Goal: Information Seeking & Learning: Learn about a topic

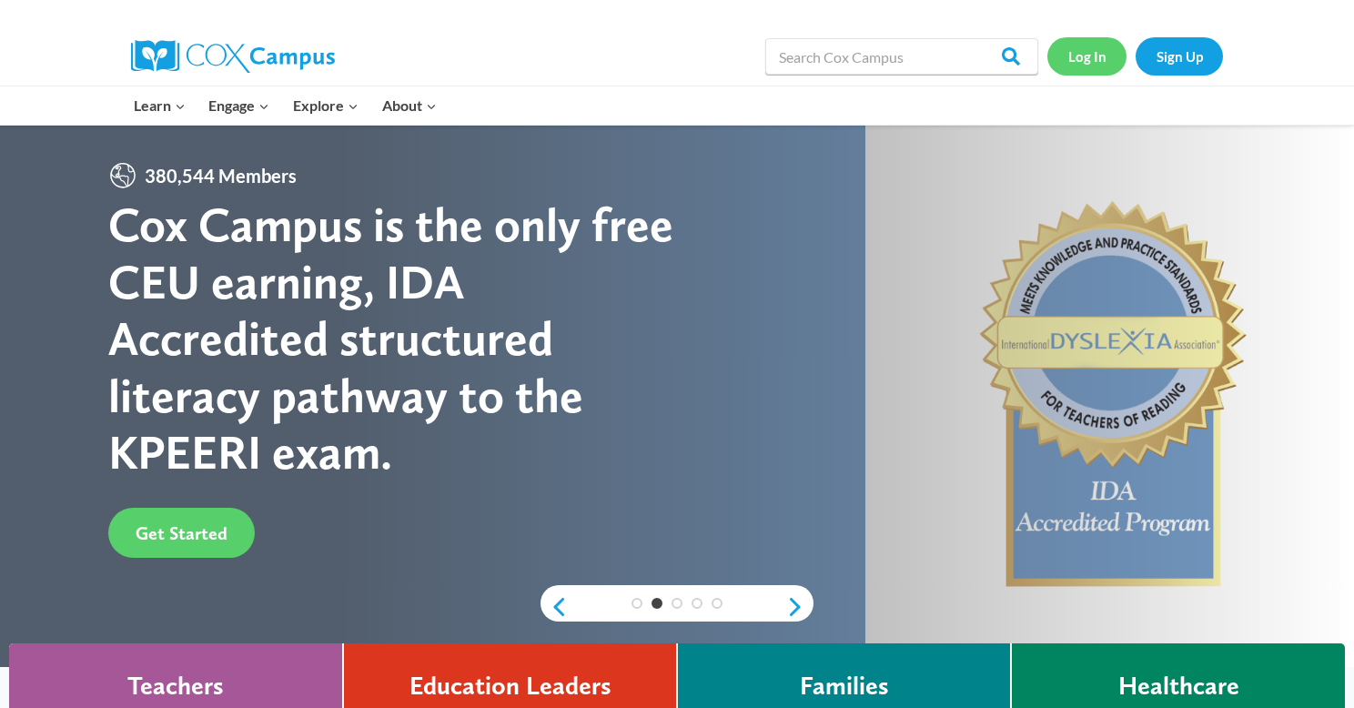
click at [1081, 59] on link "Log In" at bounding box center [1086, 55] width 79 height 37
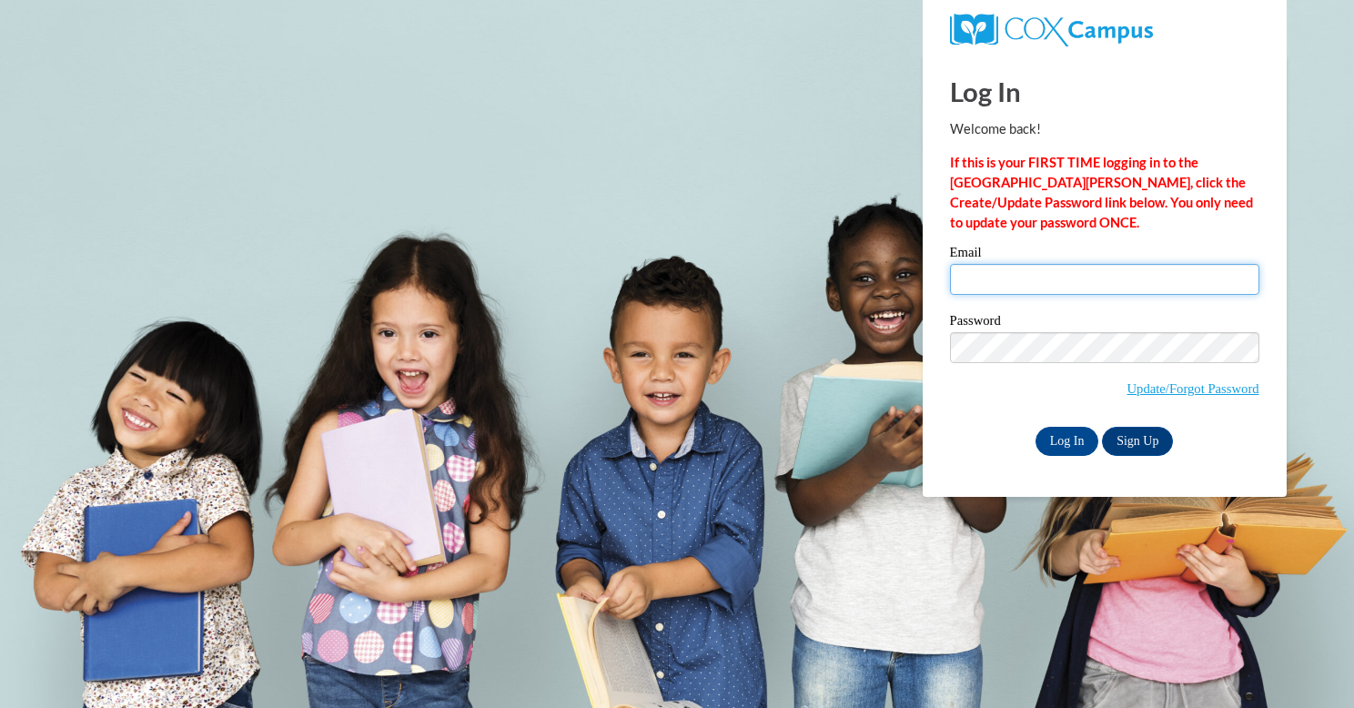
click at [1025, 277] on input "Email" at bounding box center [1104, 279] width 309 height 31
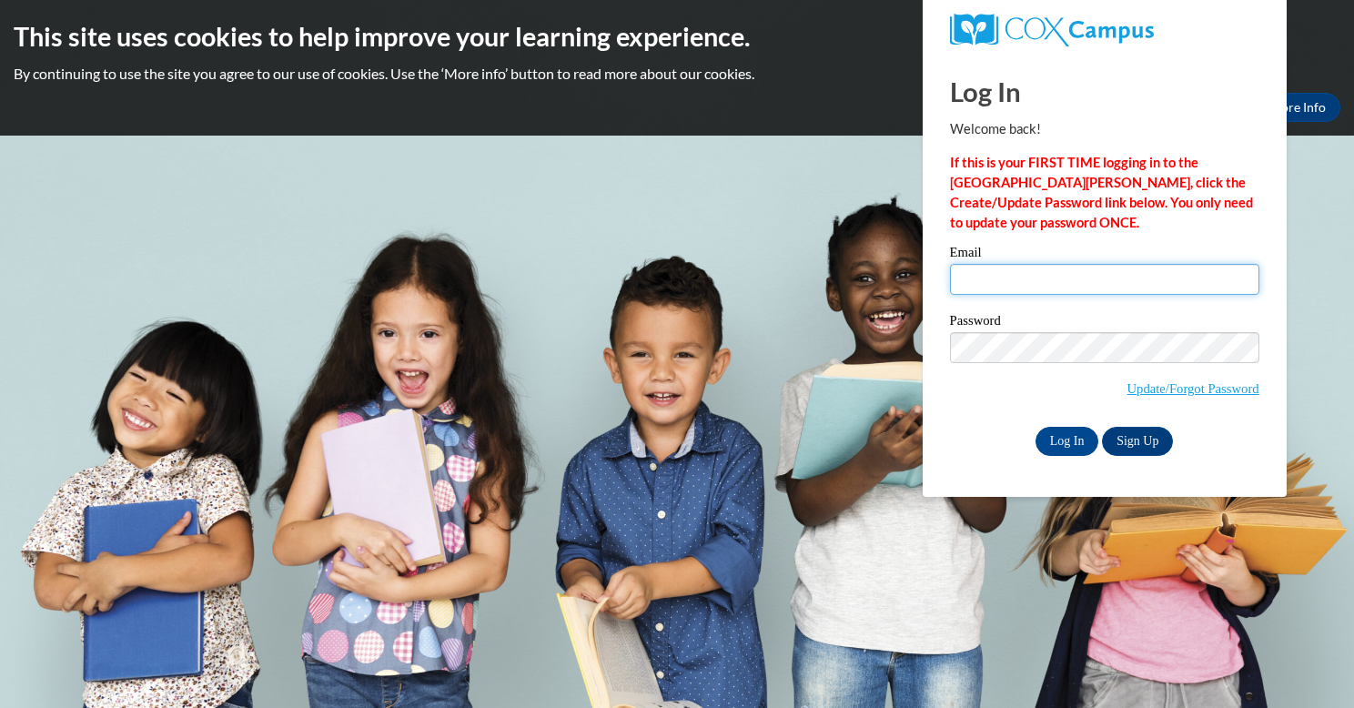
type input "hoffmansavanna@aasd.k12.wi.us"
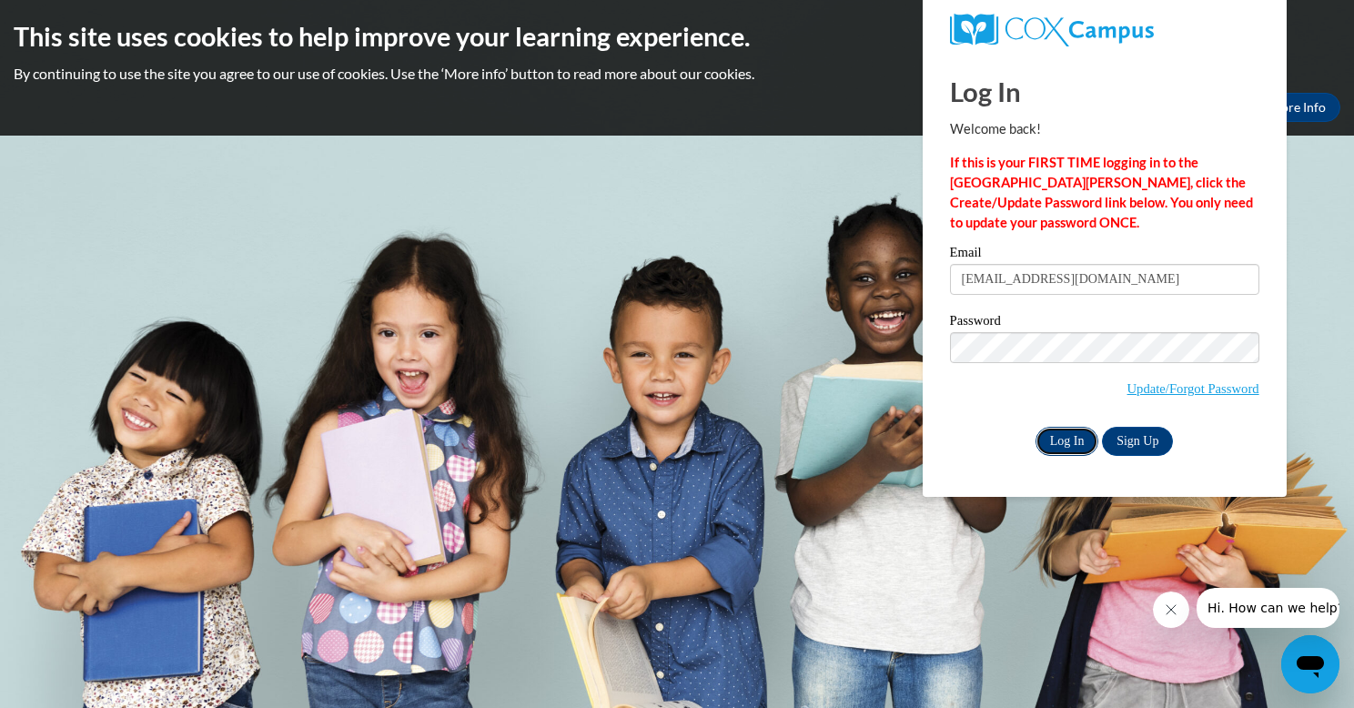
click at [1063, 441] on input "Log In" at bounding box center [1067, 441] width 64 height 29
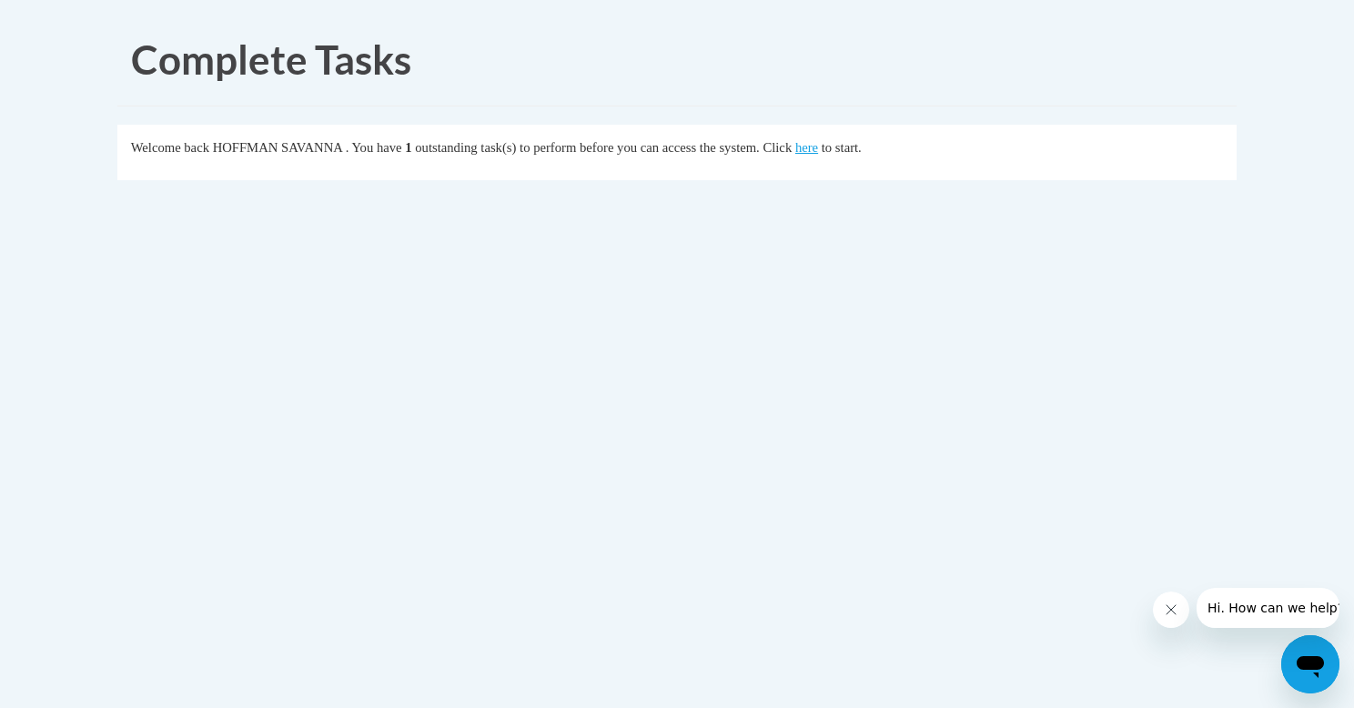
click at [912, 259] on div "Complete Tasks Welcome back HOFFMAN SAVANNA . You have 1 outstanding task(s) to…" at bounding box center [677, 158] width 1146 height 289
click at [818, 148] on link "here" at bounding box center [806, 147] width 23 height 15
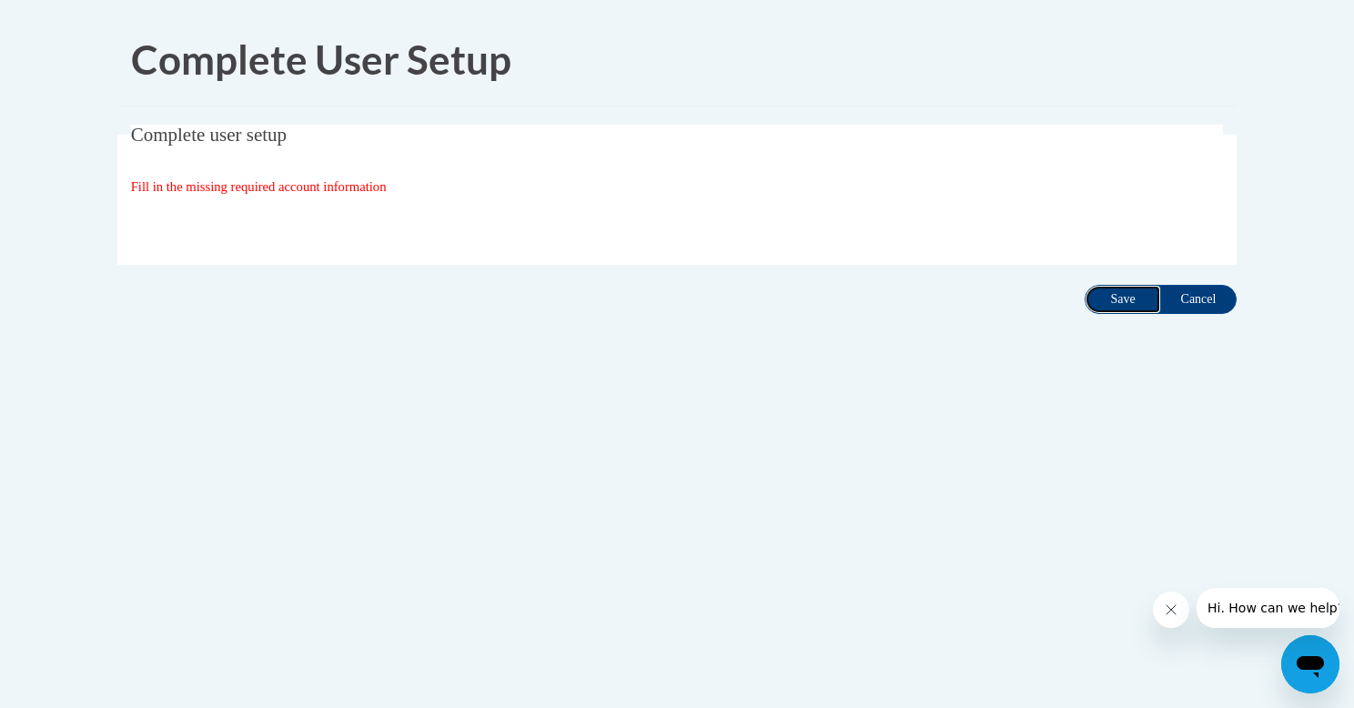
click at [1128, 300] on input "Save" at bounding box center [1122, 299] width 76 height 29
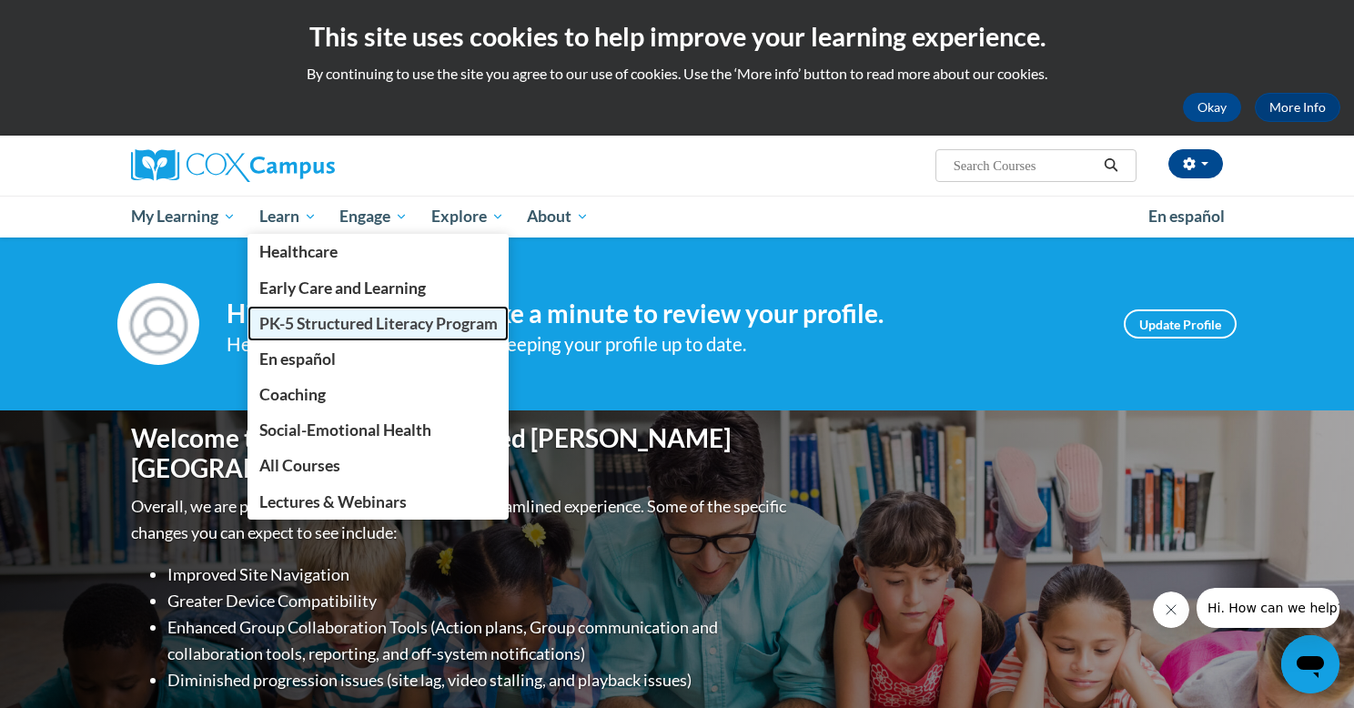
click at [307, 320] on span "PK-5 Structured Literacy Program" at bounding box center [378, 323] width 238 height 19
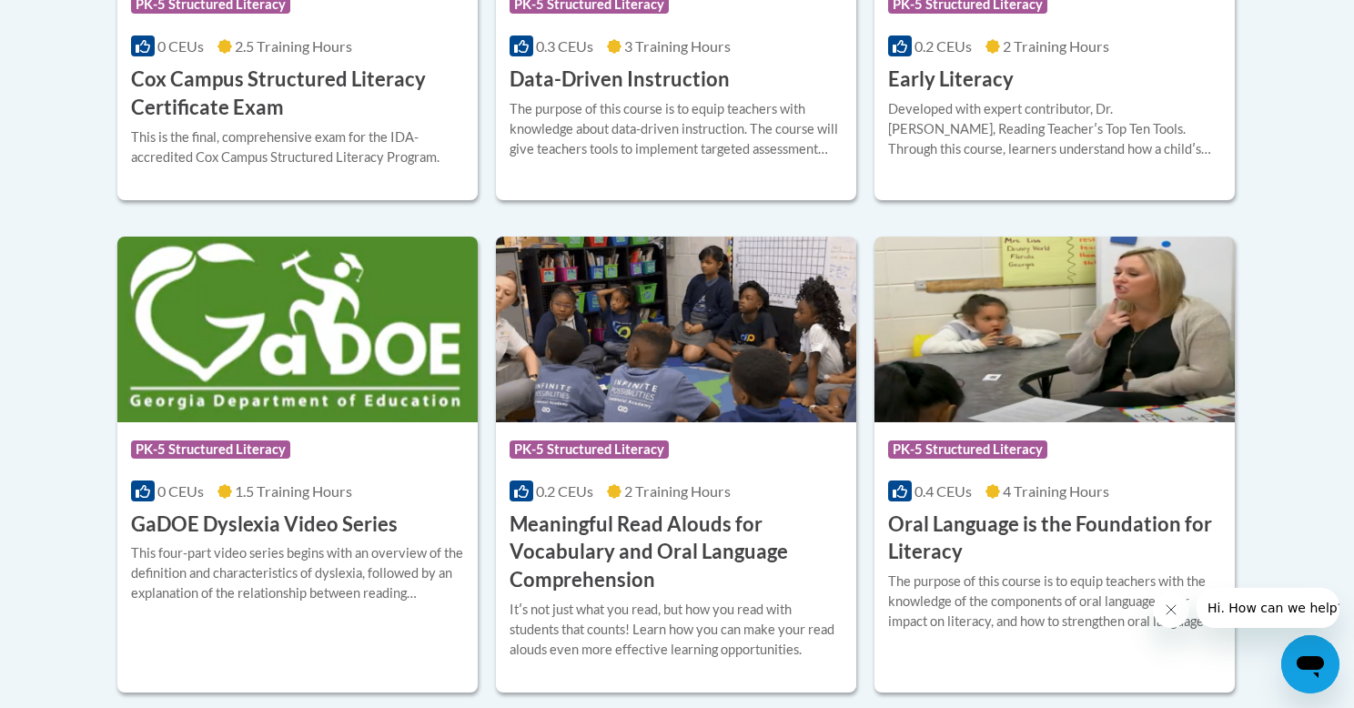
scroll to position [1193, 0]
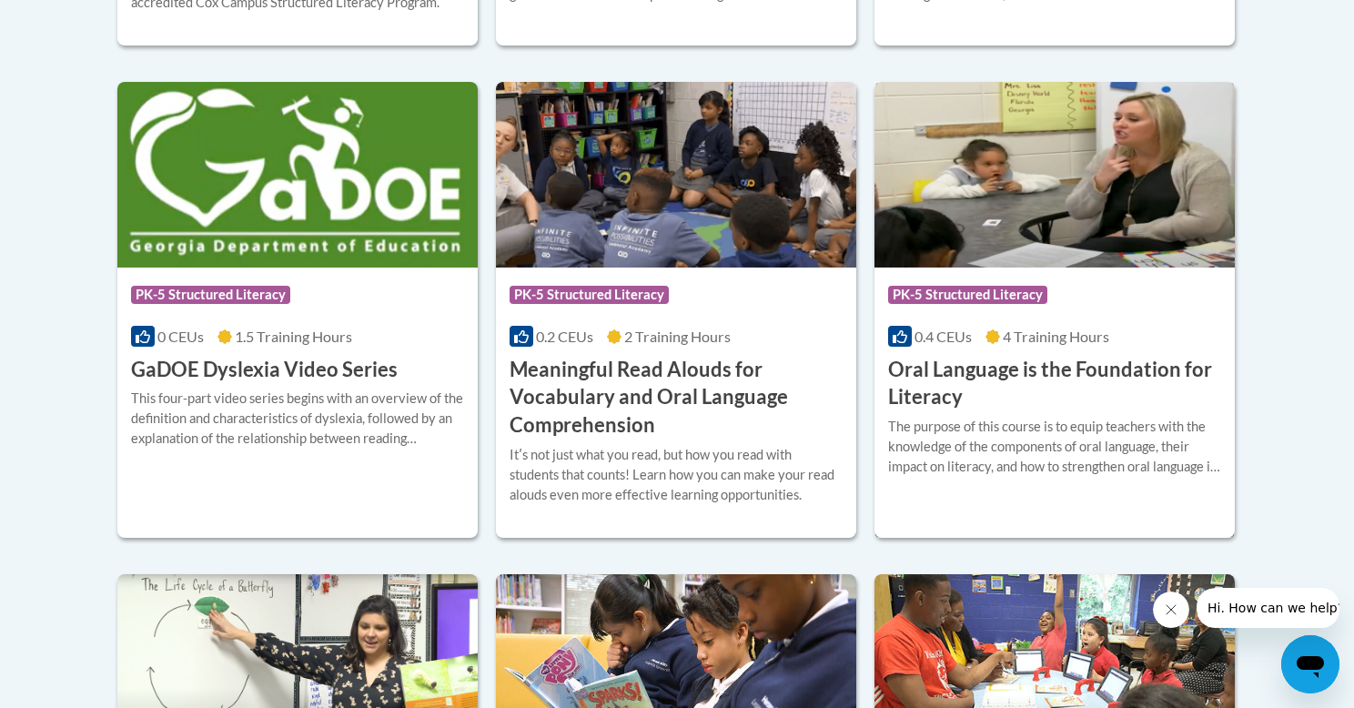
click at [926, 376] on h3 "Oral Language is the Foundation for Literacy" at bounding box center [1054, 384] width 333 height 56
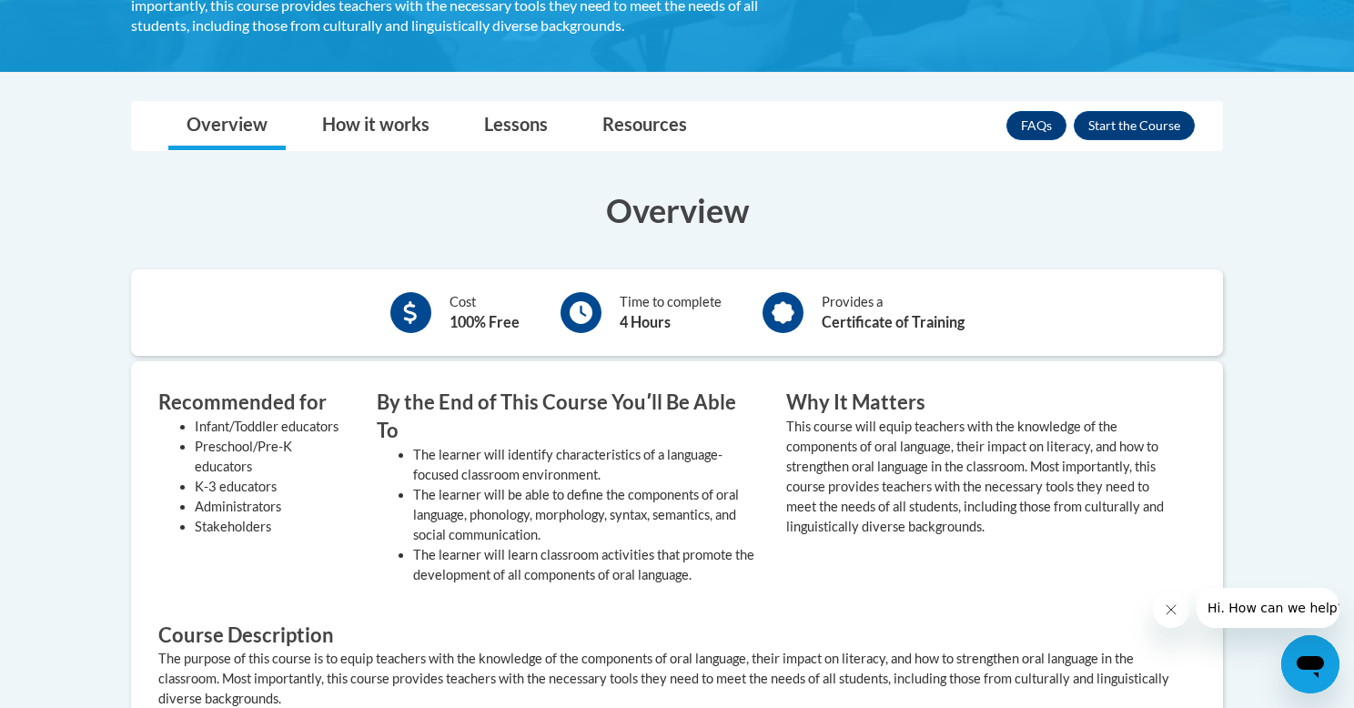
scroll to position [478, 0]
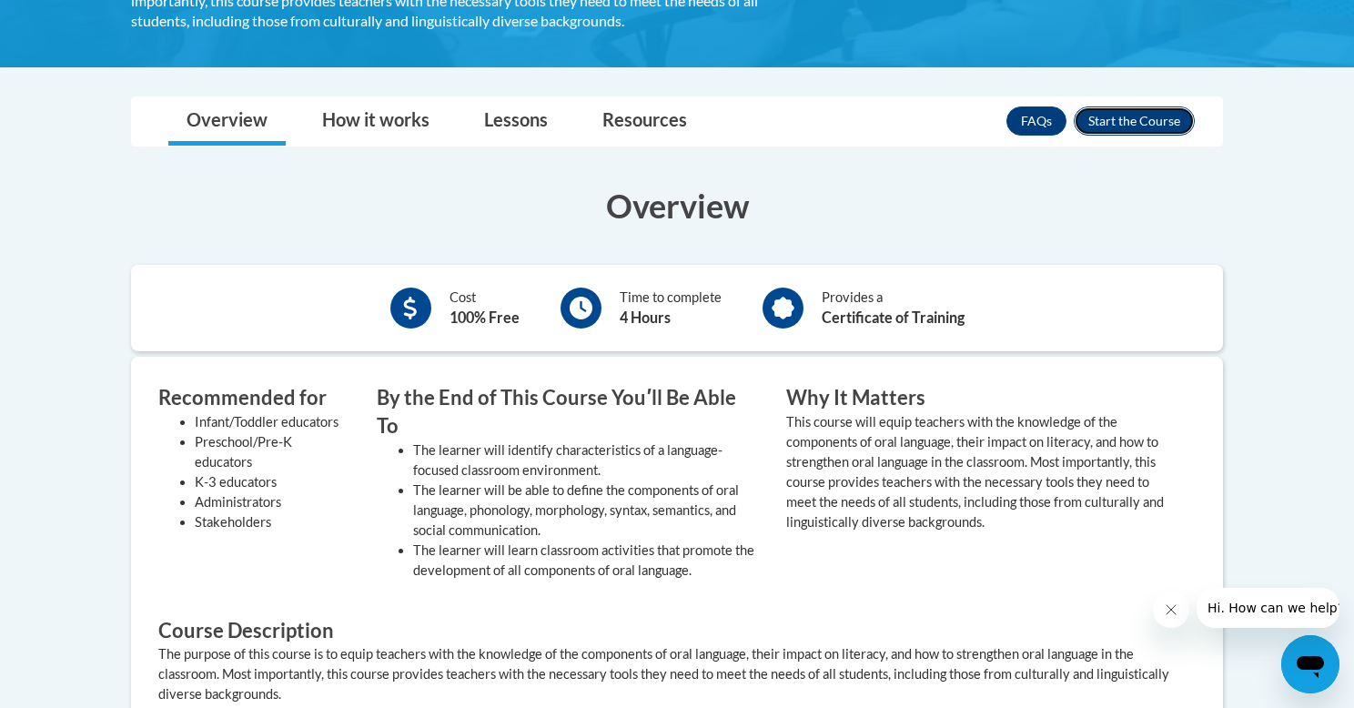
click at [1153, 122] on button "Enroll" at bounding box center [1133, 120] width 121 height 29
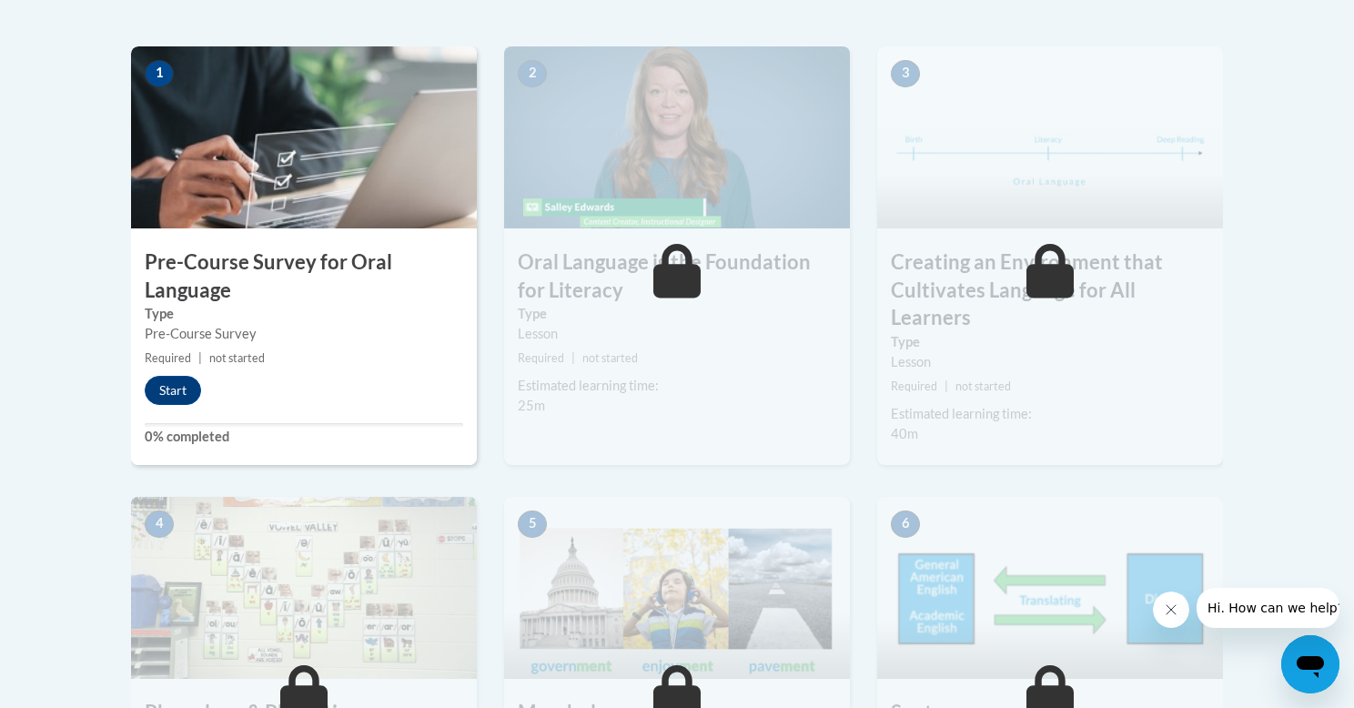
scroll to position [566, 0]
click at [163, 387] on button "Start" at bounding box center [173, 389] width 56 height 29
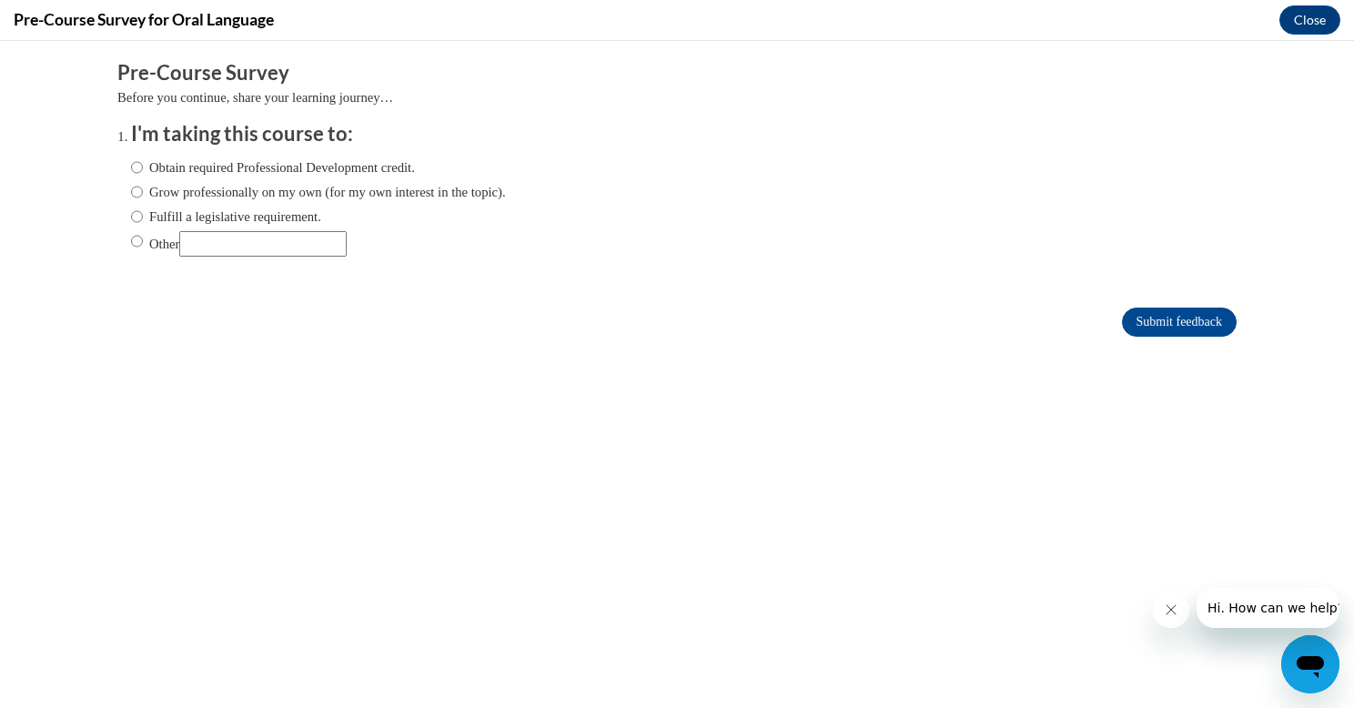
scroll to position [0, 0]
click at [133, 168] on input "Obtain required Professional Development credit." at bounding box center [137, 167] width 12 height 20
radio input "true"
click at [136, 223] on input "Fulfill a legislative requirement." at bounding box center [137, 217] width 12 height 20
radio input "true"
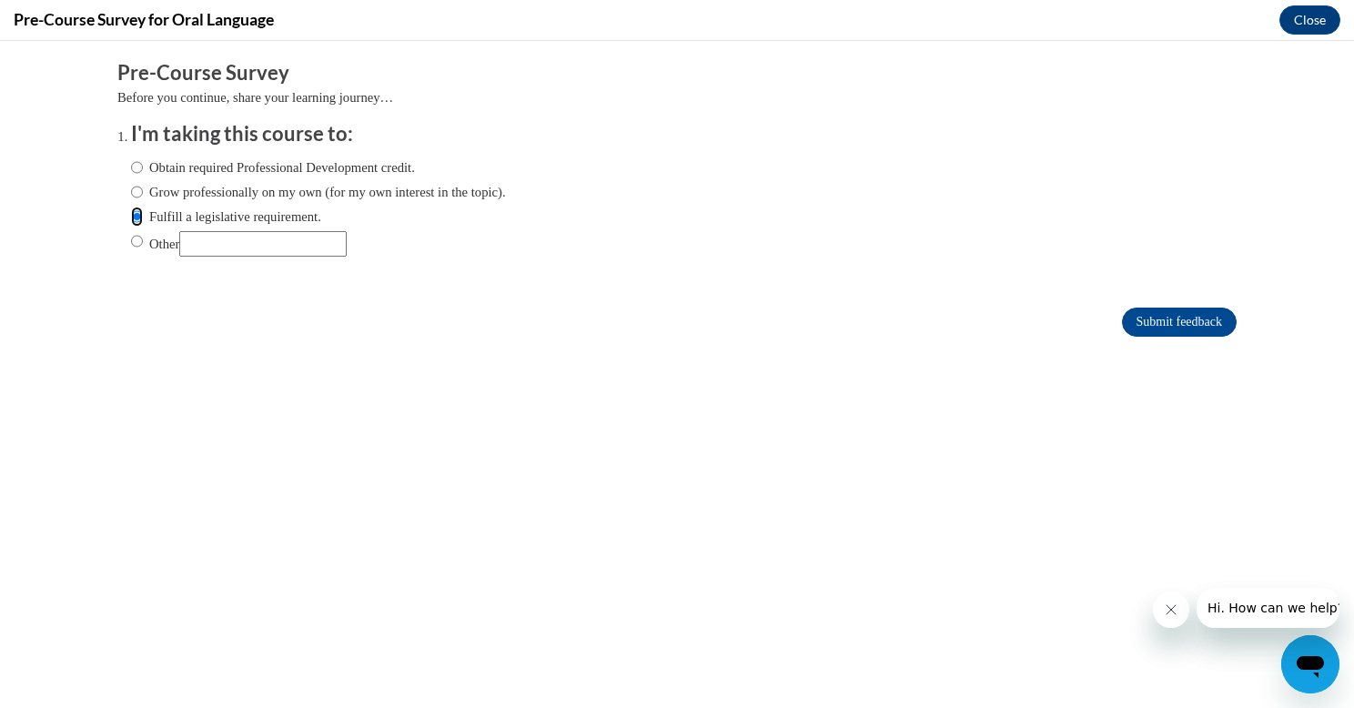
click at [136, 217] on input "Fulfill a legislative requirement." at bounding box center [137, 217] width 12 height 20
click at [136, 218] on input "Fulfill a legislative requirement." at bounding box center [137, 217] width 12 height 20
click at [205, 217] on label "Fulfill a legislative requirement." at bounding box center [226, 217] width 190 height 20
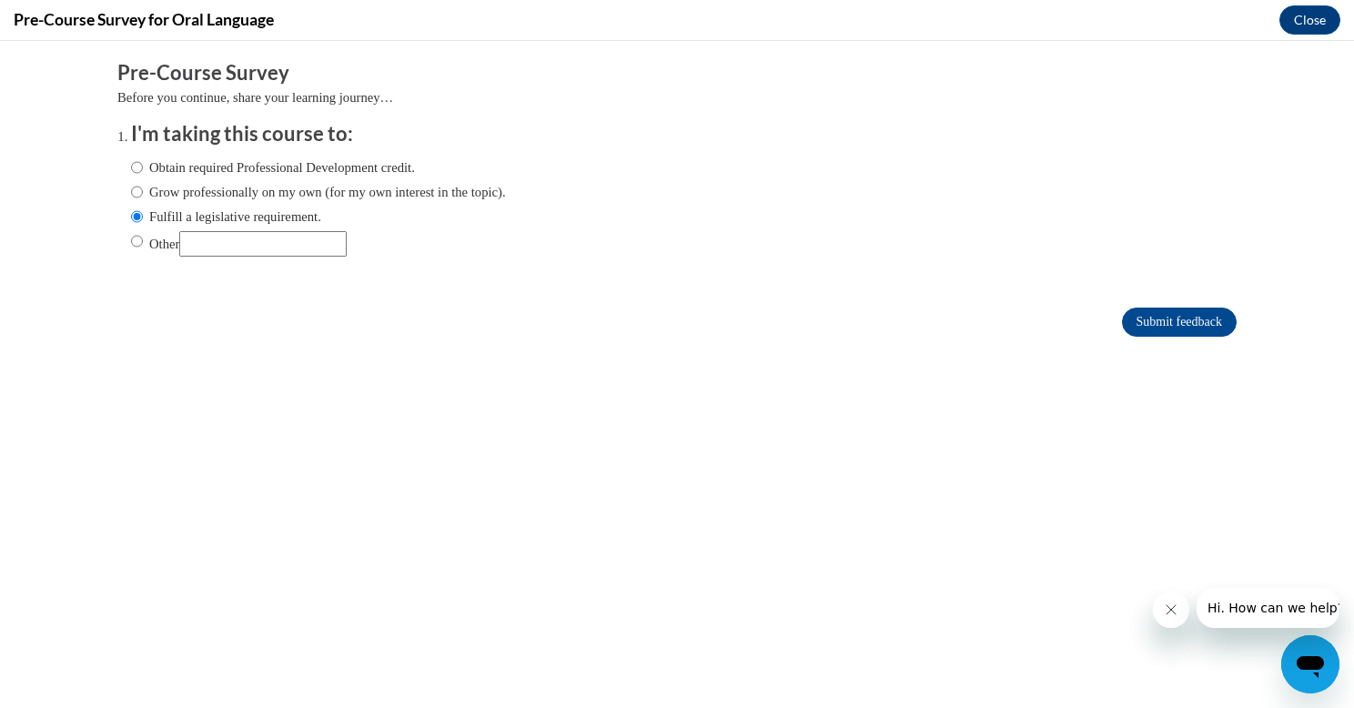
click at [143, 217] on input "Fulfill a legislative requirement." at bounding box center [137, 217] width 12 height 20
click at [1136, 326] on input "Submit feedback" at bounding box center [1179, 321] width 115 height 29
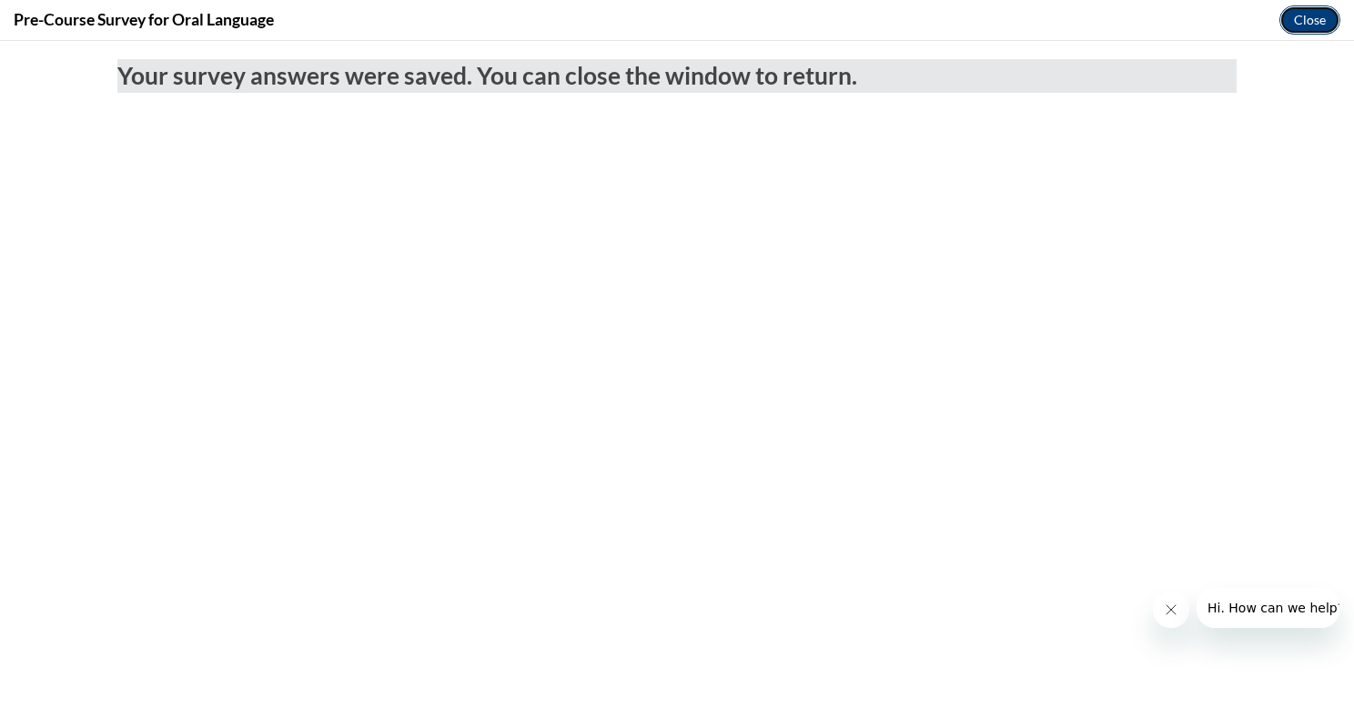
click at [1298, 24] on button "Close" at bounding box center [1309, 19] width 61 height 29
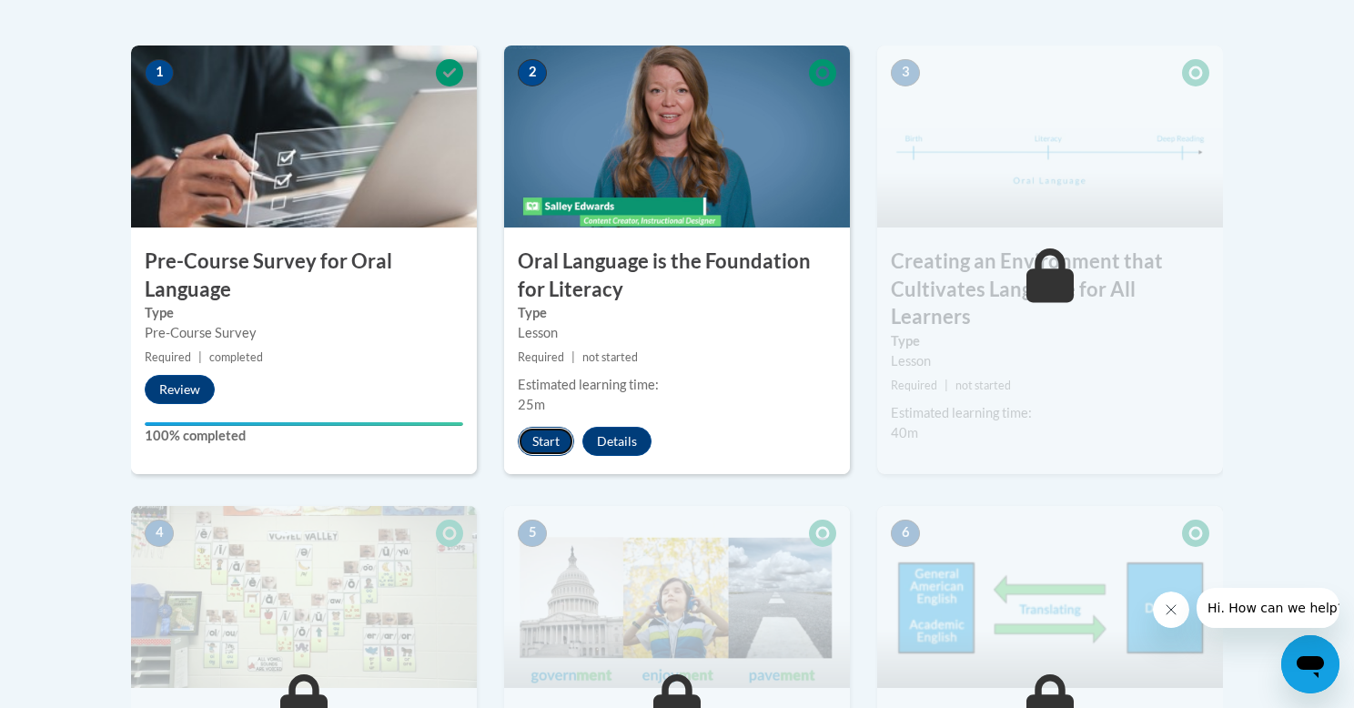
click at [552, 435] on button "Start" at bounding box center [546, 441] width 56 height 29
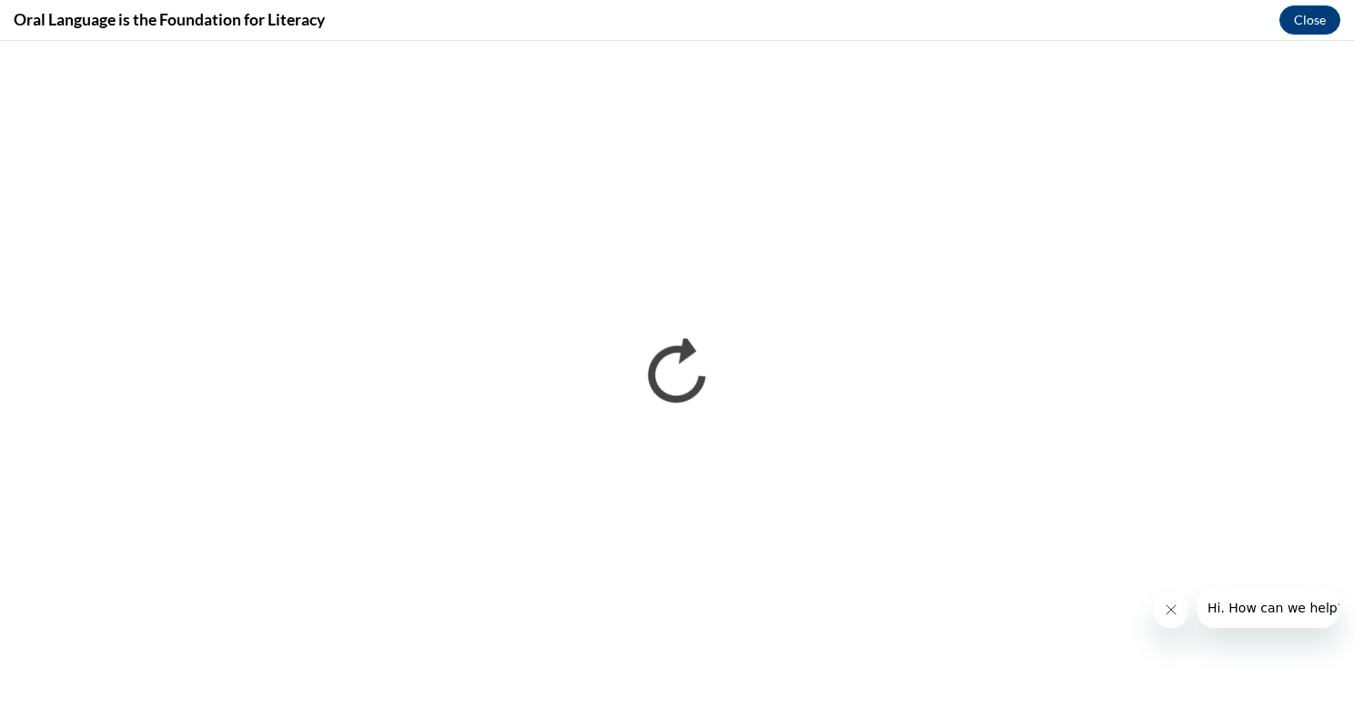
click at [1171, 609] on icon "Close message from company" at bounding box center [1170, 609] width 9 height 9
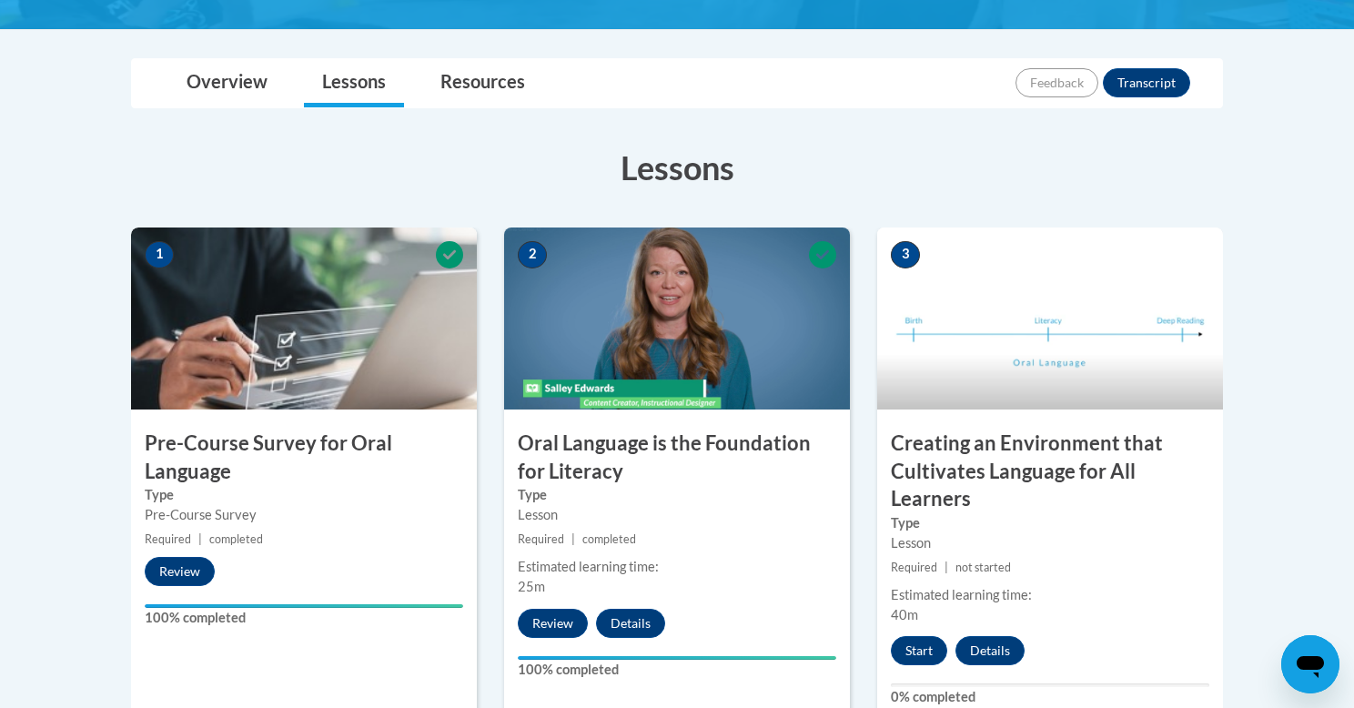
scroll to position [529, 0]
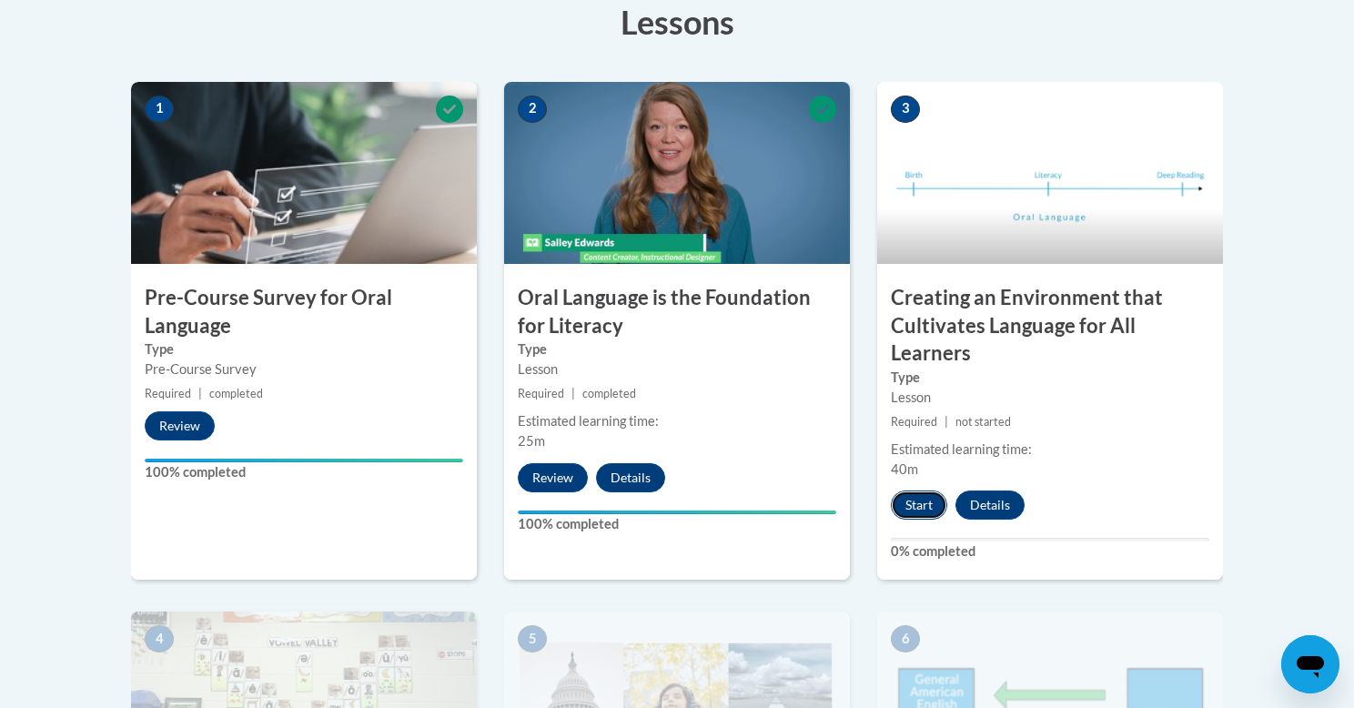
click at [907, 501] on button "Start" at bounding box center [919, 504] width 56 height 29
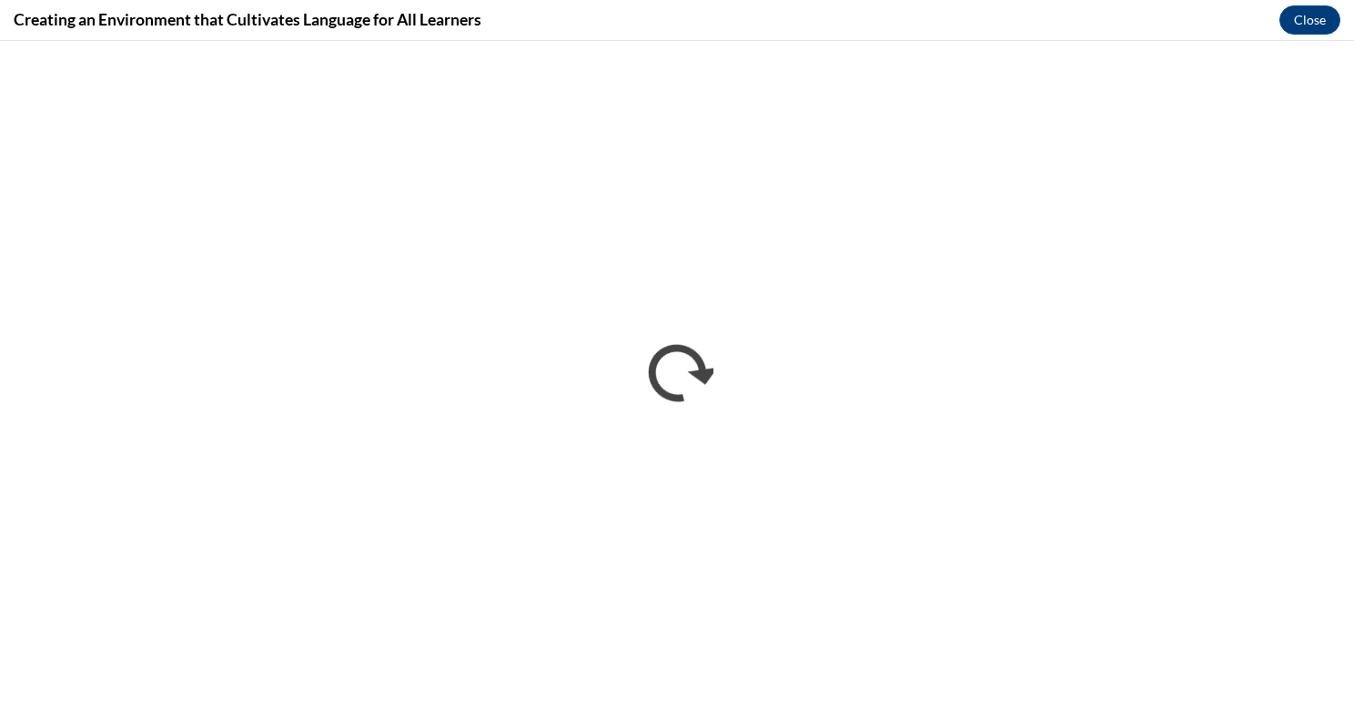
scroll to position [0, 0]
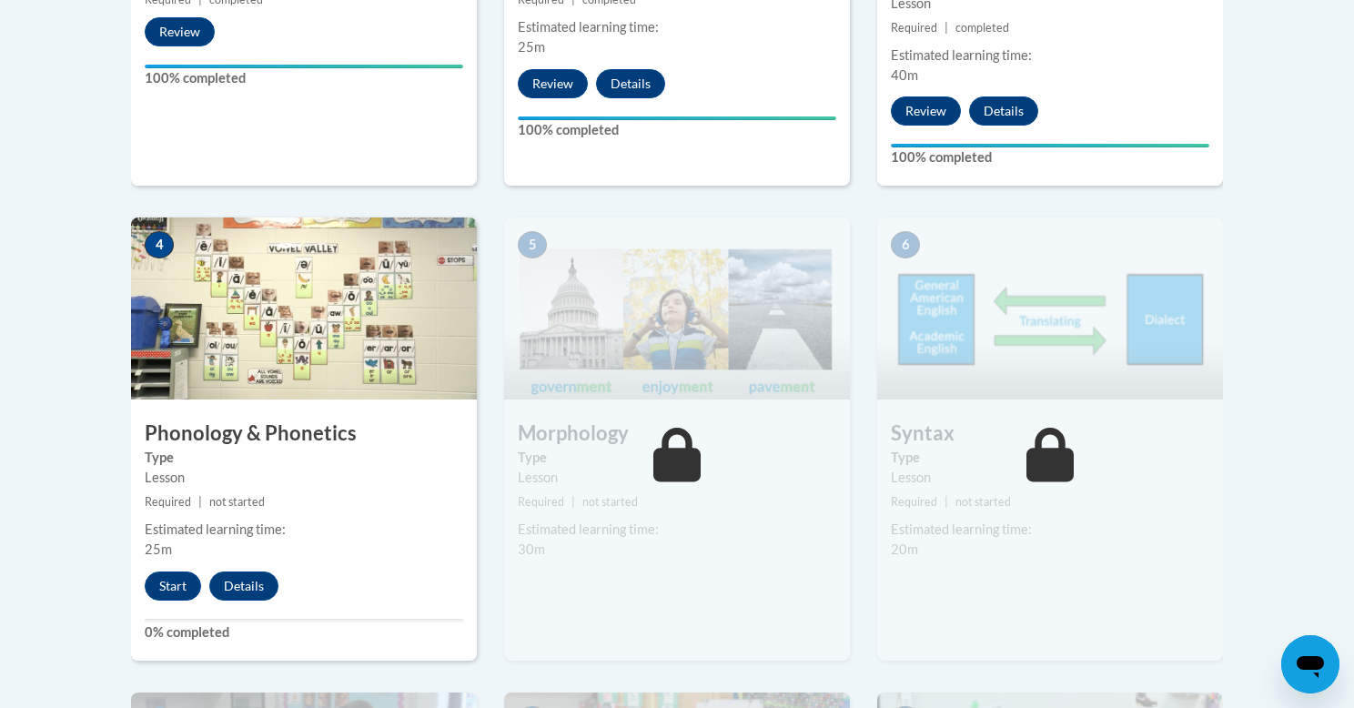
scroll to position [924, 0]
click at [161, 583] on button "Start" at bounding box center [173, 584] width 56 height 29
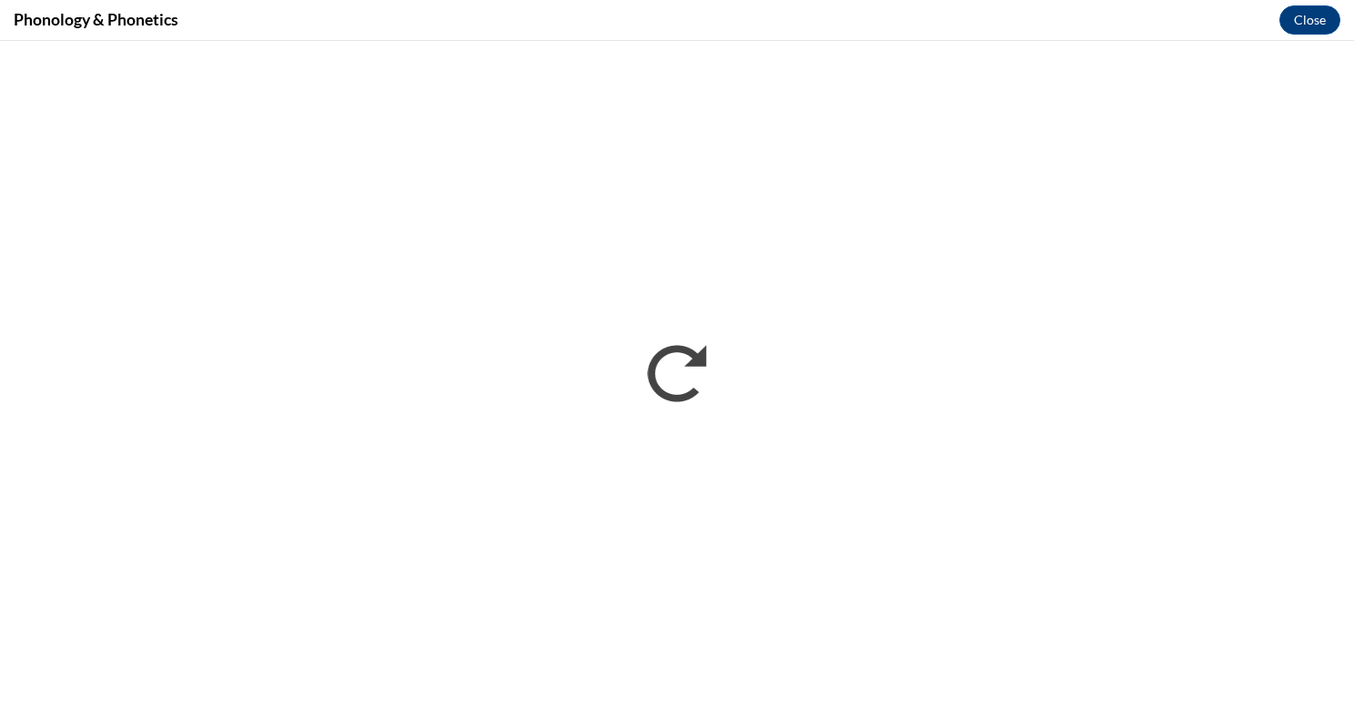
scroll to position [0, 0]
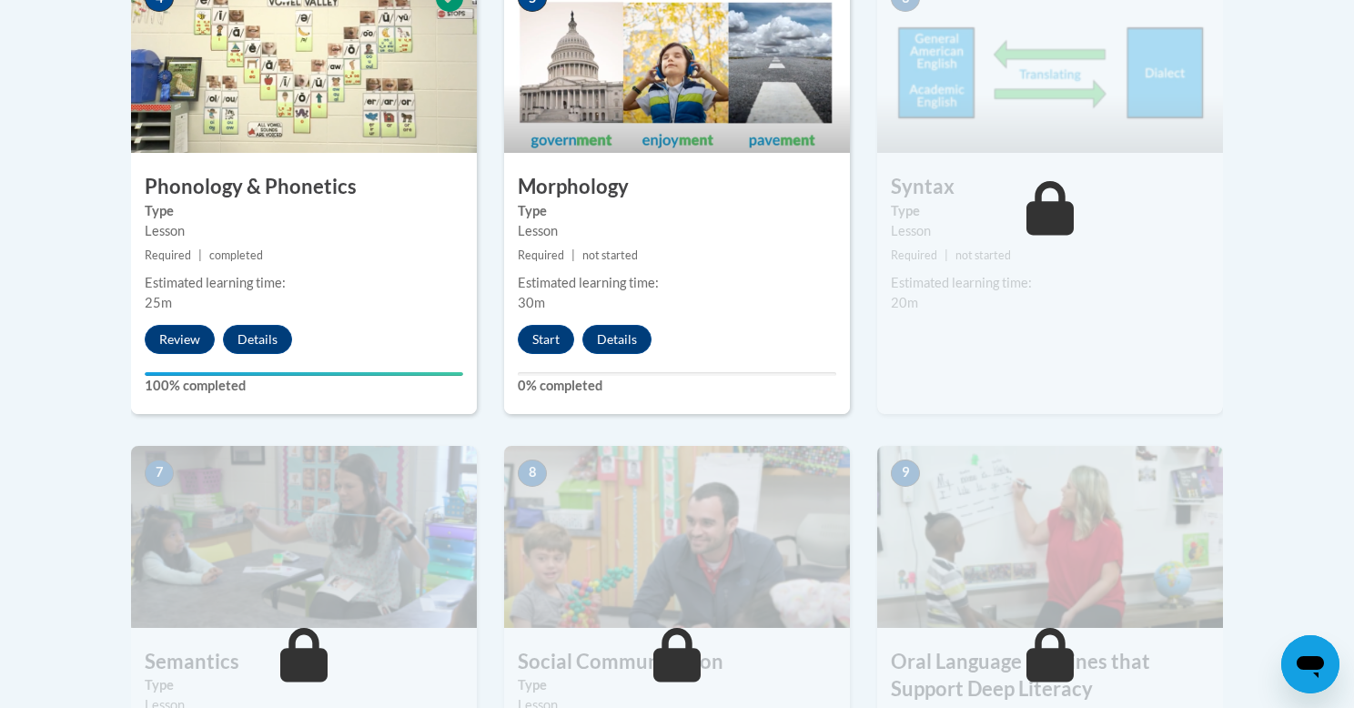
scroll to position [1171, 0]
click at [548, 338] on button "Start" at bounding box center [546, 338] width 56 height 29
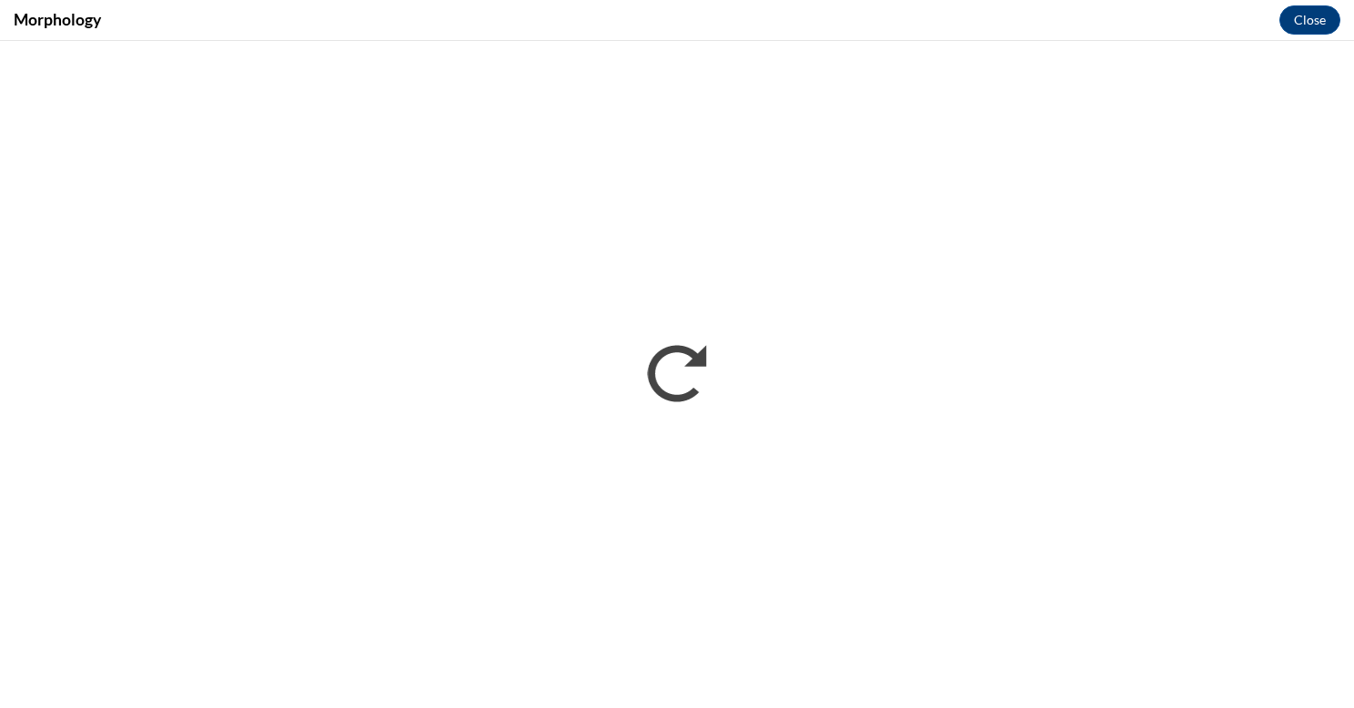
scroll to position [0, 0]
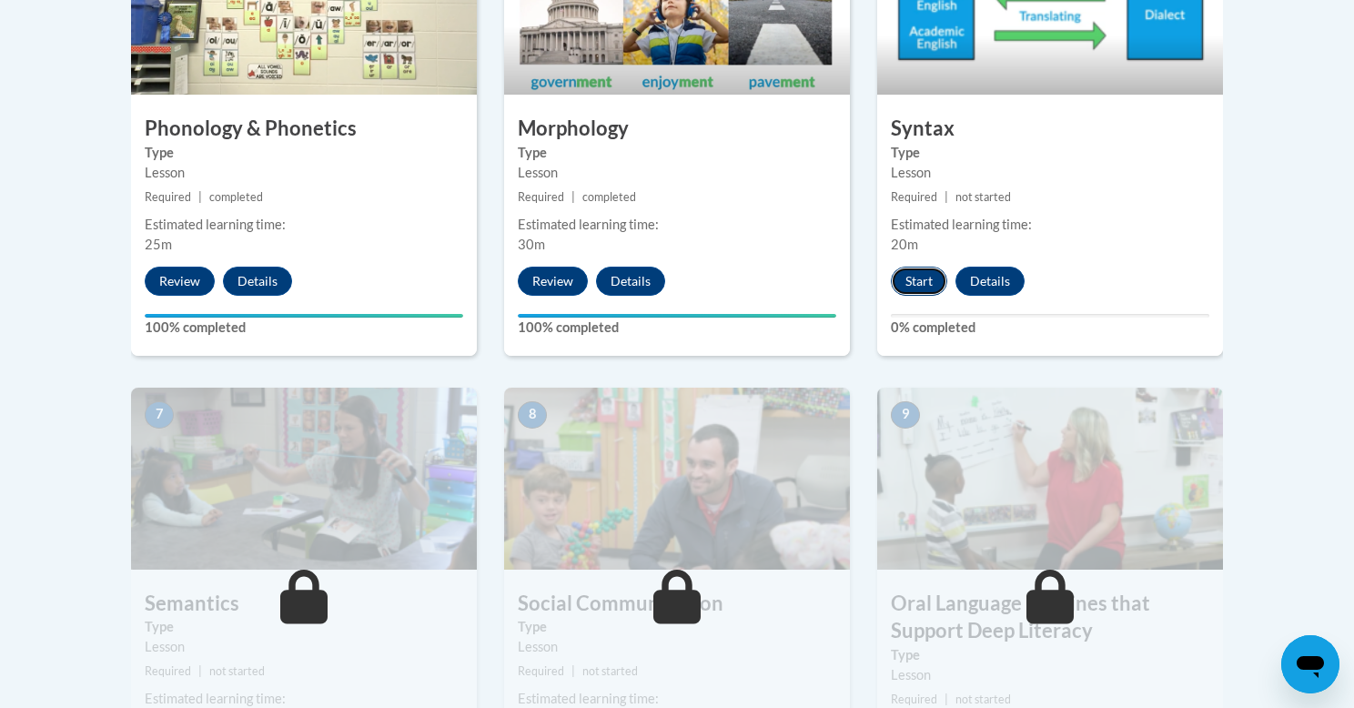
click at [916, 280] on button "Start" at bounding box center [919, 281] width 56 height 29
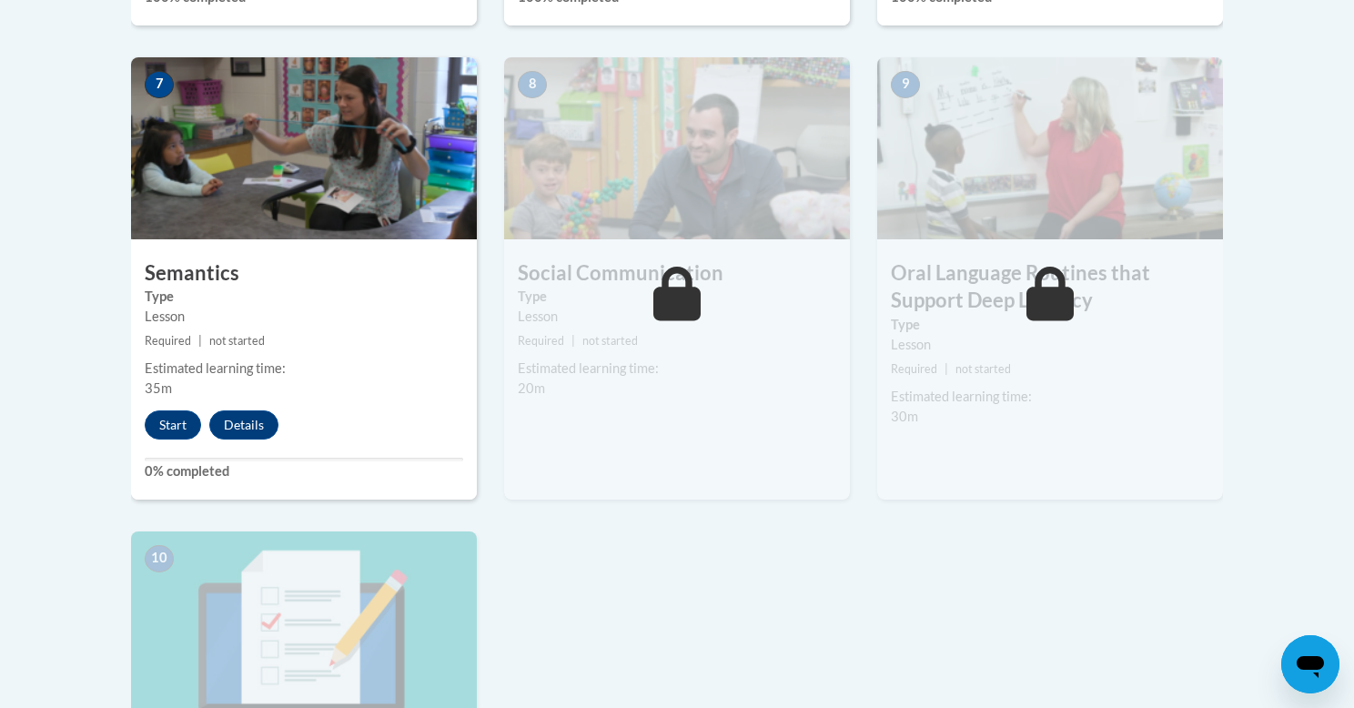
scroll to position [1561, 0]
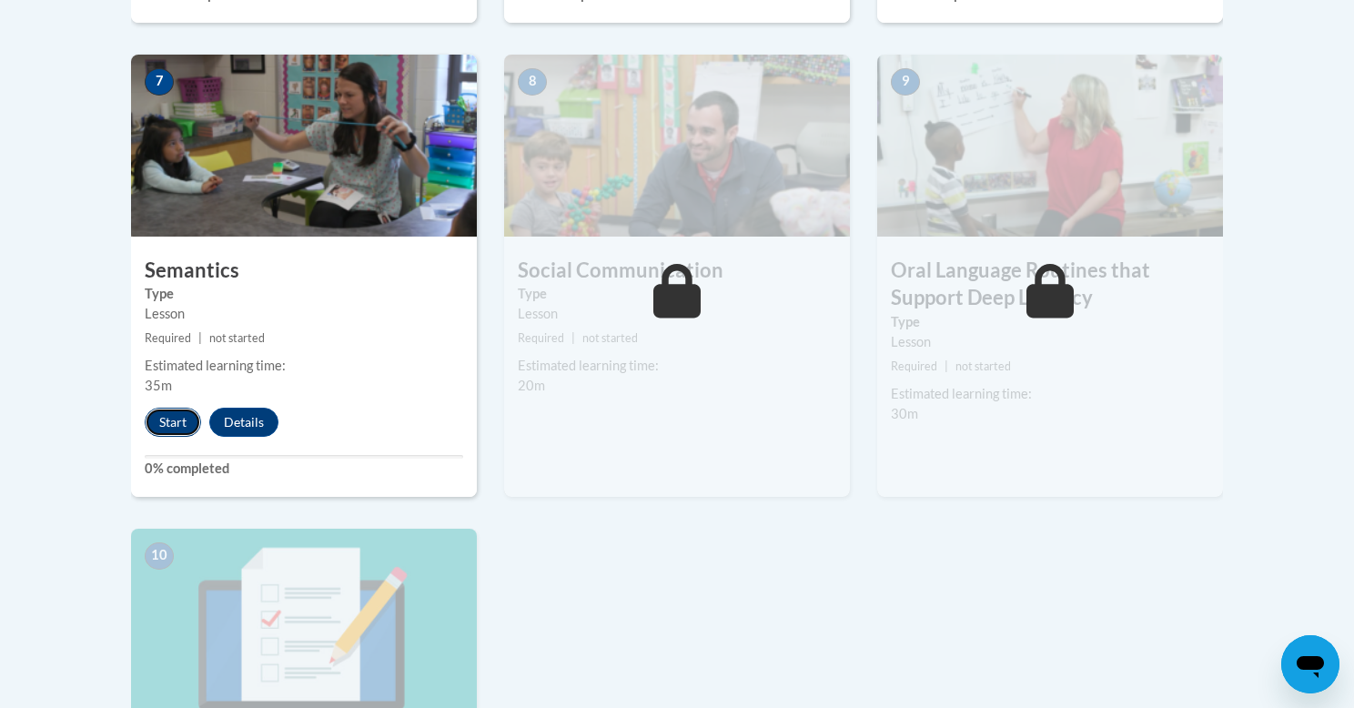
click at [160, 421] on button "Start" at bounding box center [173, 422] width 56 height 29
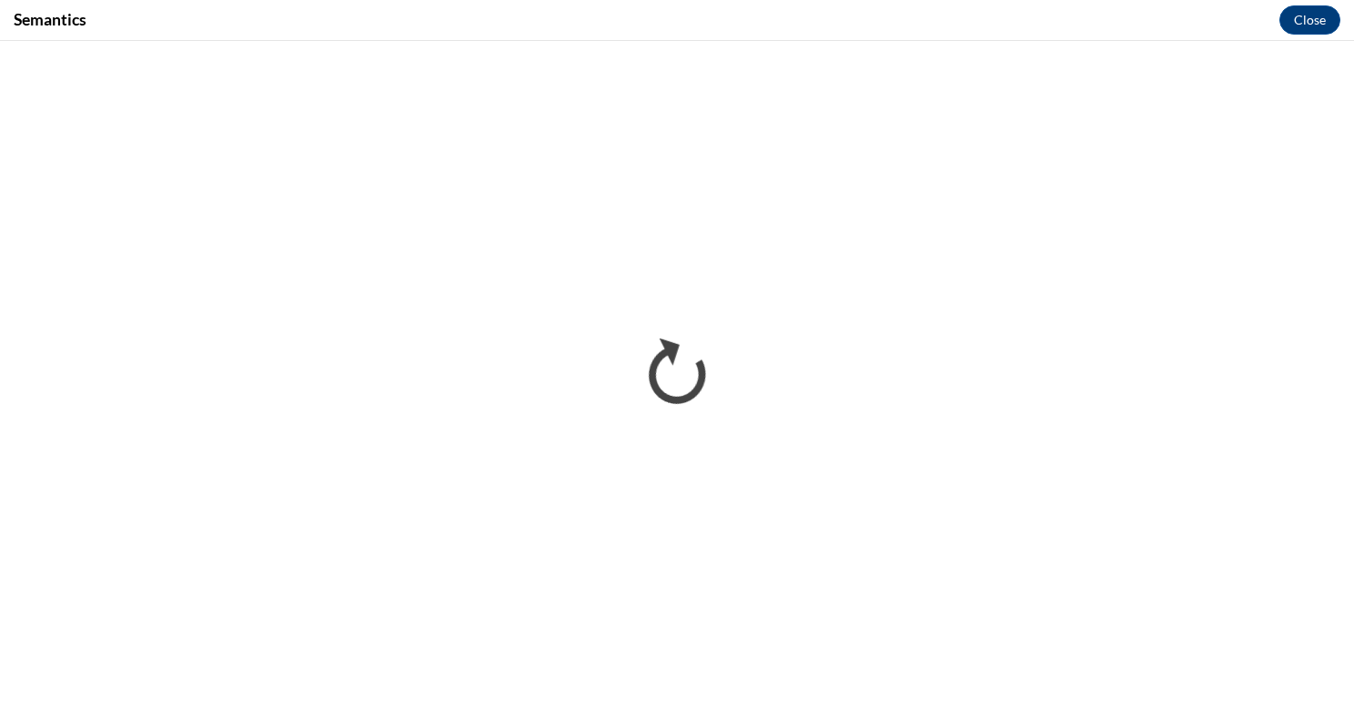
scroll to position [0, 0]
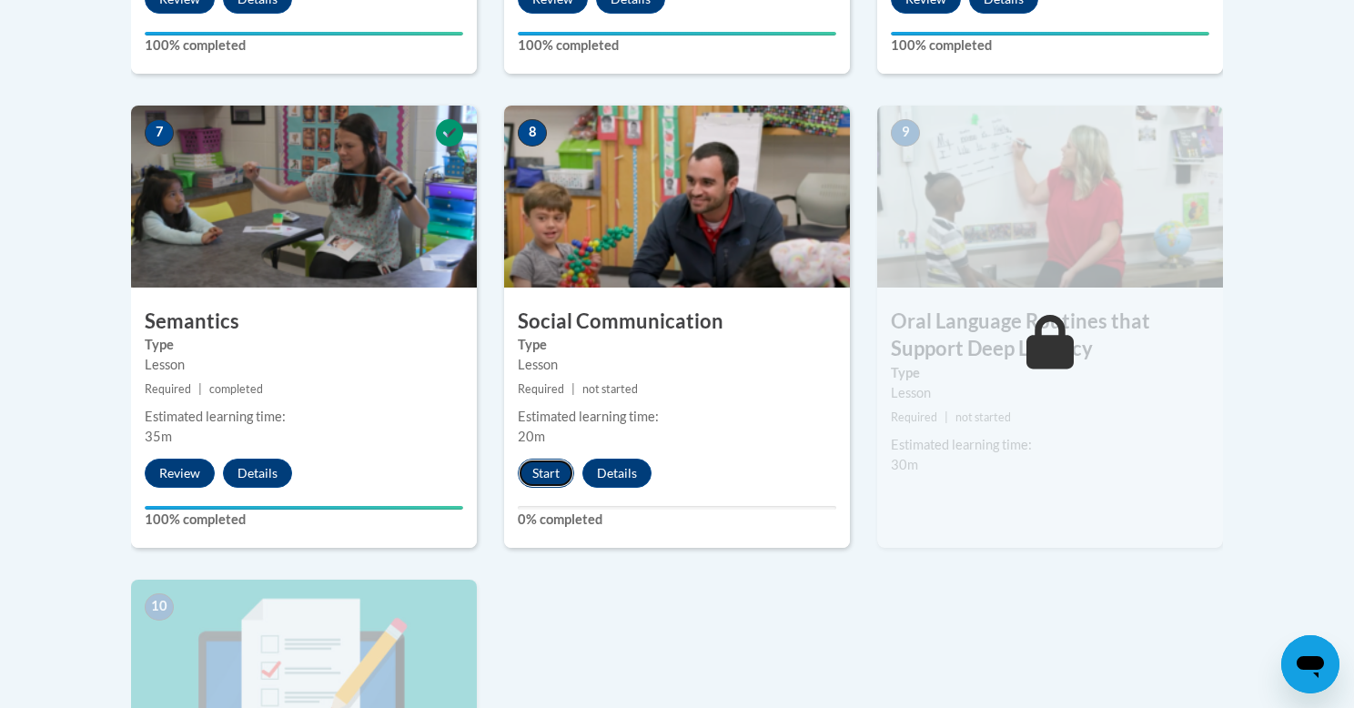
click at [542, 474] on button "Start" at bounding box center [546, 473] width 56 height 29
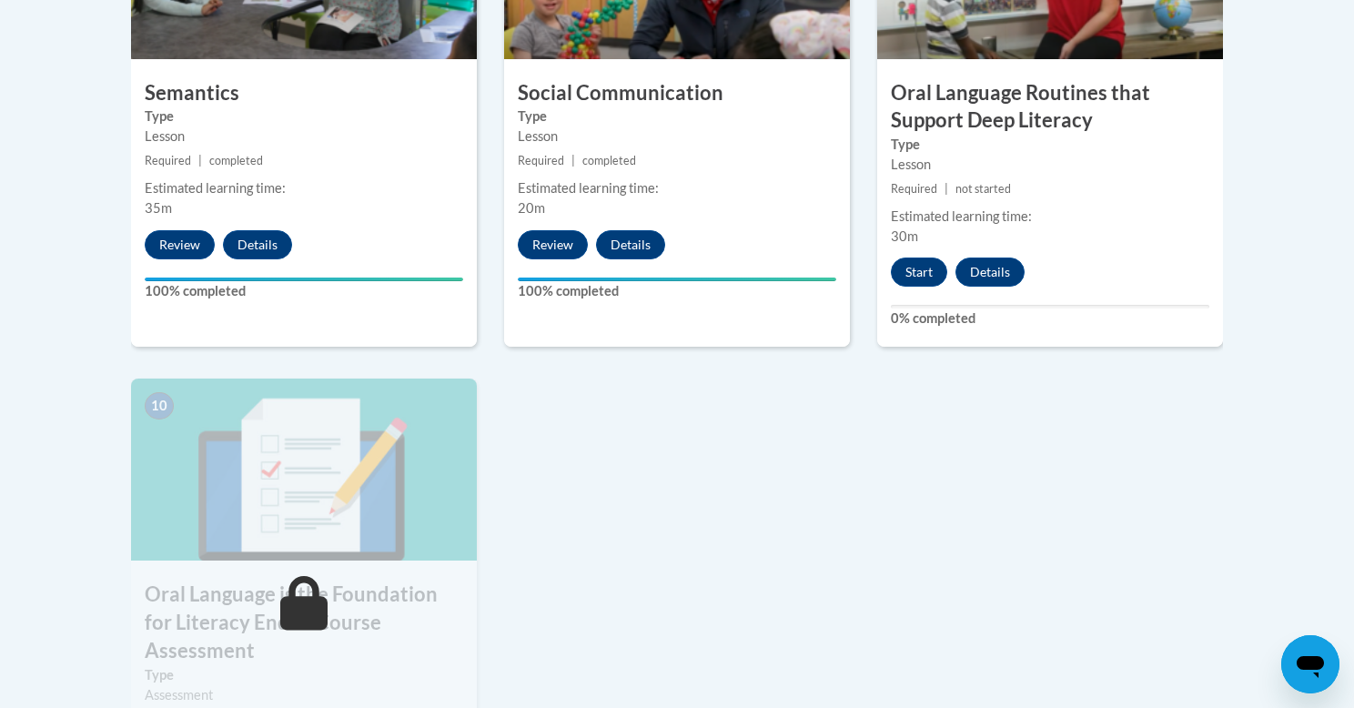
scroll to position [1759, 0]
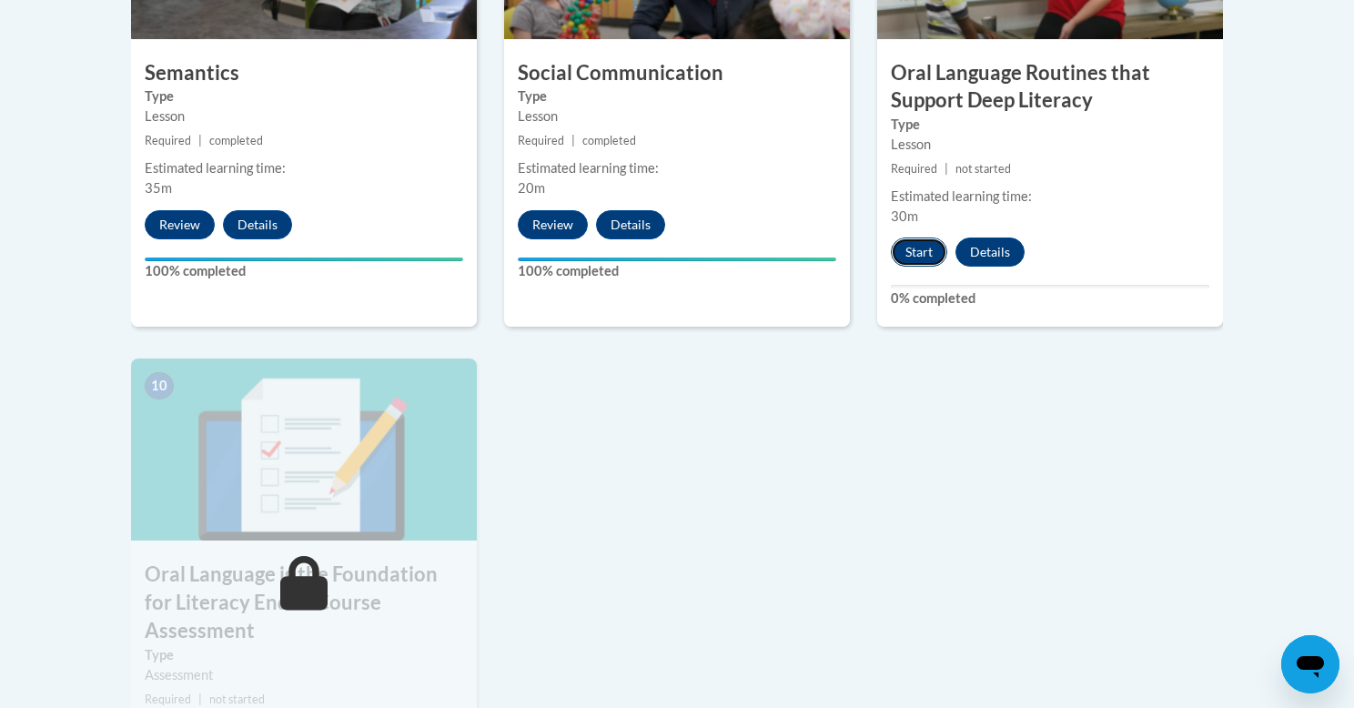
click at [912, 254] on button "Start" at bounding box center [919, 251] width 56 height 29
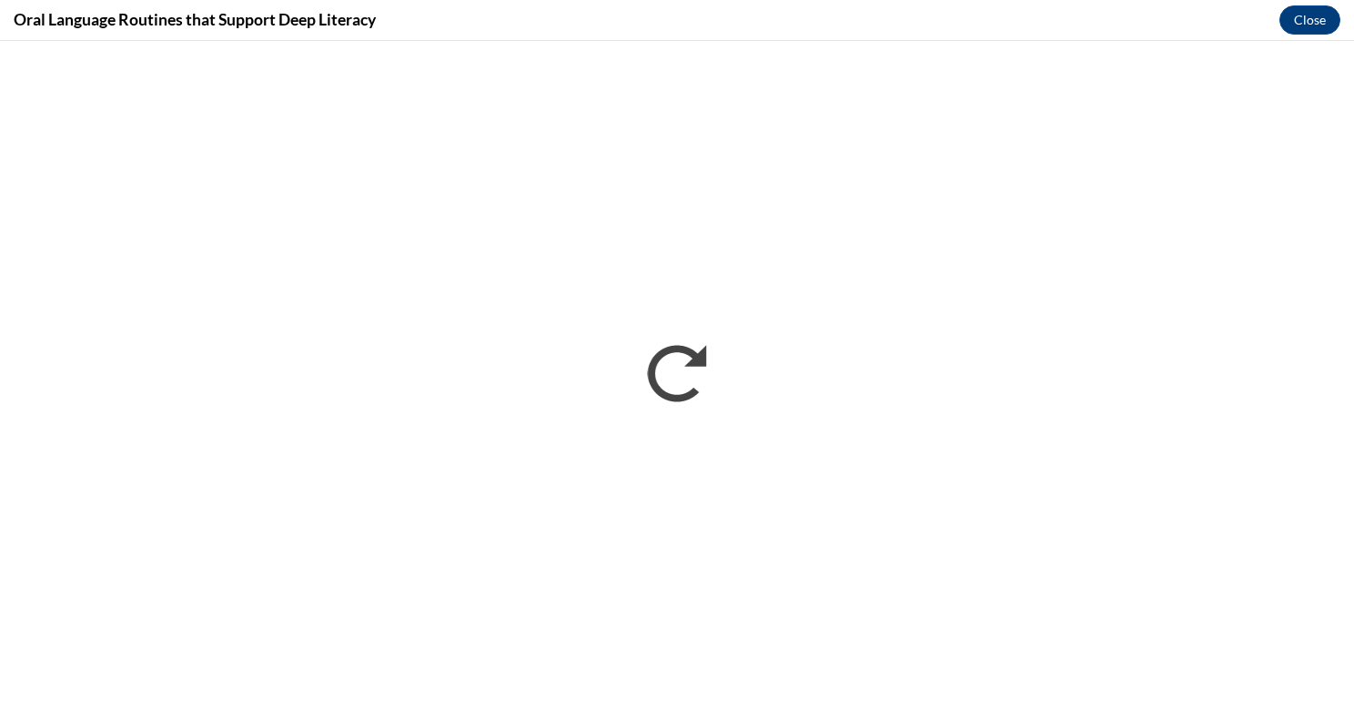
scroll to position [0, 0]
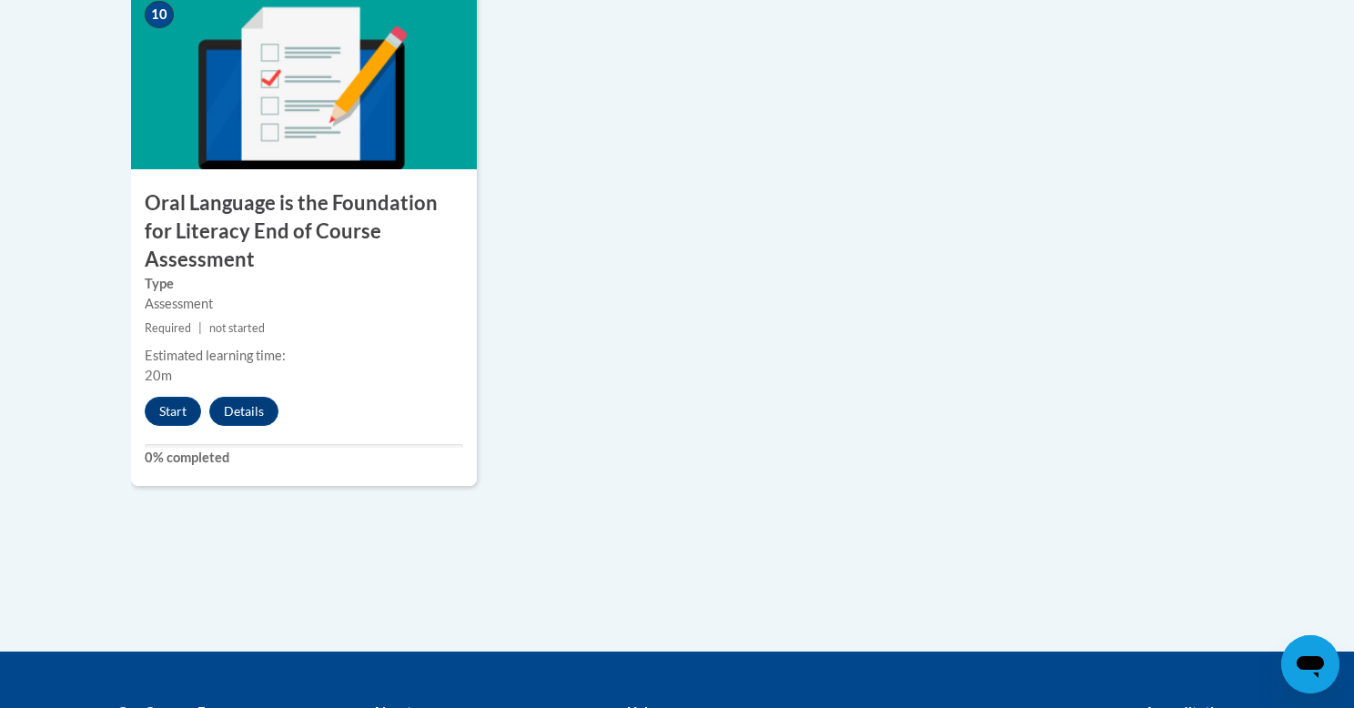
scroll to position [2151, 0]
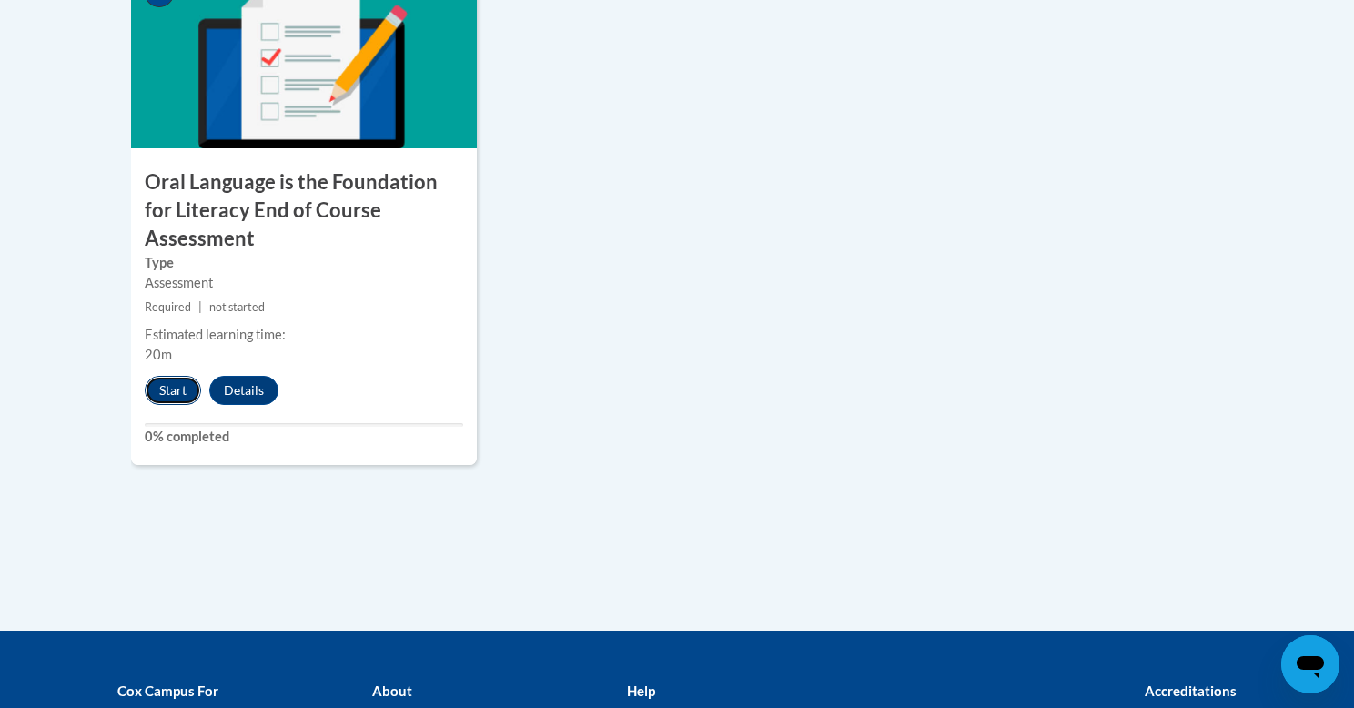
click at [161, 376] on button "Start" at bounding box center [173, 390] width 56 height 29
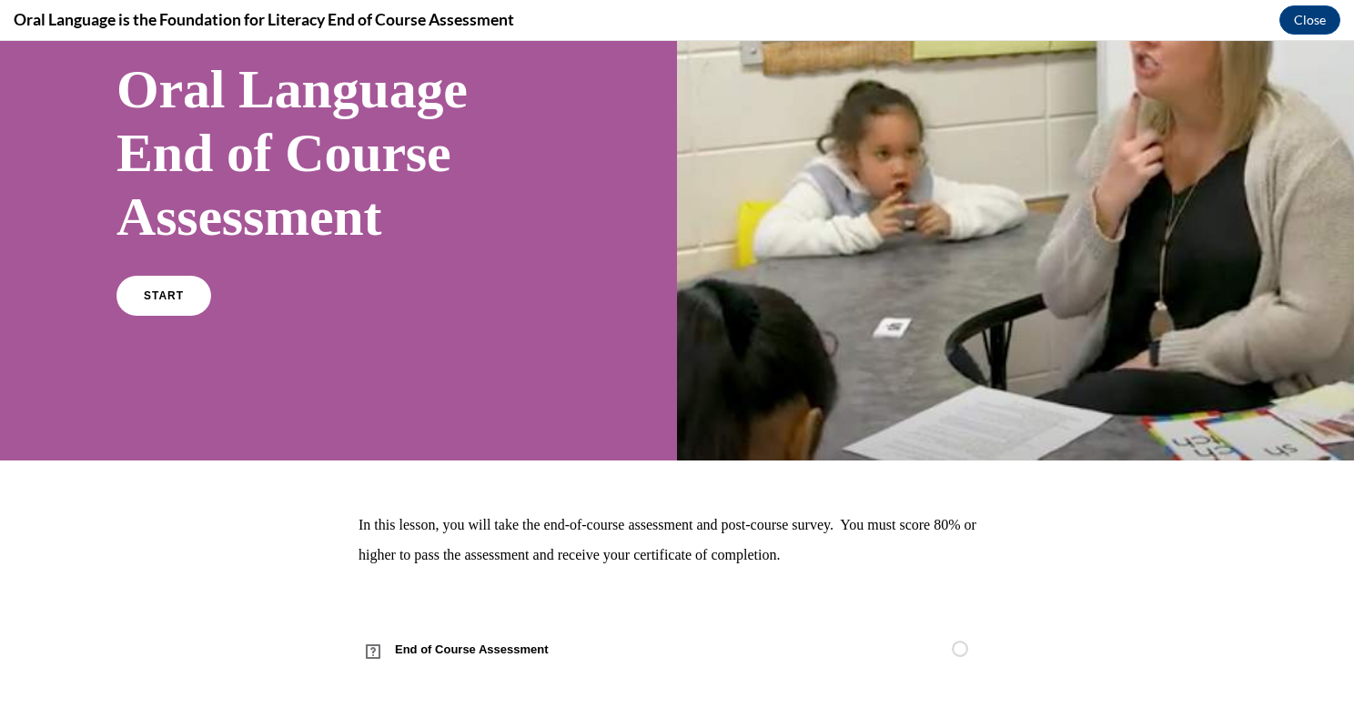
scroll to position [135, 0]
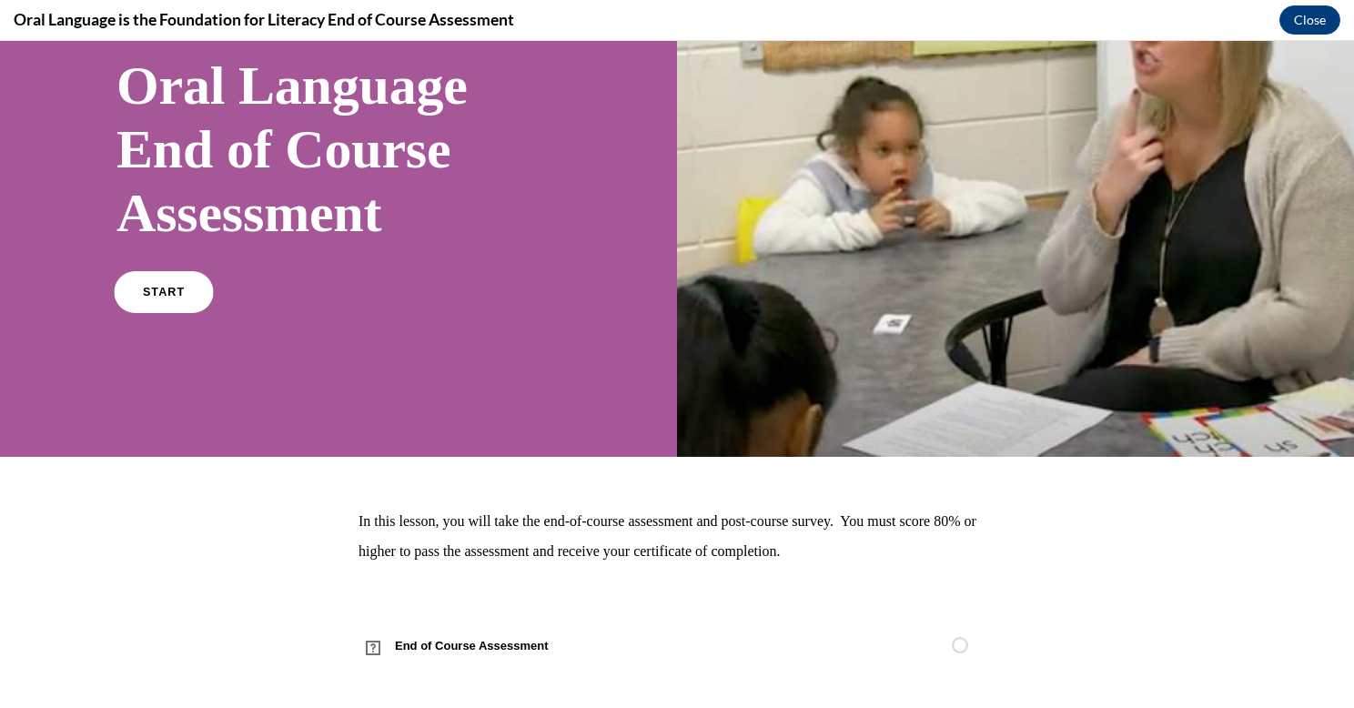
click at [183, 293] on link "START" at bounding box center [163, 292] width 99 height 42
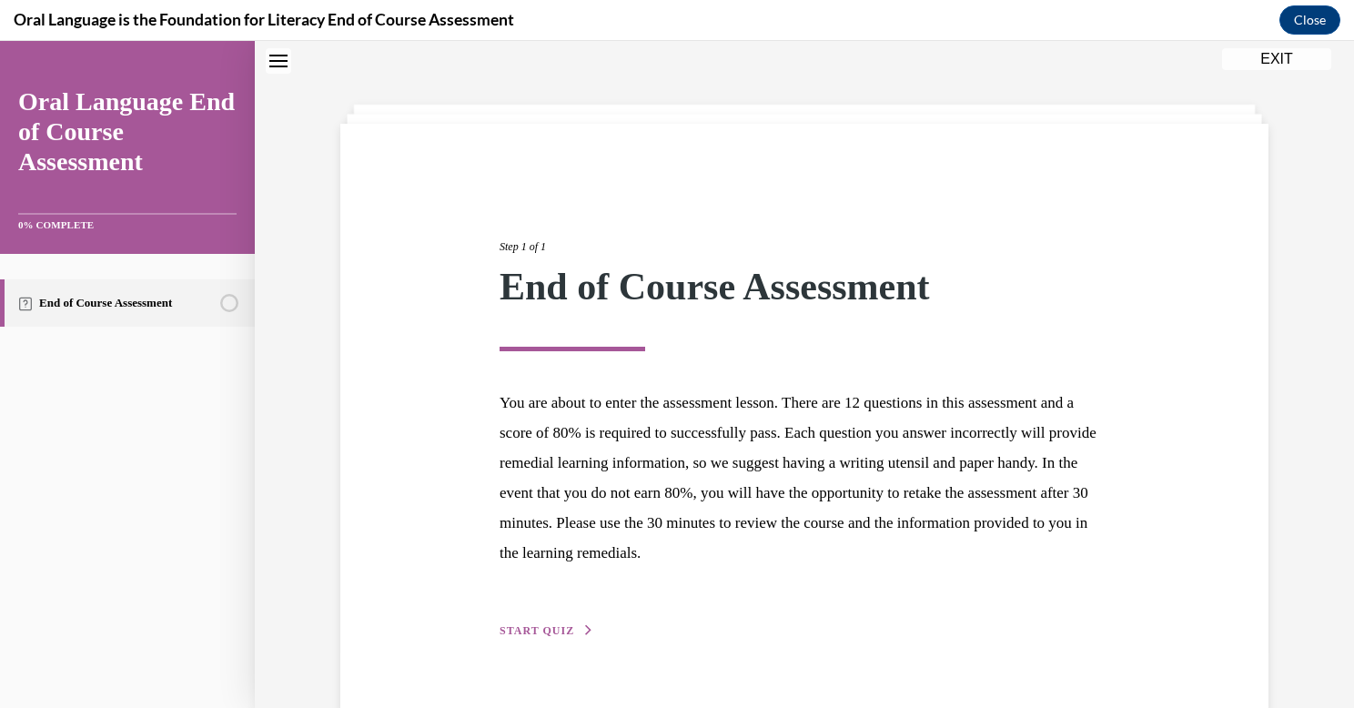
scroll to position [97, 0]
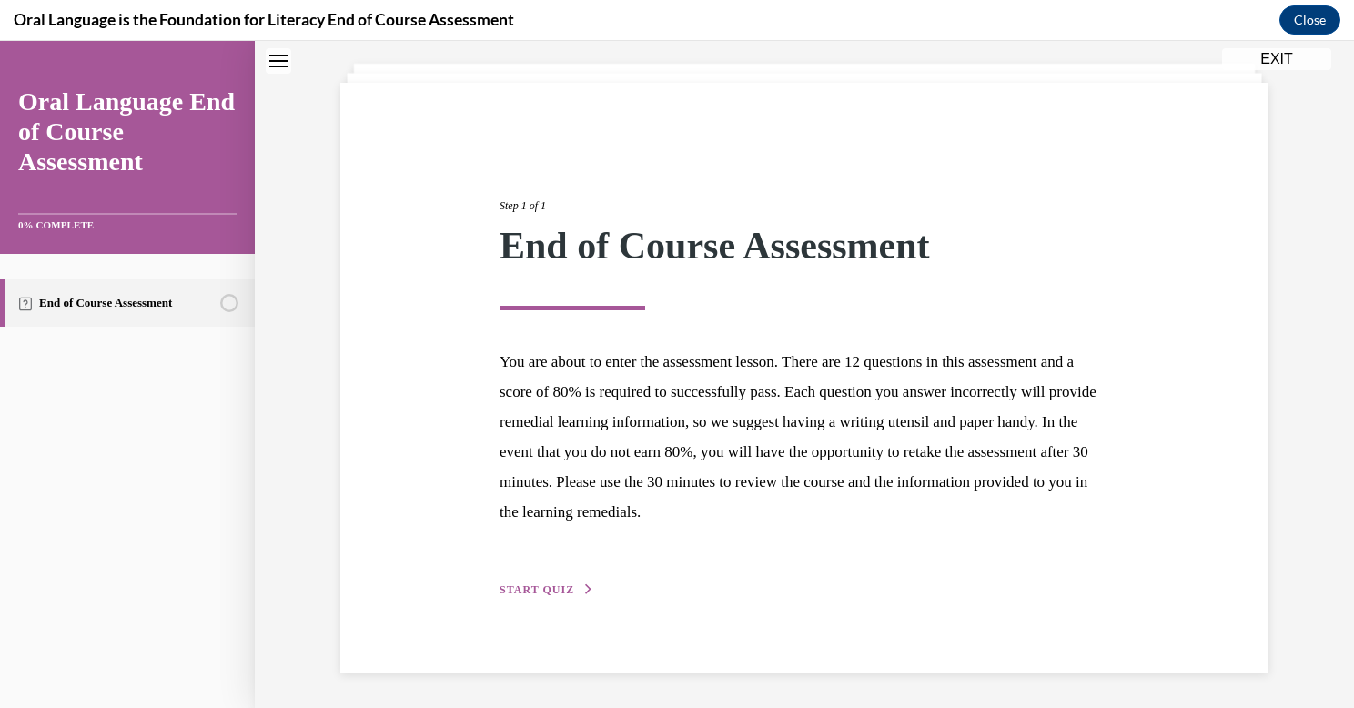
click at [543, 588] on span "START QUIZ" at bounding box center [536, 589] width 75 height 13
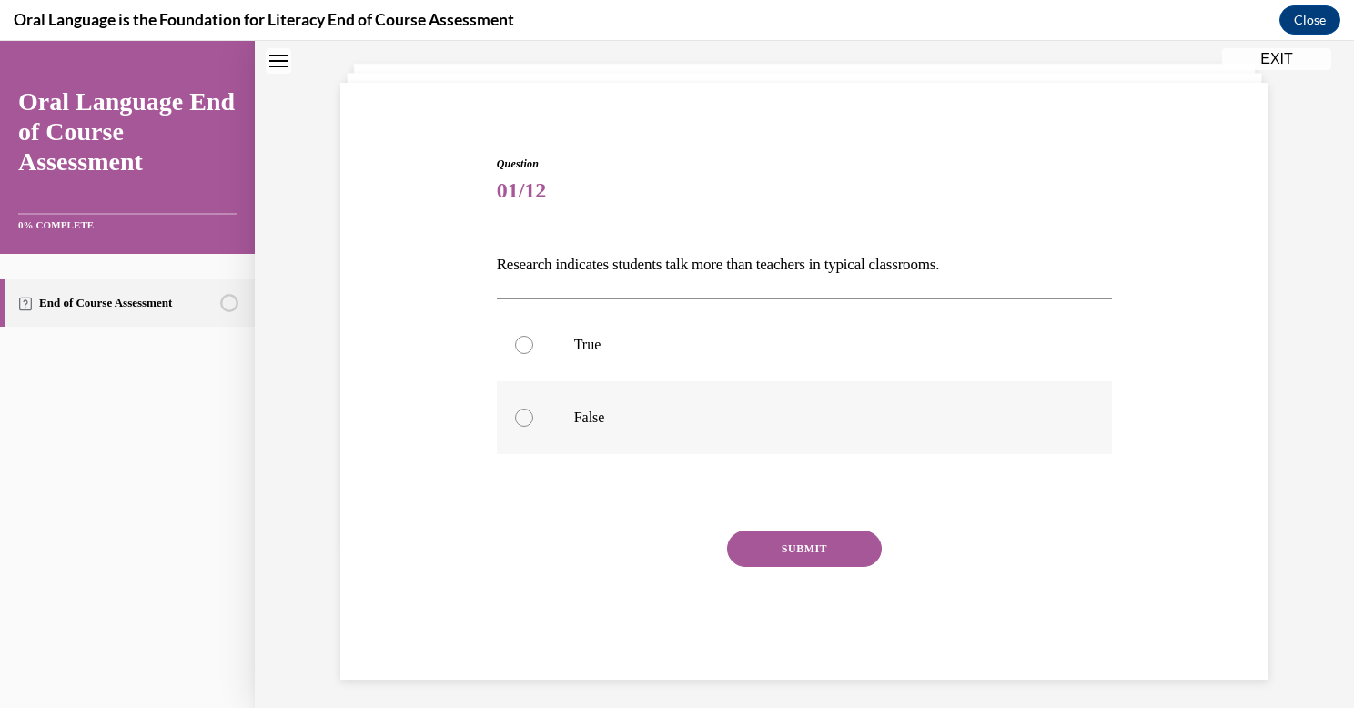
click at [525, 426] on label "False" at bounding box center [805, 417] width 616 height 73
click at [525, 426] on input "False" at bounding box center [524, 417] width 18 height 18
radio input "true"
click at [828, 553] on button "SUBMIT" at bounding box center [804, 548] width 155 height 36
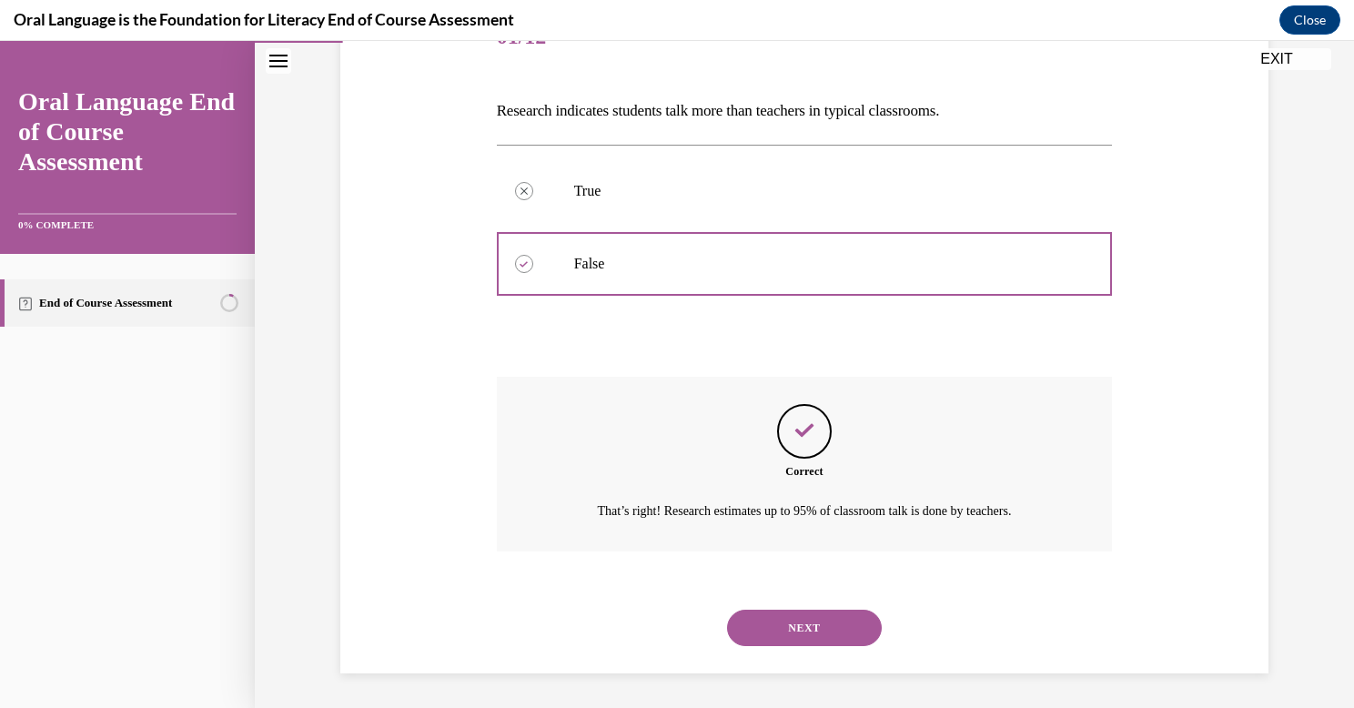
scroll to position [252, 0]
click at [780, 626] on button "NEXT" at bounding box center [804, 627] width 155 height 36
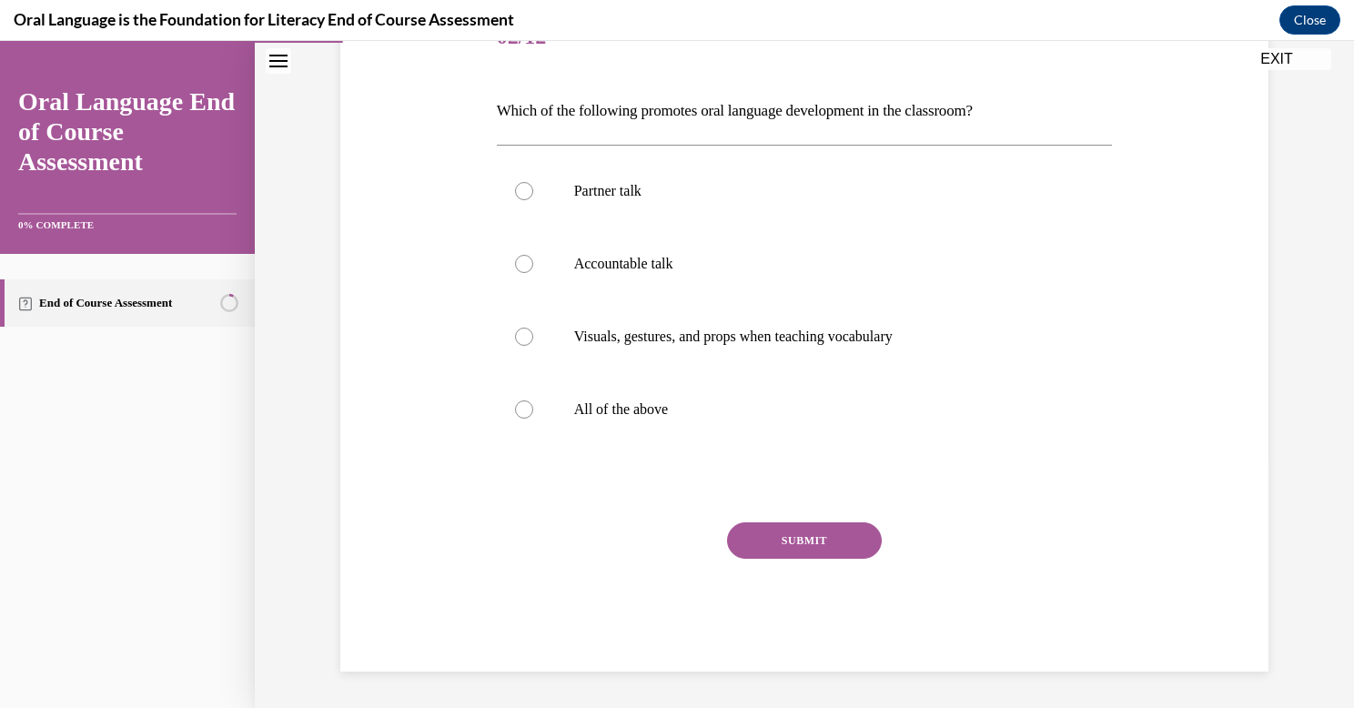
scroll to position [202, 0]
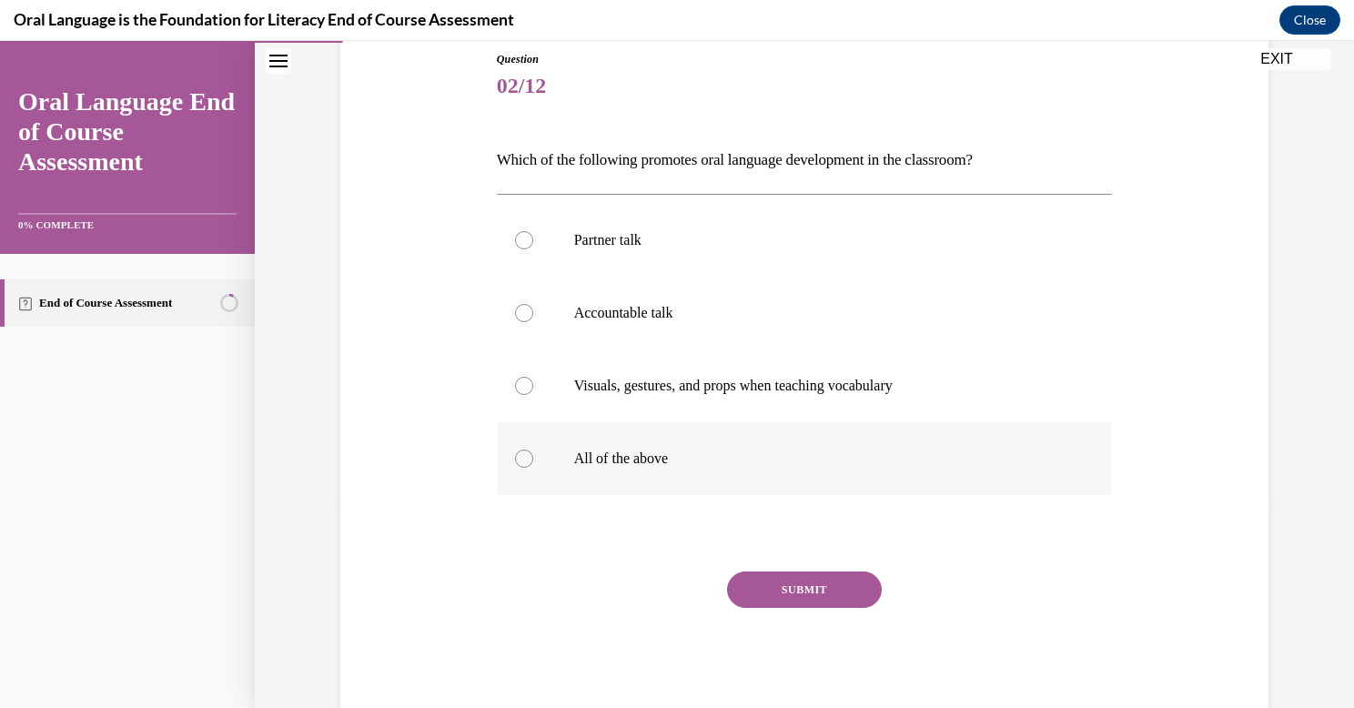
click at [524, 462] on div at bounding box center [524, 458] width 18 height 18
click at [524, 462] on input "All of the above" at bounding box center [524, 458] width 18 height 18
radio input "true"
click at [791, 589] on button "SUBMIT" at bounding box center [804, 589] width 155 height 36
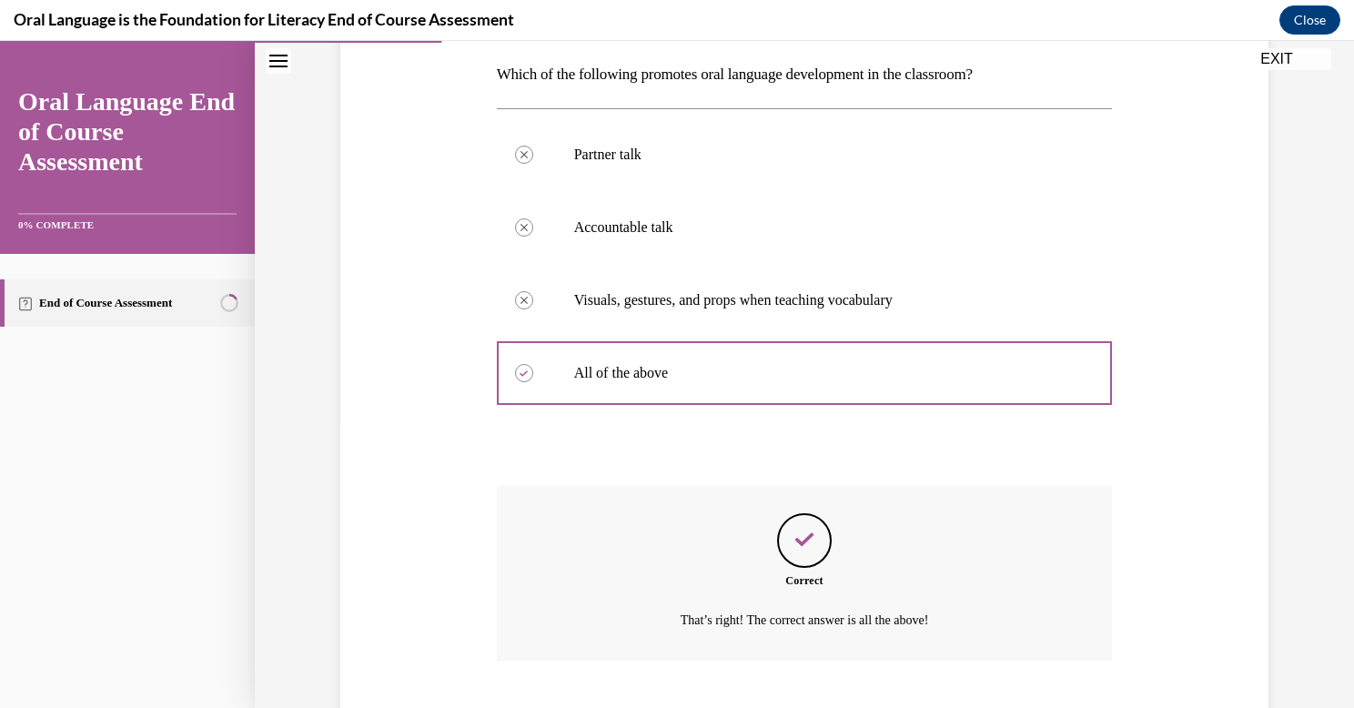
scroll to position [398, 0]
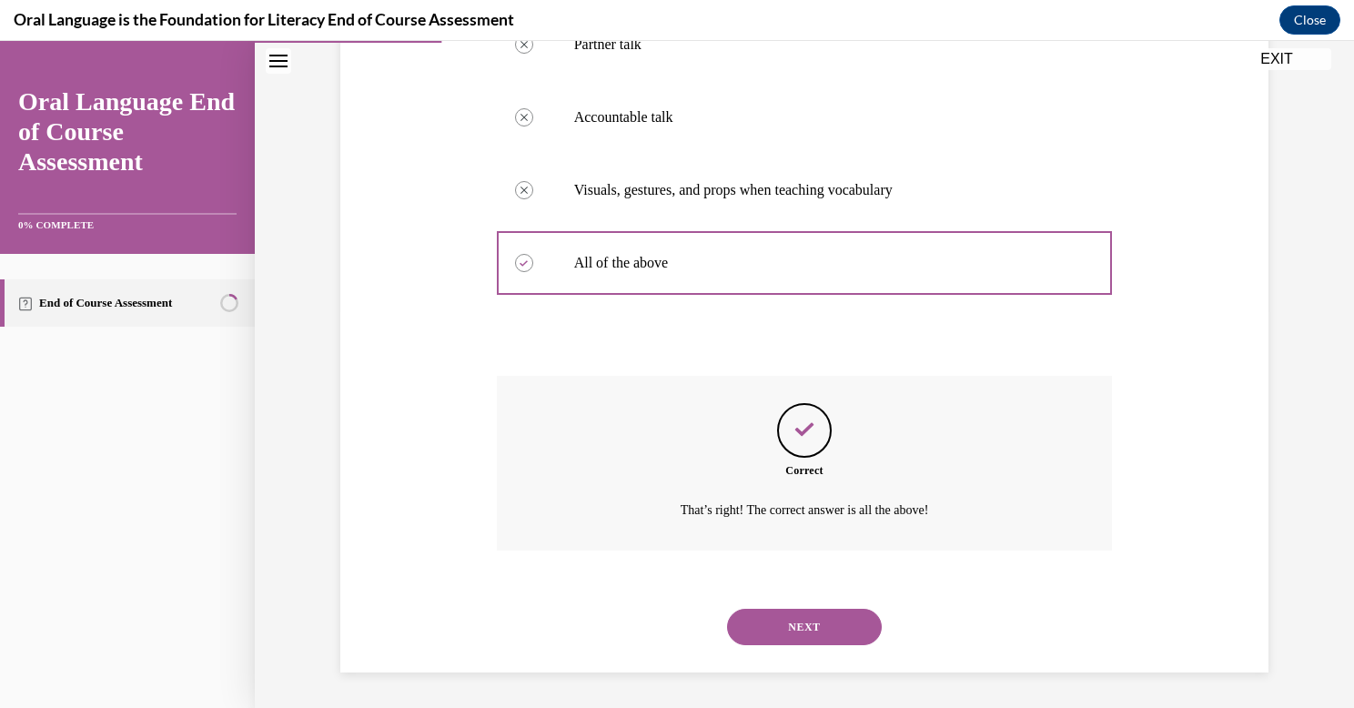
click at [796, 625] on button "NEXT" at bounding box center [804, 627] width 155 height 36
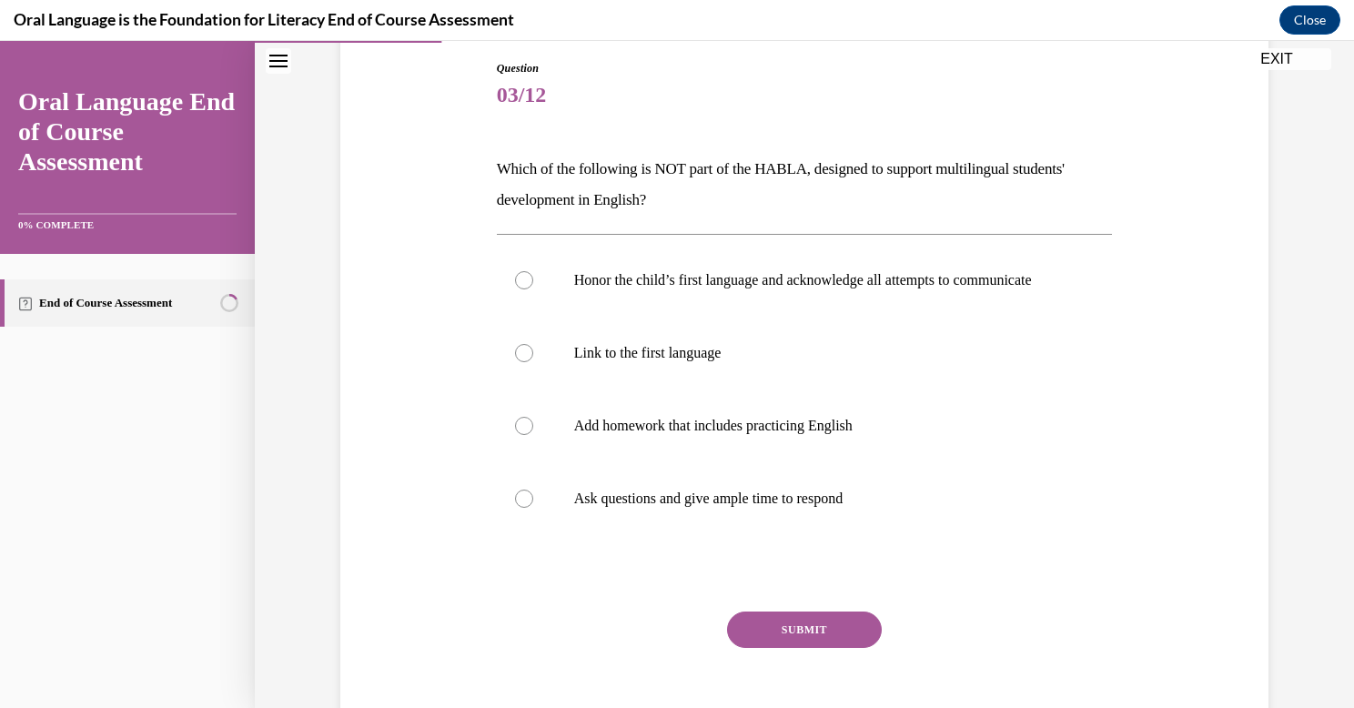
scroll to position [196, 0]
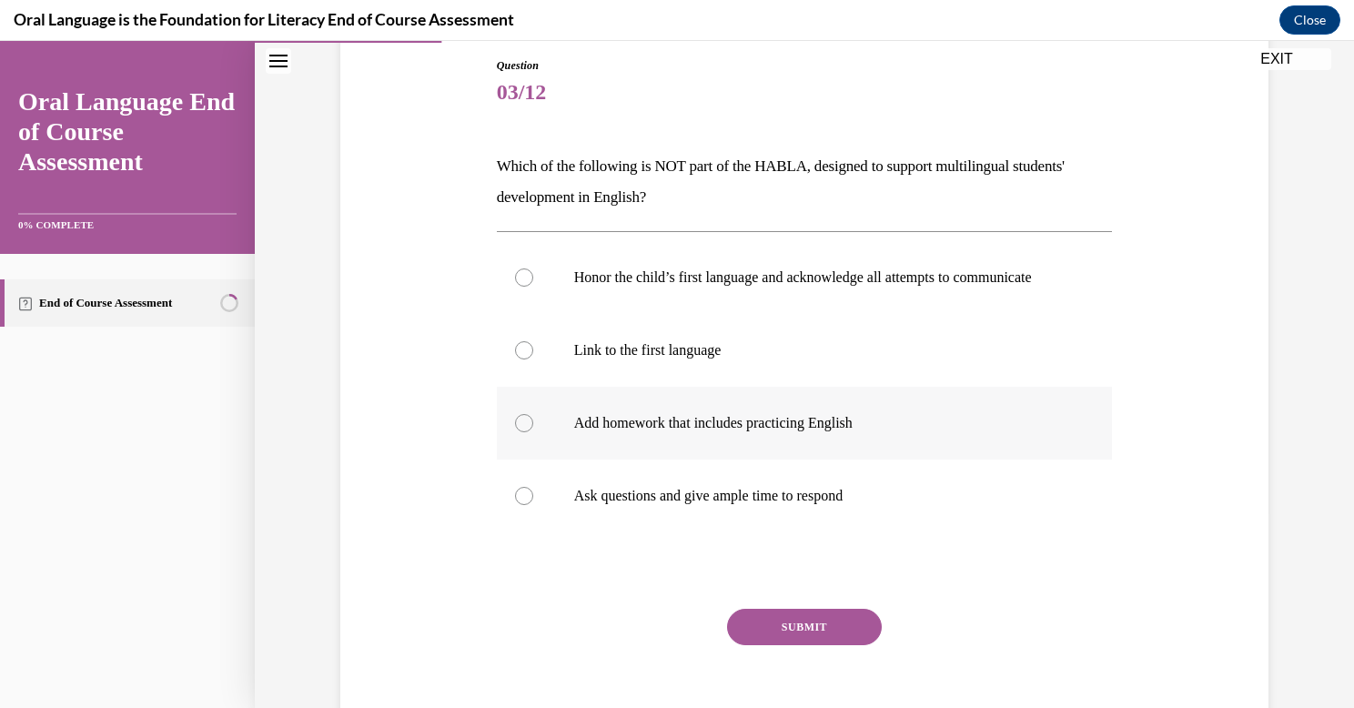
click at [517, 432] on div at bounding box center [524, 423] width 18 height 18
click at [517, 432] on input "Add homework that includes practicing English" at bounding box center [524, 423] width 18 height 18
radio input "true"
click at [779, 645] on button "SUBMIT" at bounding box center [804, 627] width 155 height 36
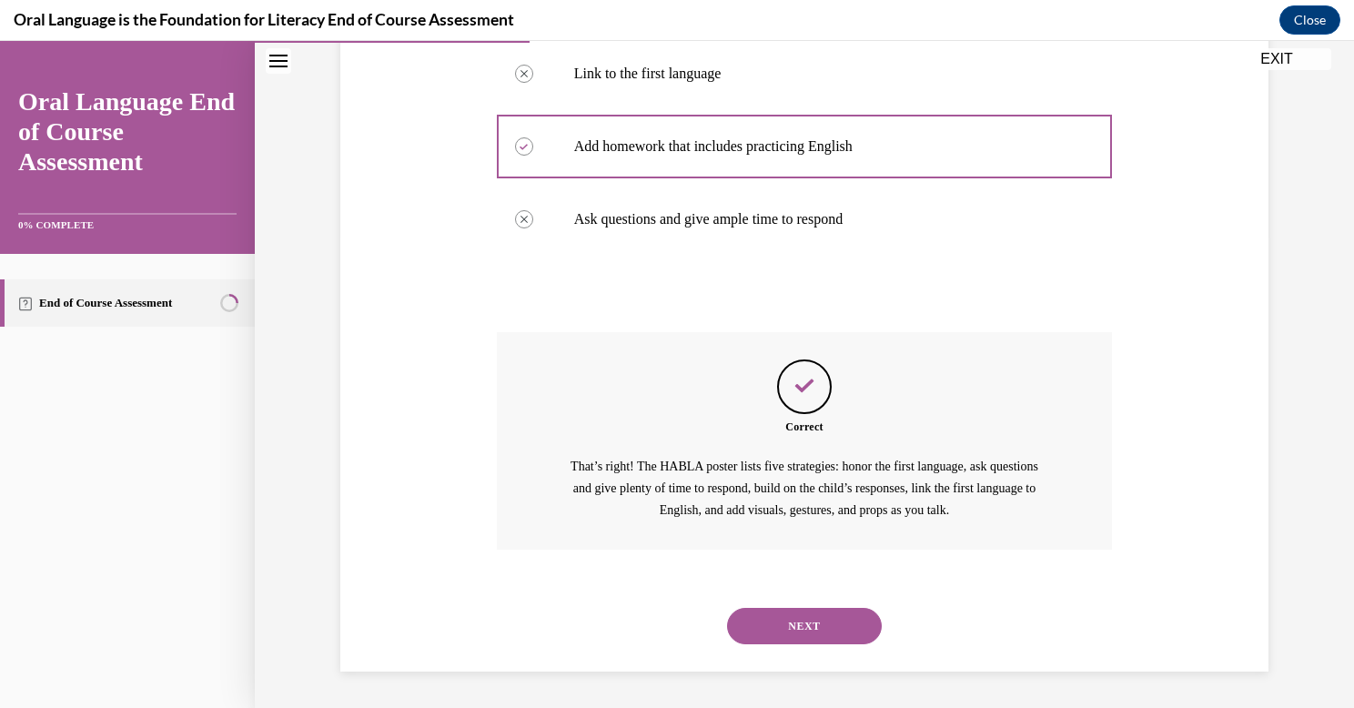
scroll to position [490, 0]
click at [811, 626] on button "NEXT" at bounding box center [804, 626] width 155 height 36
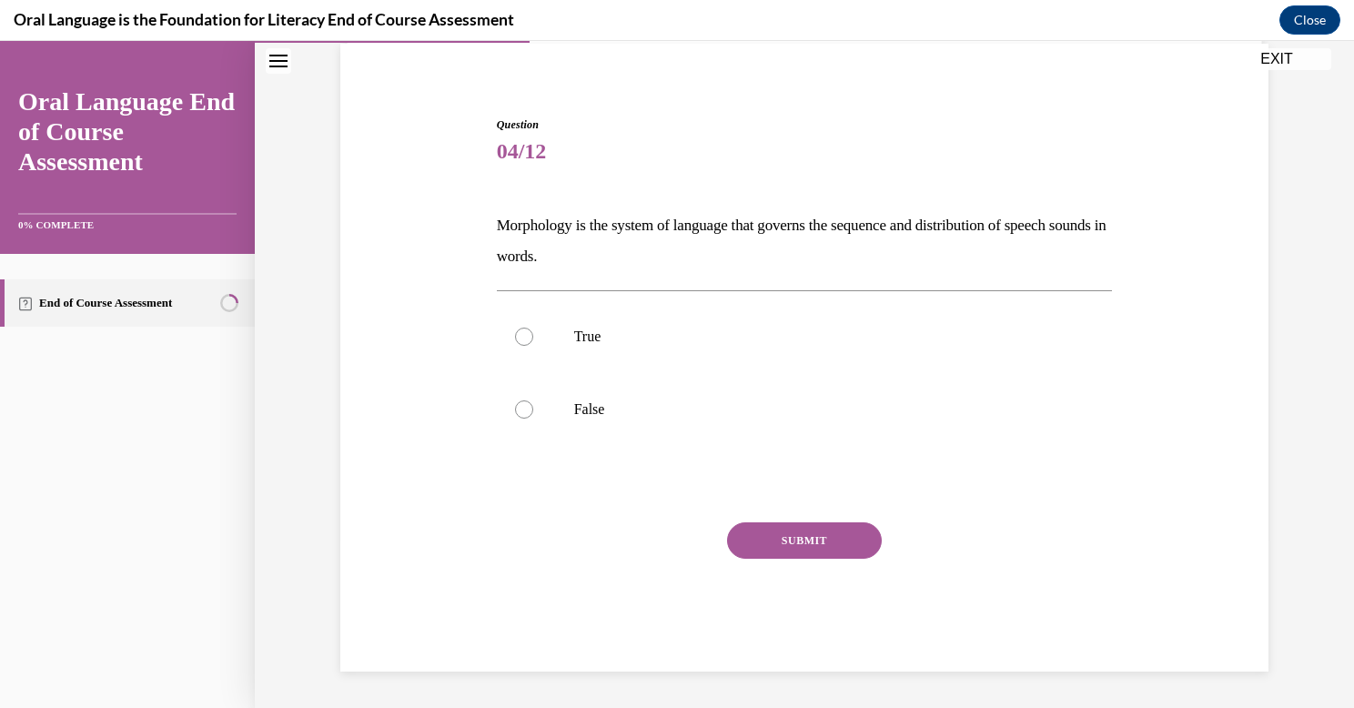
scroll to position [136, 0]
click at [559, 411] on label "False" at bounding box center [805, 409] width 616 height 73
click at [533, 411] on input "False" at bounding box center [524, 409] width 18 height 18
radio input "true"
click at [765, 541] on button "SUBMIT" at bounding box center [804, 540] width 155 height 36
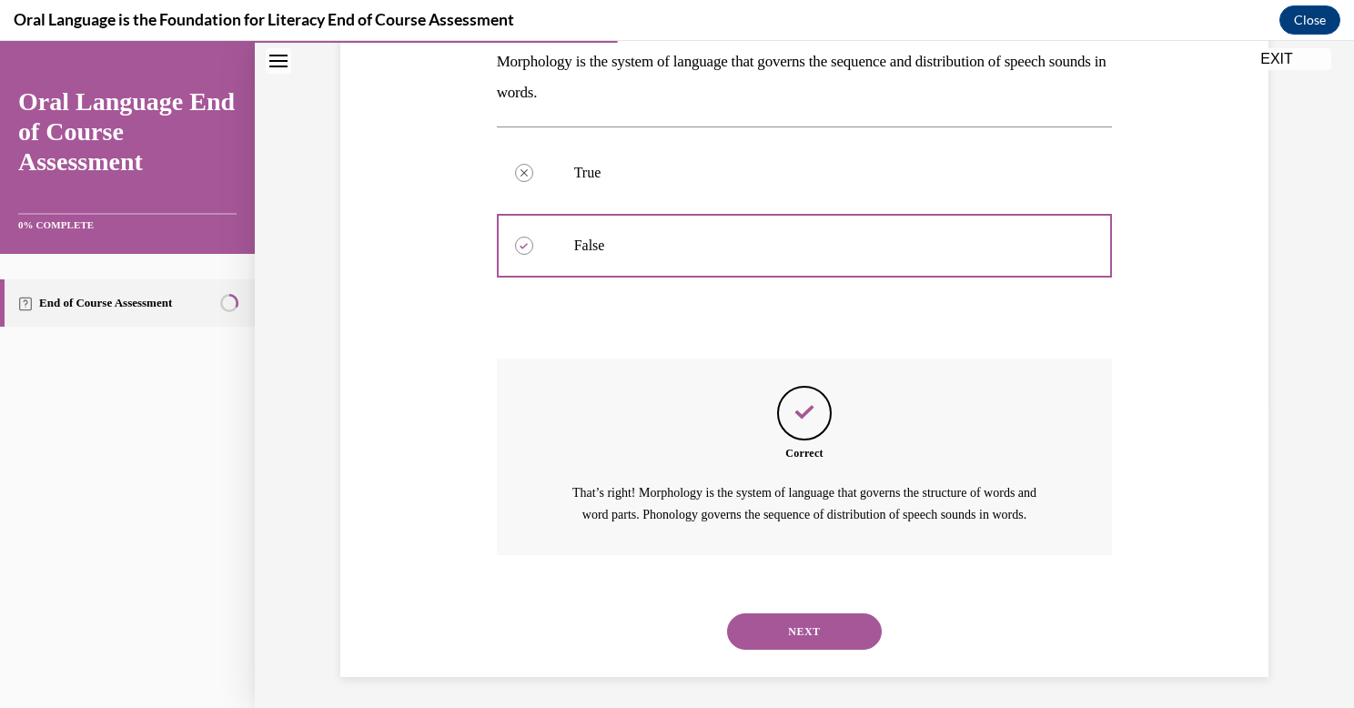
scroll to position [327, 0]
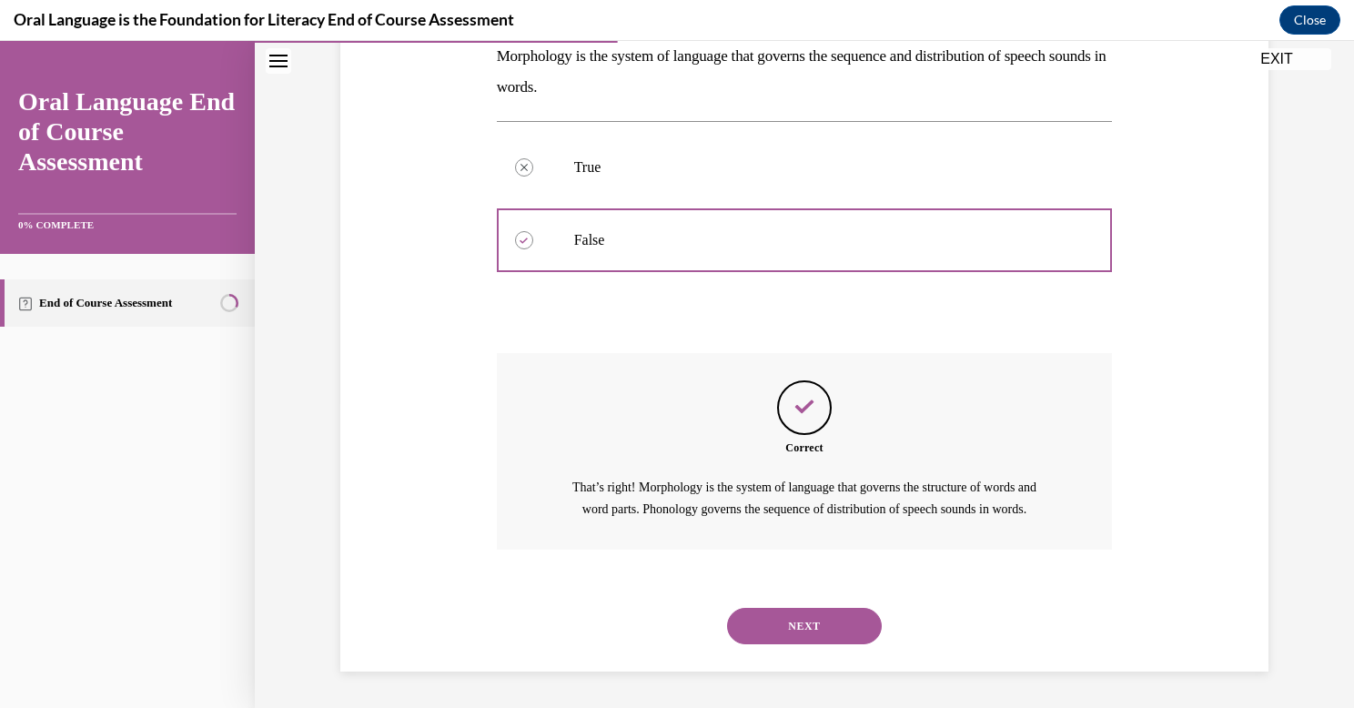
click at [790, 627] on button "NEXT" at bounding box center [804, 626] width 155 height 36
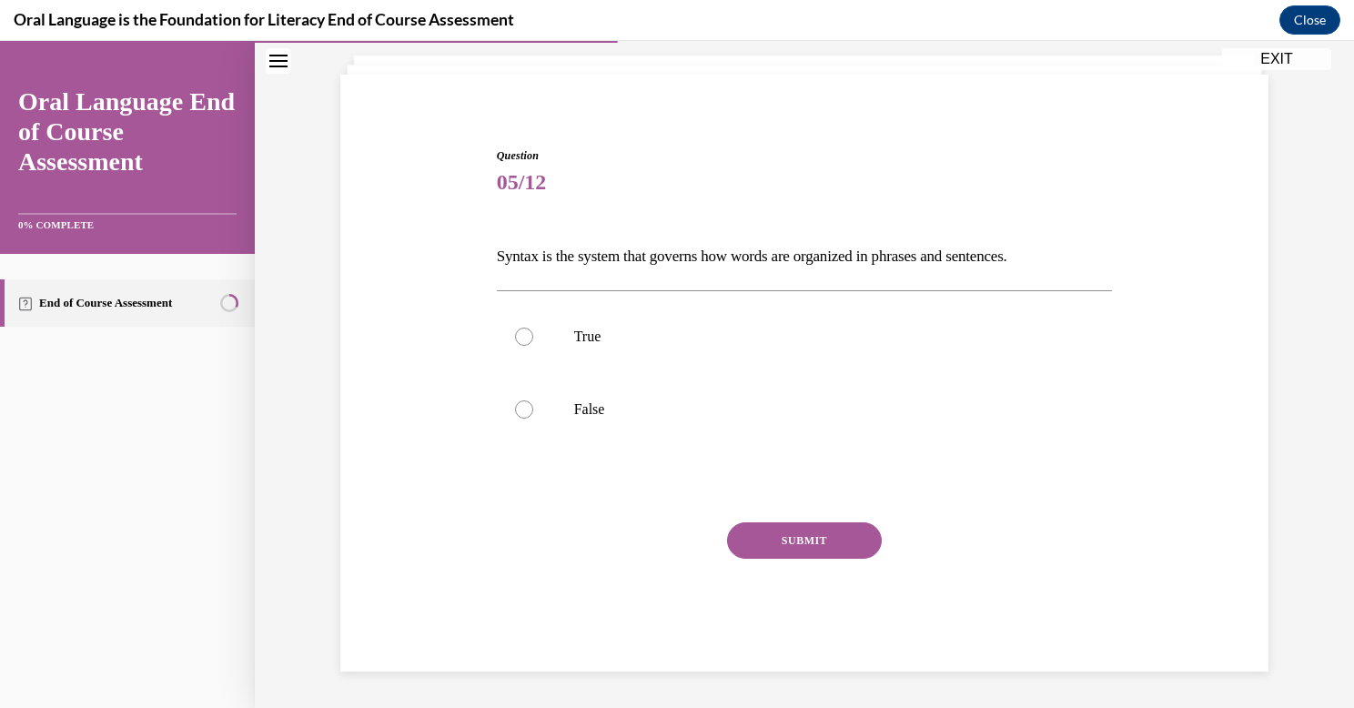
scroll to position [106, 0]
click at [611, 346] on label "True" at bounding box center [805, 336] width 616 height 73
click at [533, 346] on input "True" at bounding box center [524, 337] width 18 height 18
radio input "true"
click at [779, 543] on button "SUBMIT" at bounding box center [804, 540] width 155 height 36
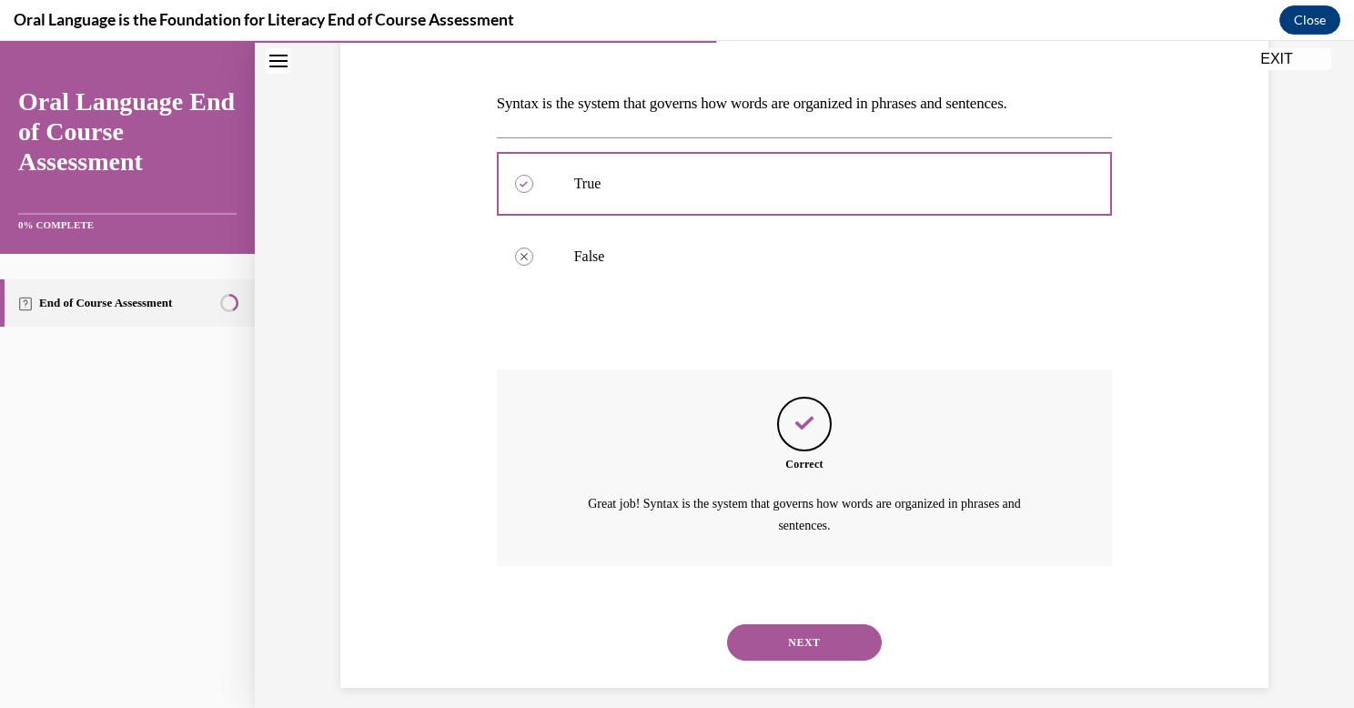
scroll to position [274, 0]
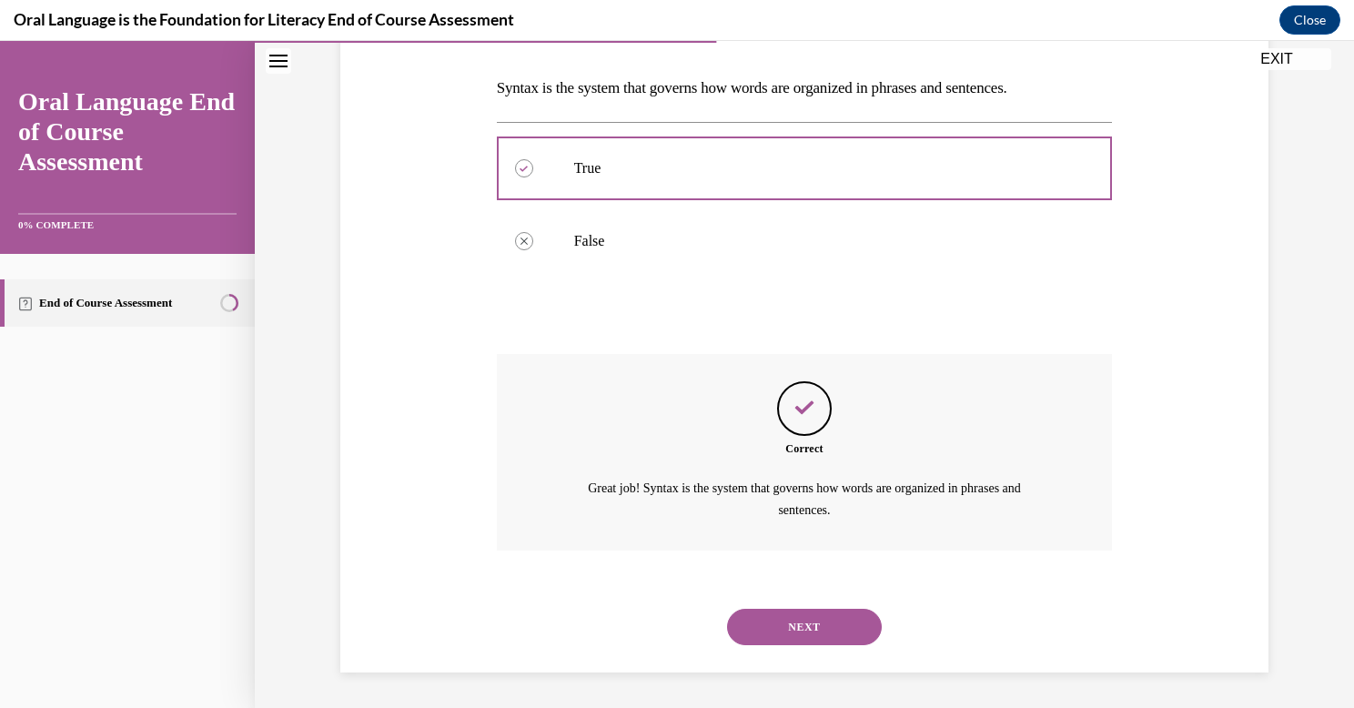
click at [801, 634] on button "NEXT" at bounding box center [804, 627] width 155 height 36
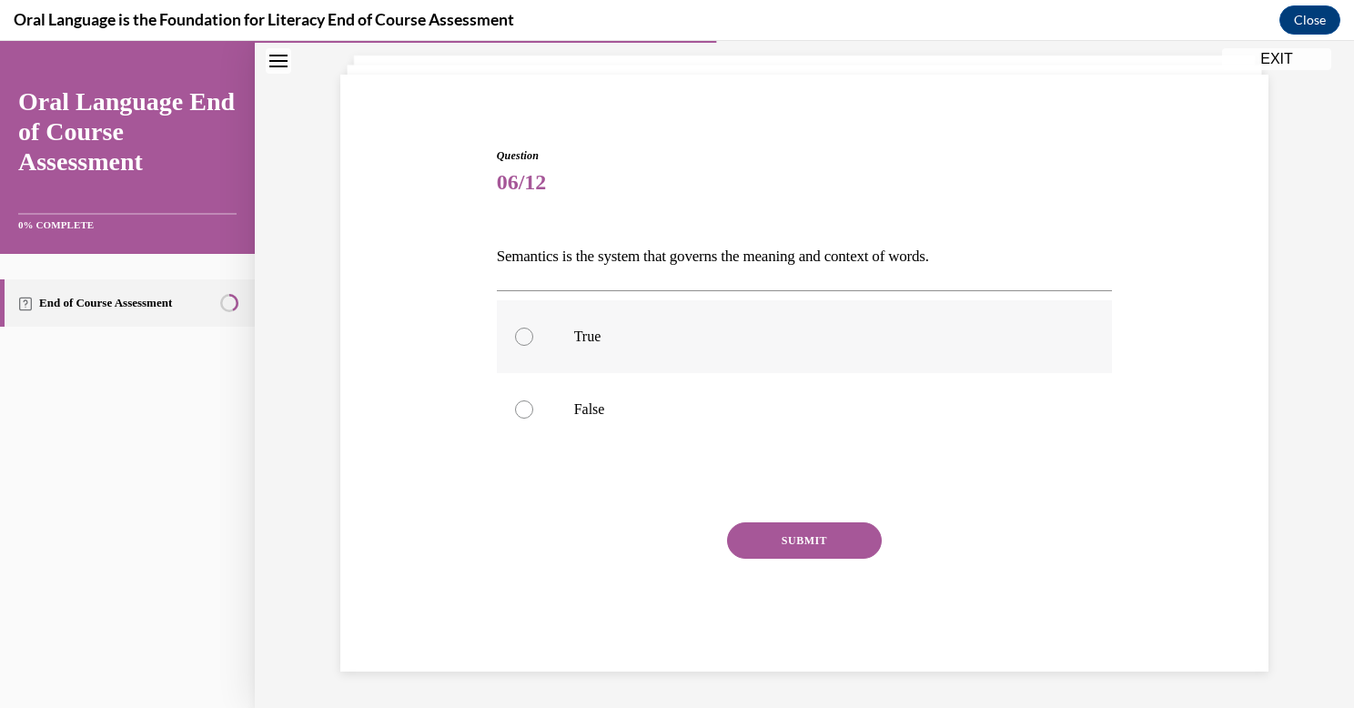
click at [561, 320] on label "True" at bounding box center [805, 336] width 616 height 73
click at [533, 328] on input "True" at bounding box center [524, 337] width 18 height 18
radio input "true"
click at [810, 538] on button "SUBMIT" at bounding box center [804, 540] width 155 height 36
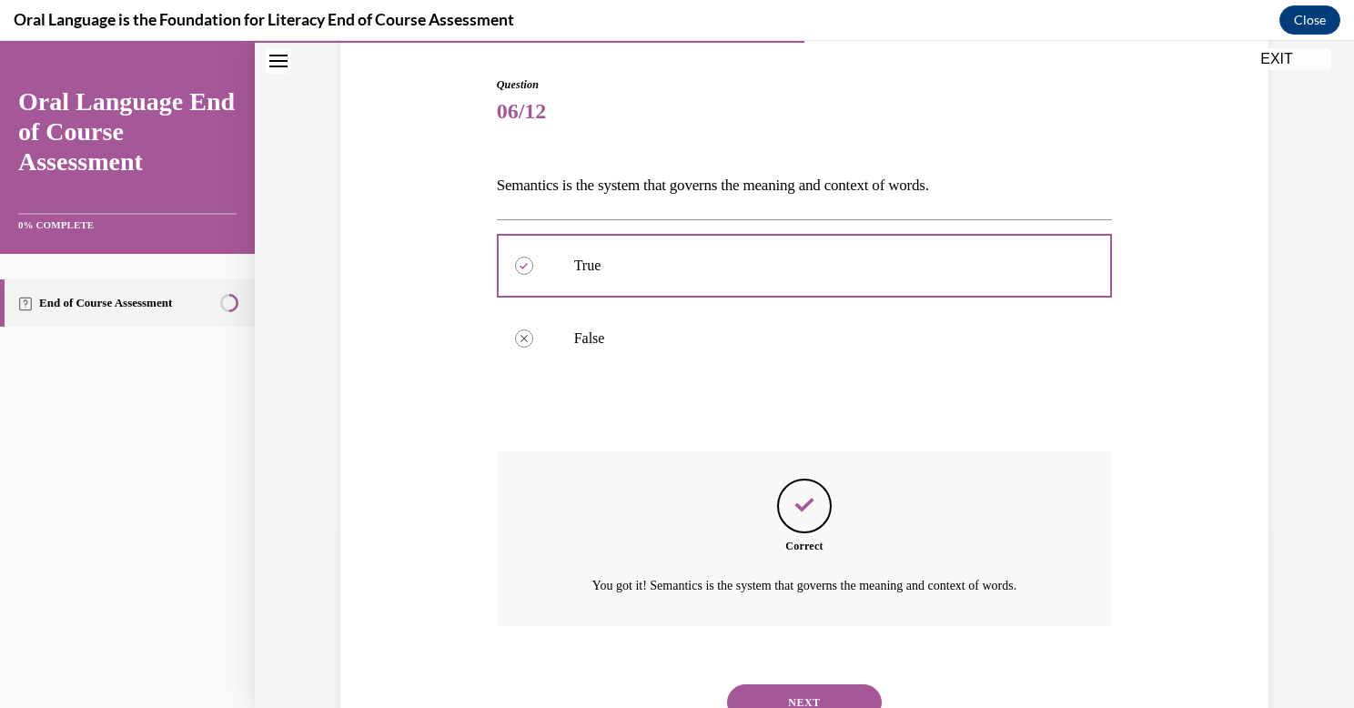
scroll to position [252, 0]
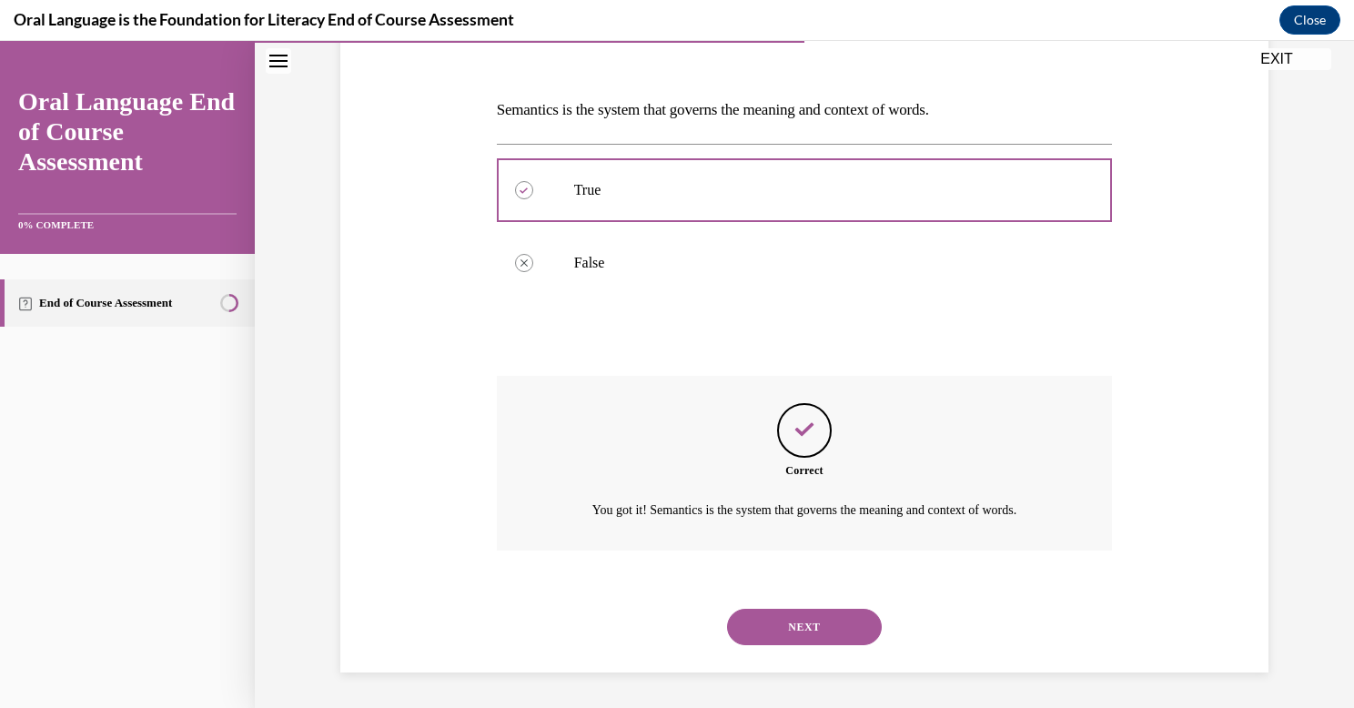
click at [816, 637] on button "NEXT" at bounding box center [804, 627] width 155 height 36
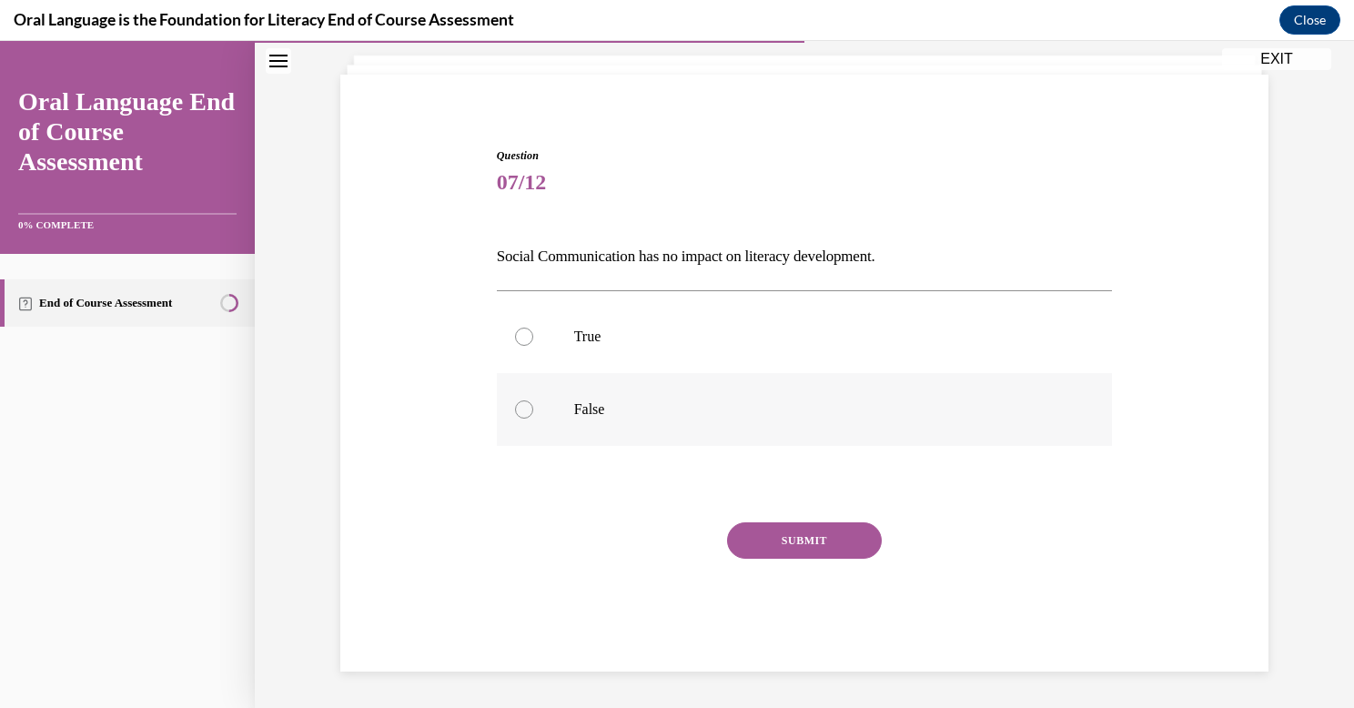
click at [557, 410] on label "False" at bounding box center [805, 409] width 616 height 73
click at [533, 410] on input "False" at bounding box center [524, 409] width 18 height 18
radio input "true"
click at [797, 539] on button "SUBMIT" at bounding box center [804, 540] width 155 height 36
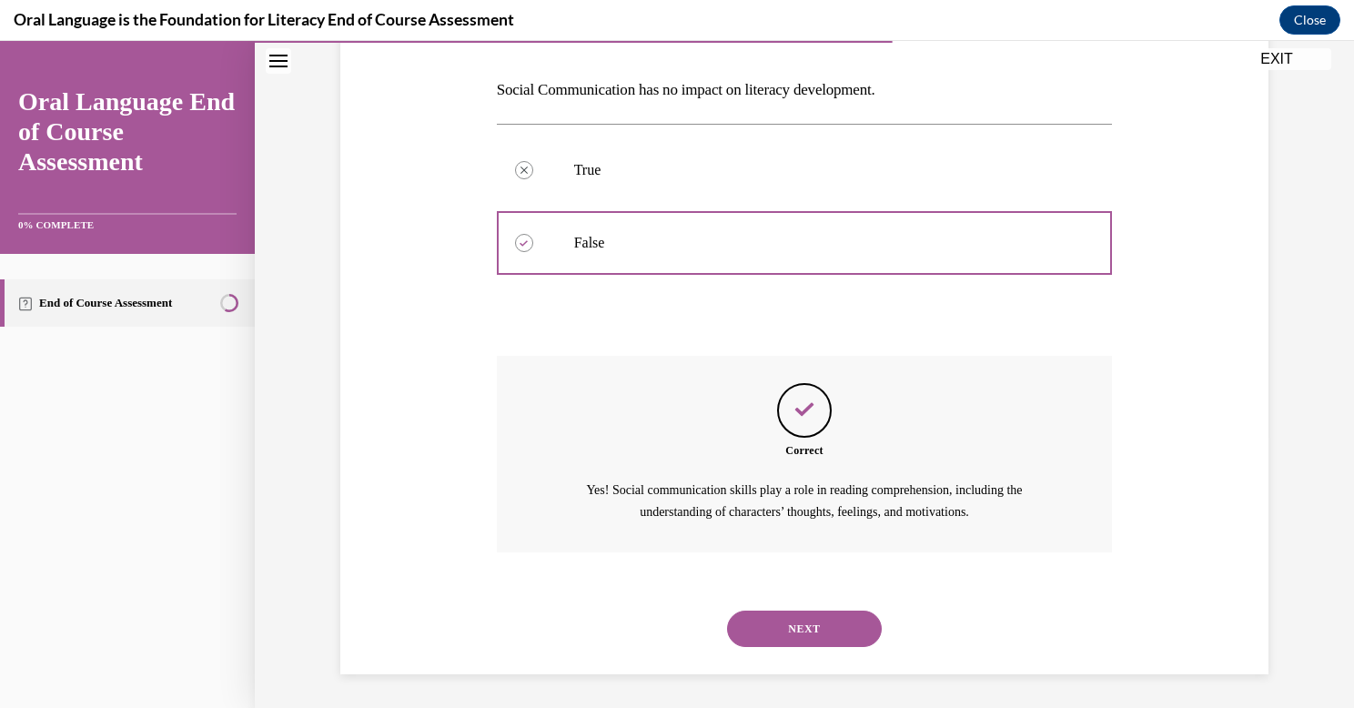
scroll to position [274, 0]
click at [799, 620] on button "NEXT" at bounding box center [804, 627] width 155 height 36
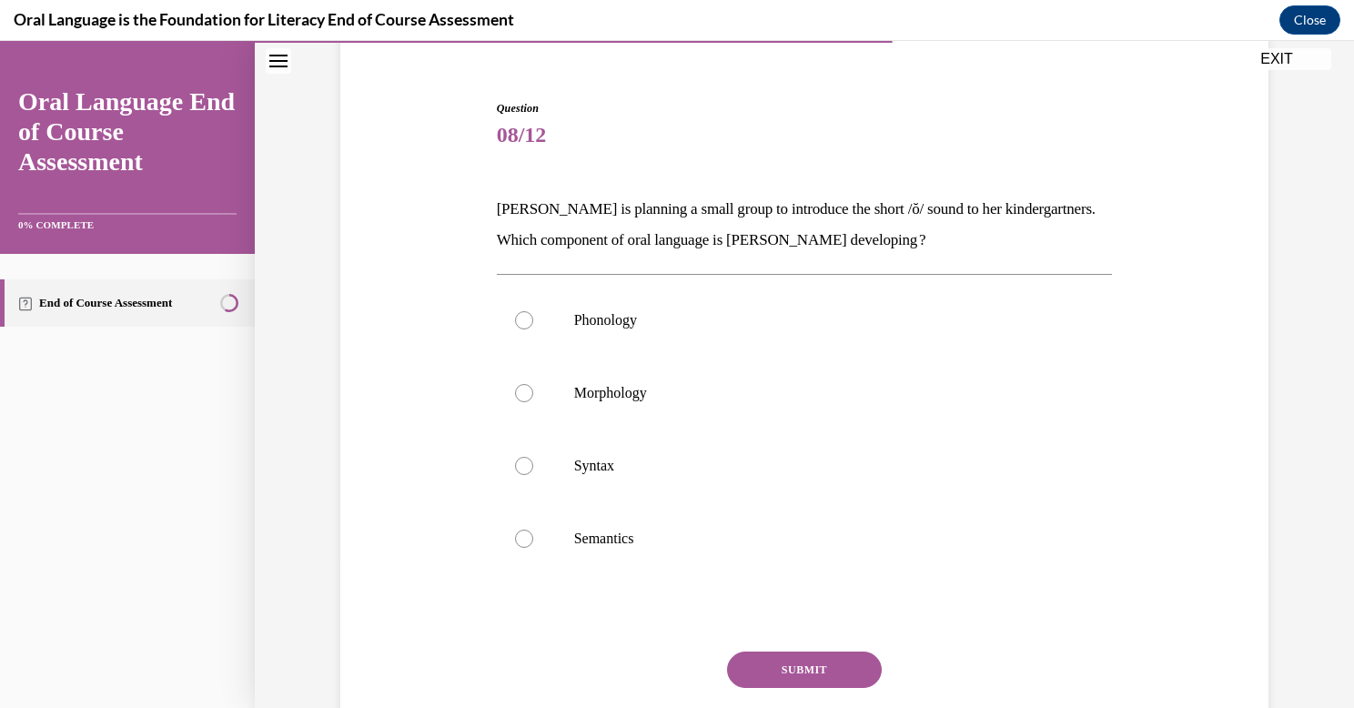
scroll to position [158, 0]
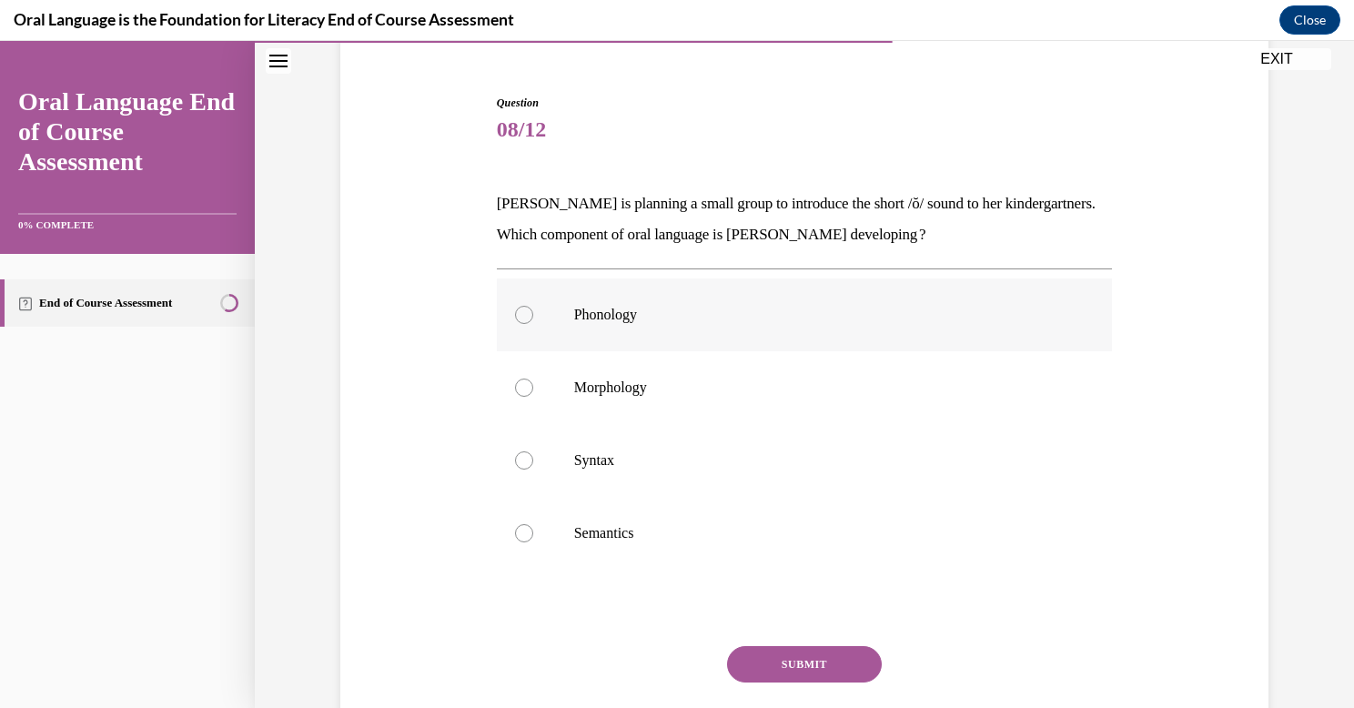
click at [628, 321] on p "Phonology" at bounding box center [820, 315] width 493 height 18
click at [533, 321] on input "Phonology" at bounding box center [524, 315] width 18 height 18
radio input "true"
click at [787, 658] on button "SUBMIT" at bounding box center [804, 664] width 155 height 36
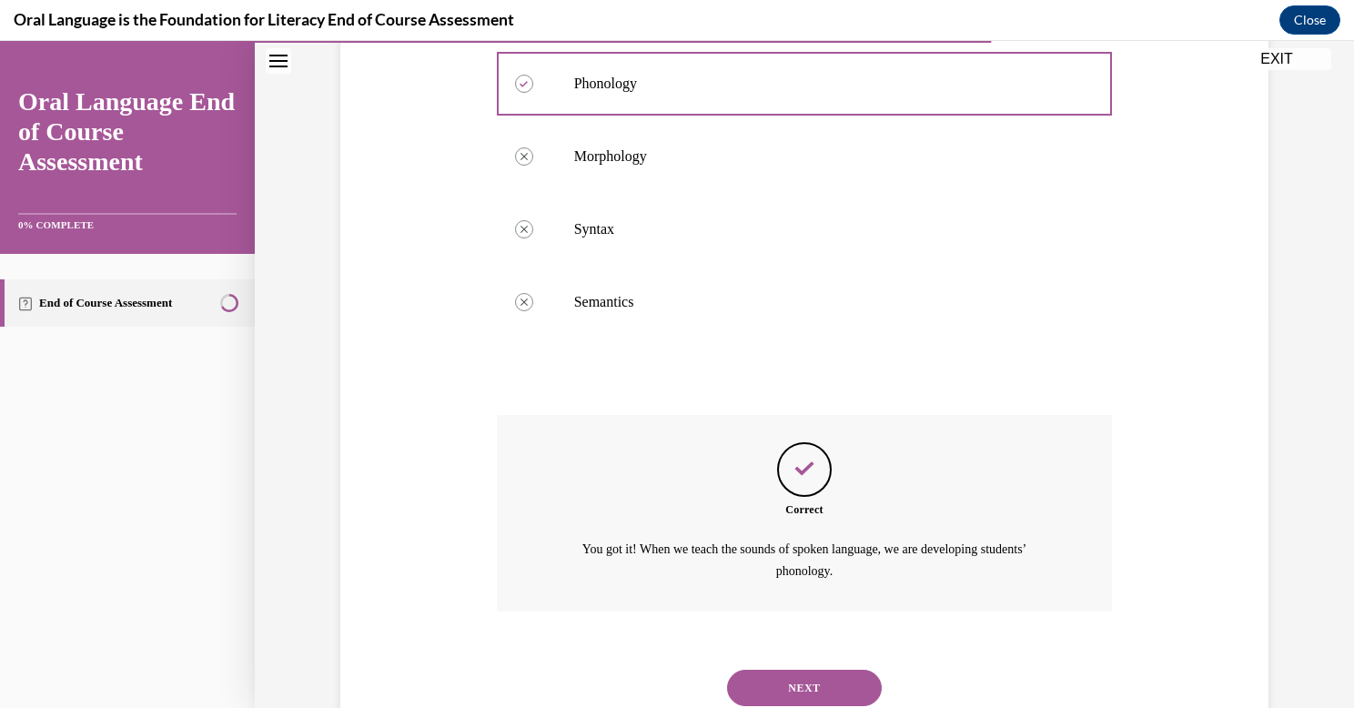
scroll to position [451, 0]
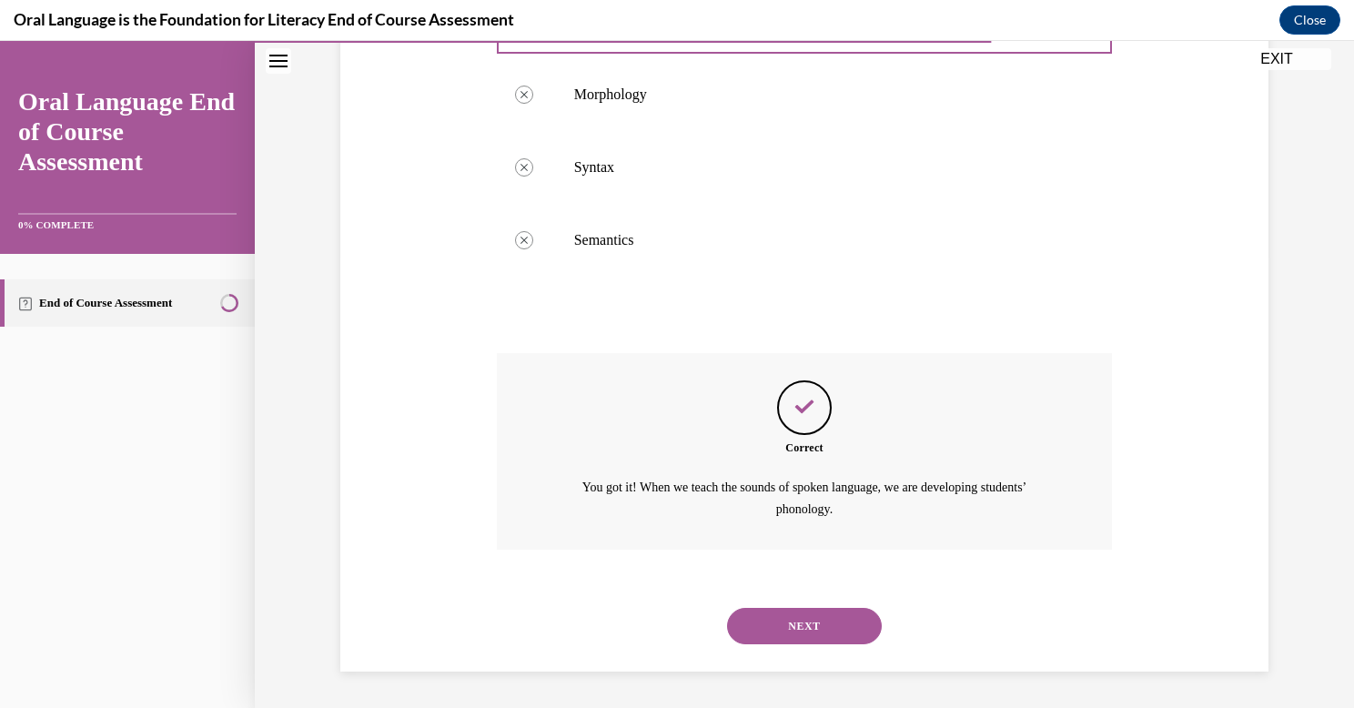
click at [761, 635] on button "NEXT" at bounding box center [804, 626] width 155 height 36
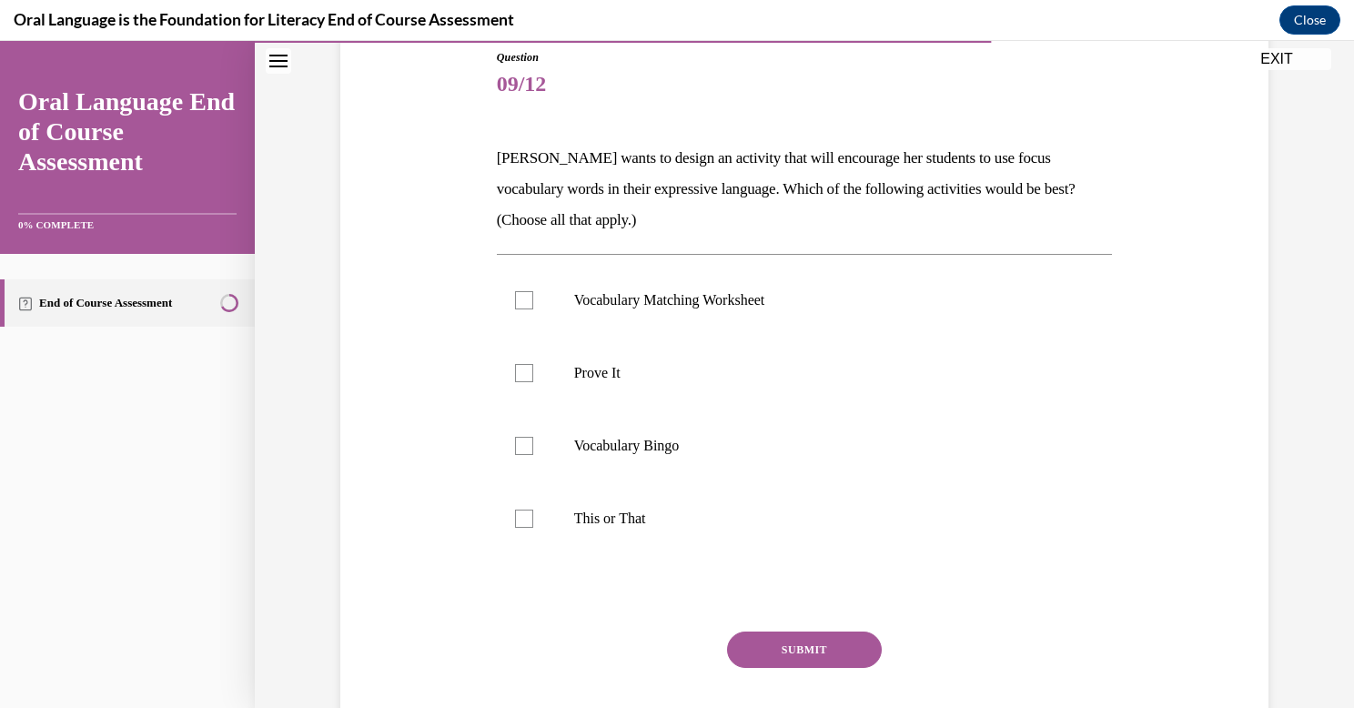
scroll to position [208, 0]
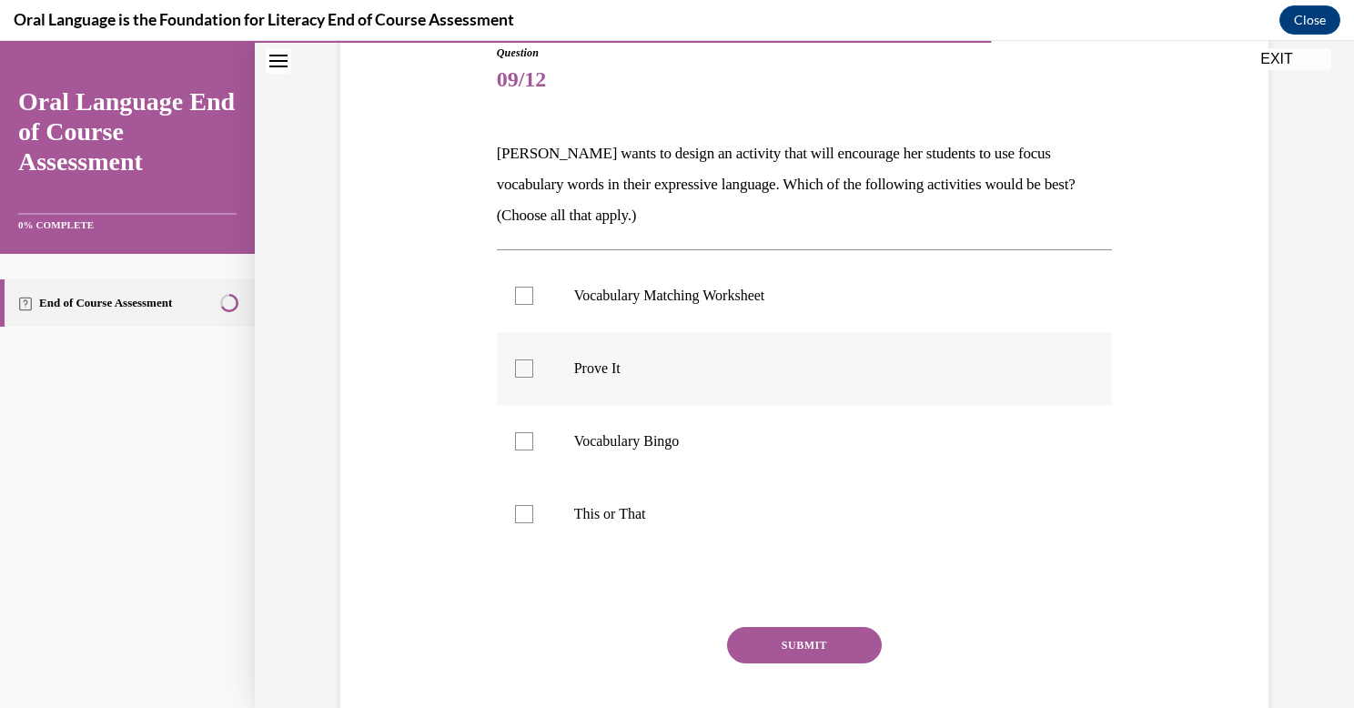
click at [522, 378] on label "Prove It" at bounding box center [805, 368] width 616 height 73
click at [522, 378] on input "Prove It" at bounding box center [524, 368] width 18 height 18
checkbox input "true"
click at [524, 514] on div at bounding box center [524, 514] width 18 height 18
click at [524, 514] on input "This or That" at bounding box center [524, 514] width 18 height 18
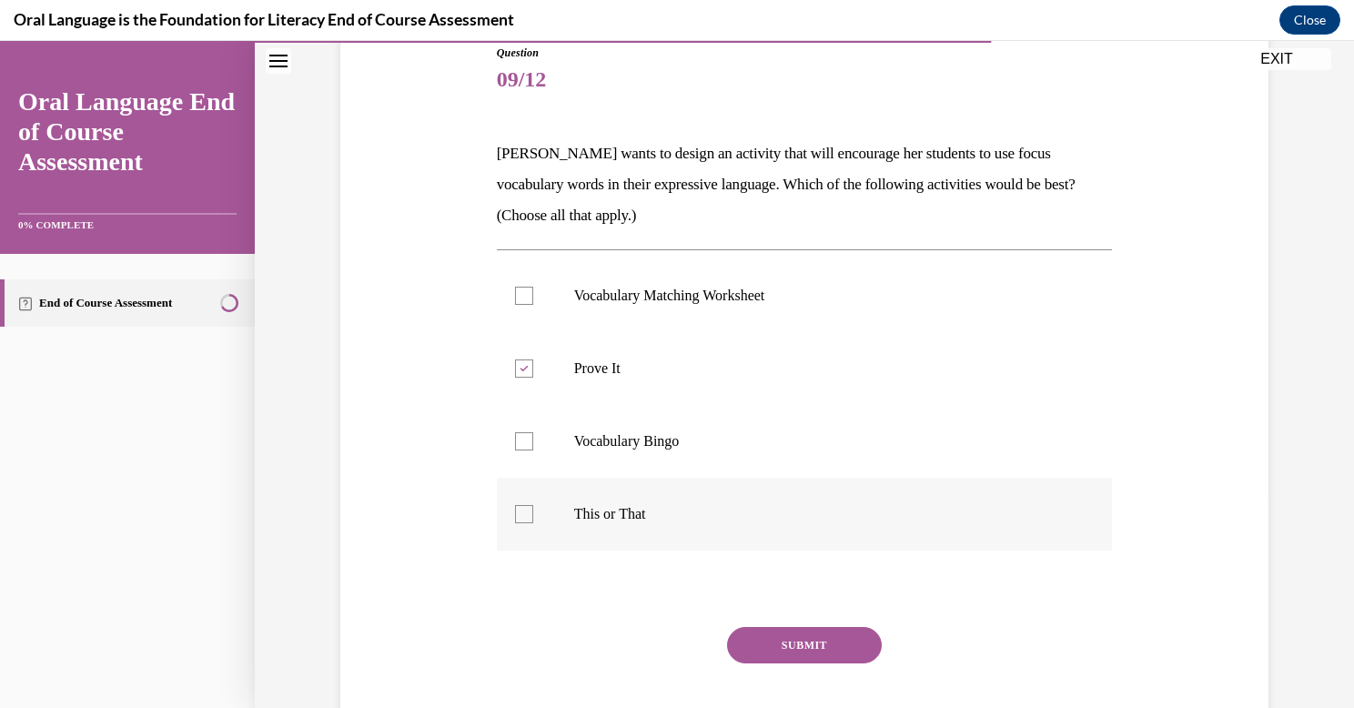
checkbox input "true"
click at [822, 647] on button "SUBMIT" at bounding box center [804, 645] width 155 height 36
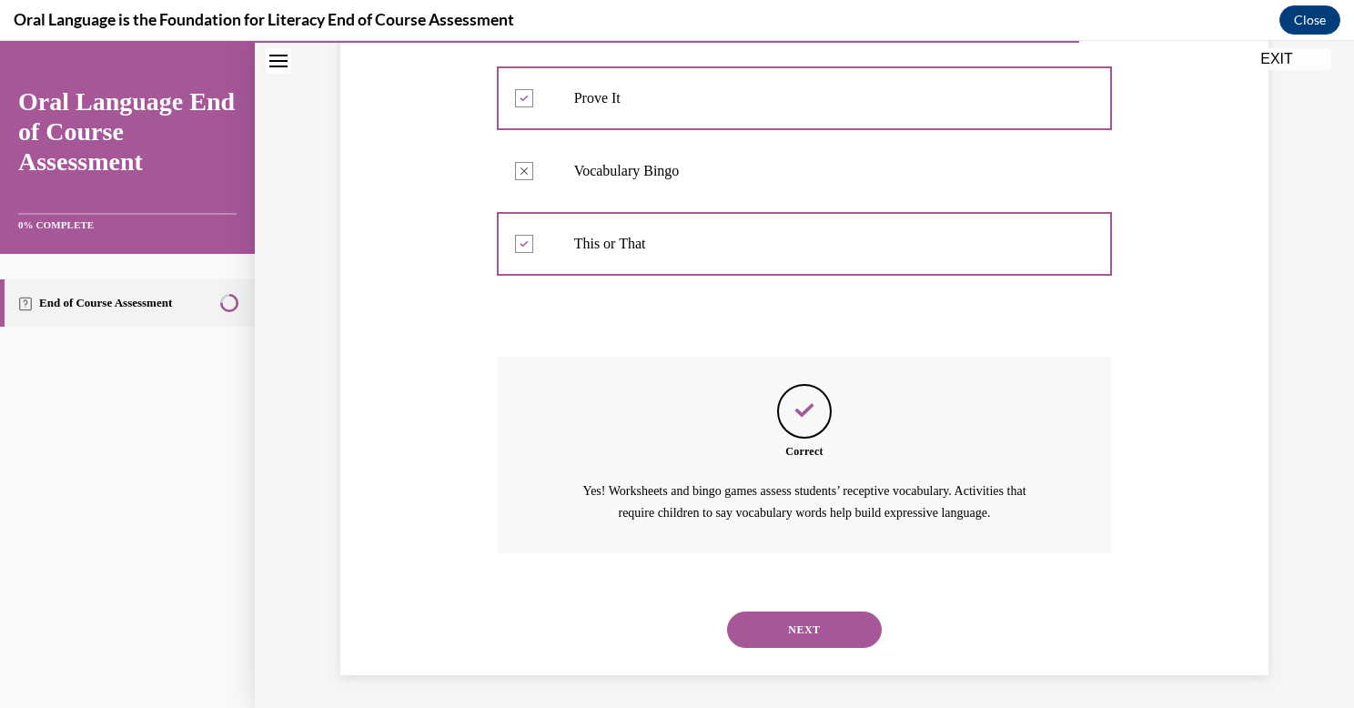
scroll to position [481, 0]
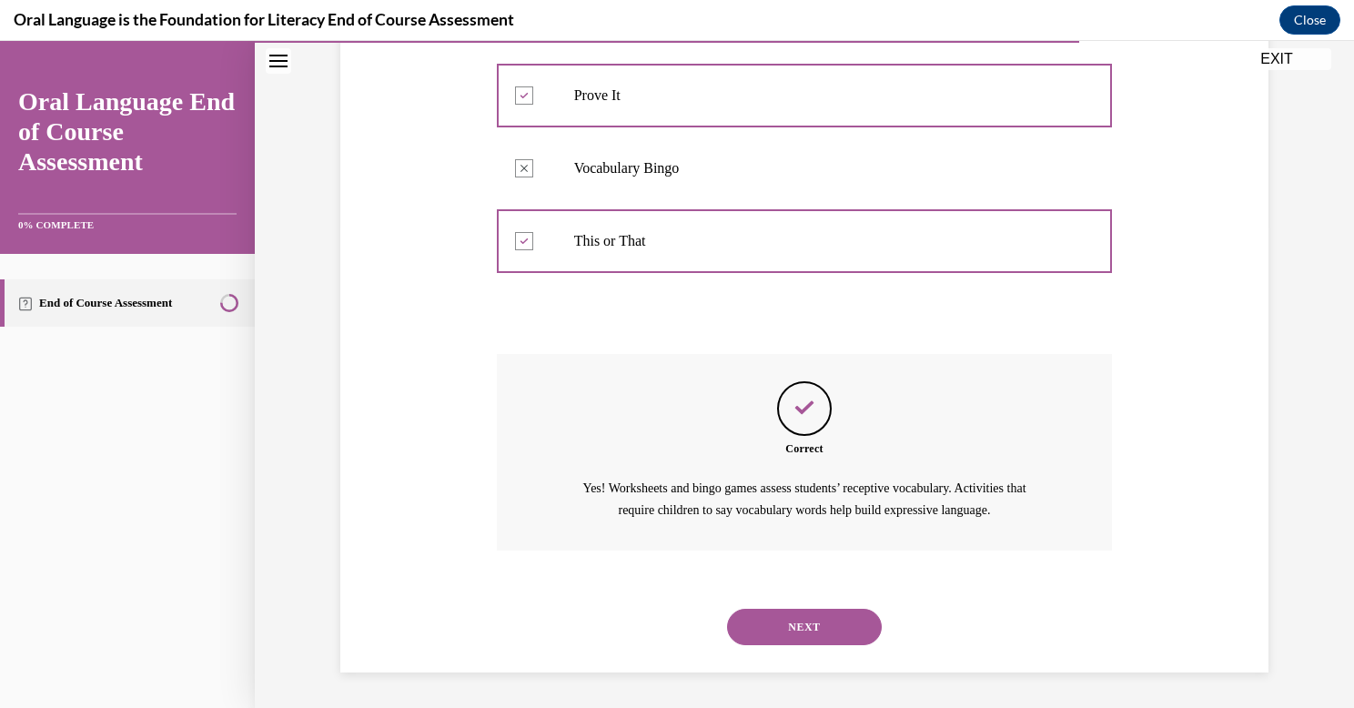
click at [796, 615] on button "NEXT" at bounding box center [804, 627] width 155 height 36
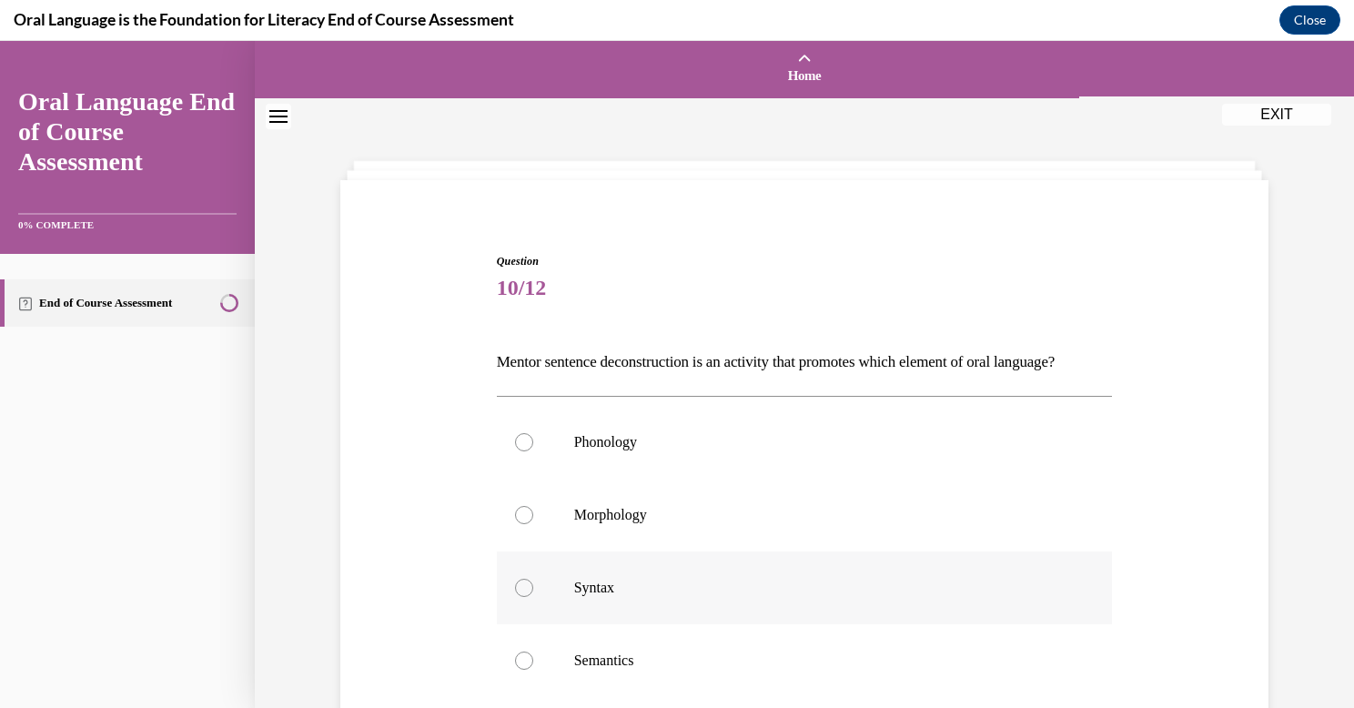
click at [519, 597] on div at bounding box center [524, 588] width 18 height 18
click at [519, 597] on input "Syntax" at bounding box center [524, 588] width 18 height 18
radio input "true"
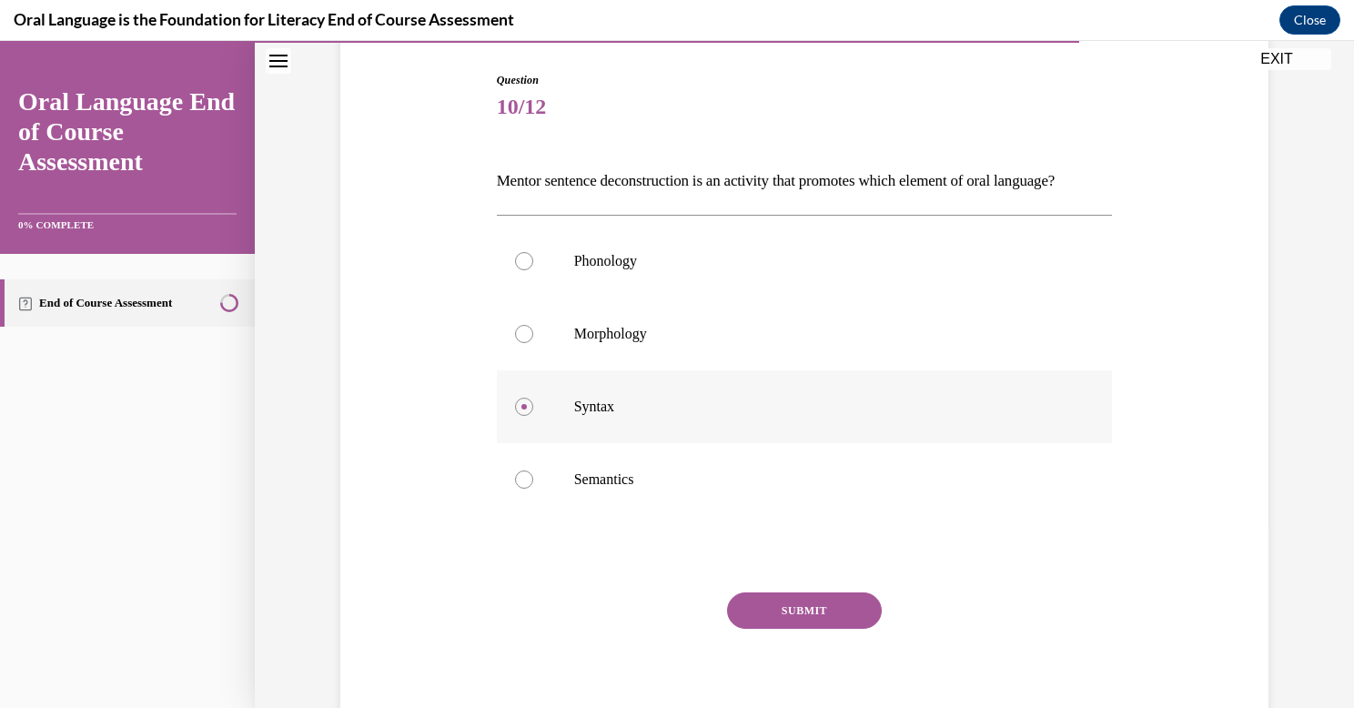
scroll to position [282, 0]
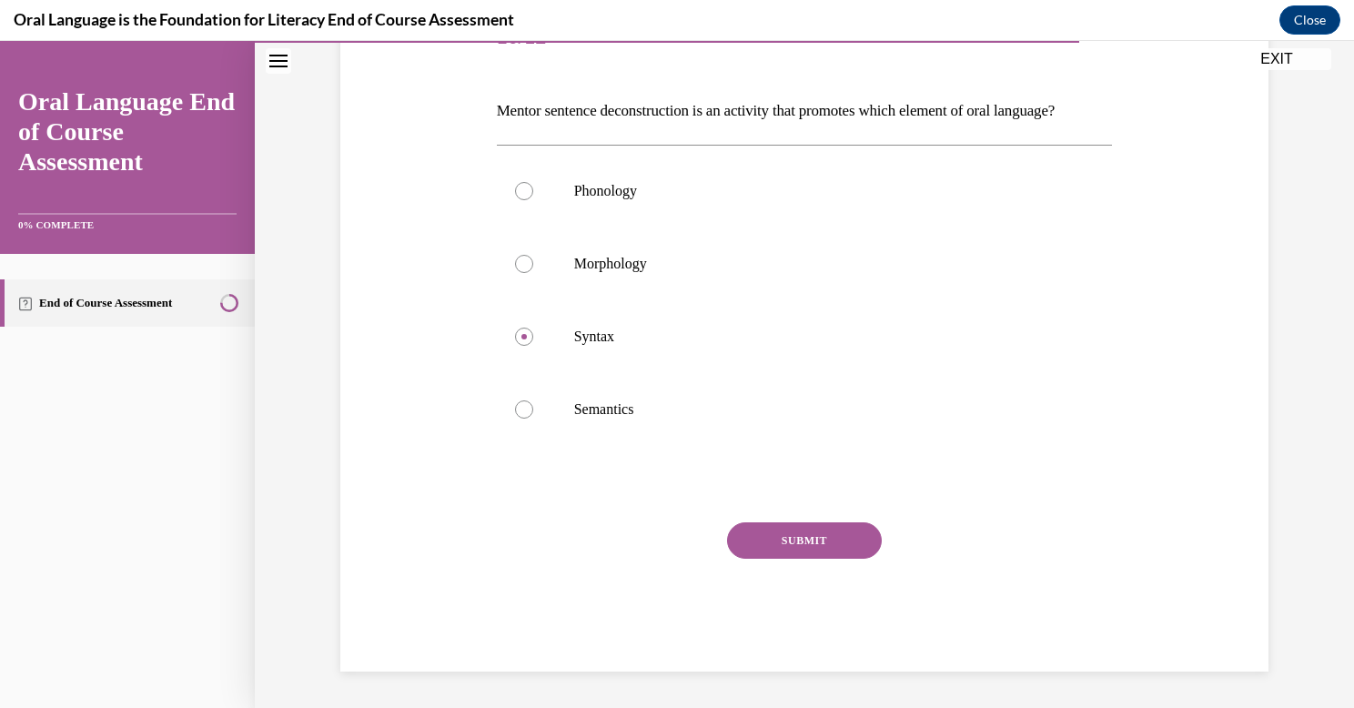
click at [767, 536] on button "SUBMIT" at bounding box center [804, 540] width 155 height 36
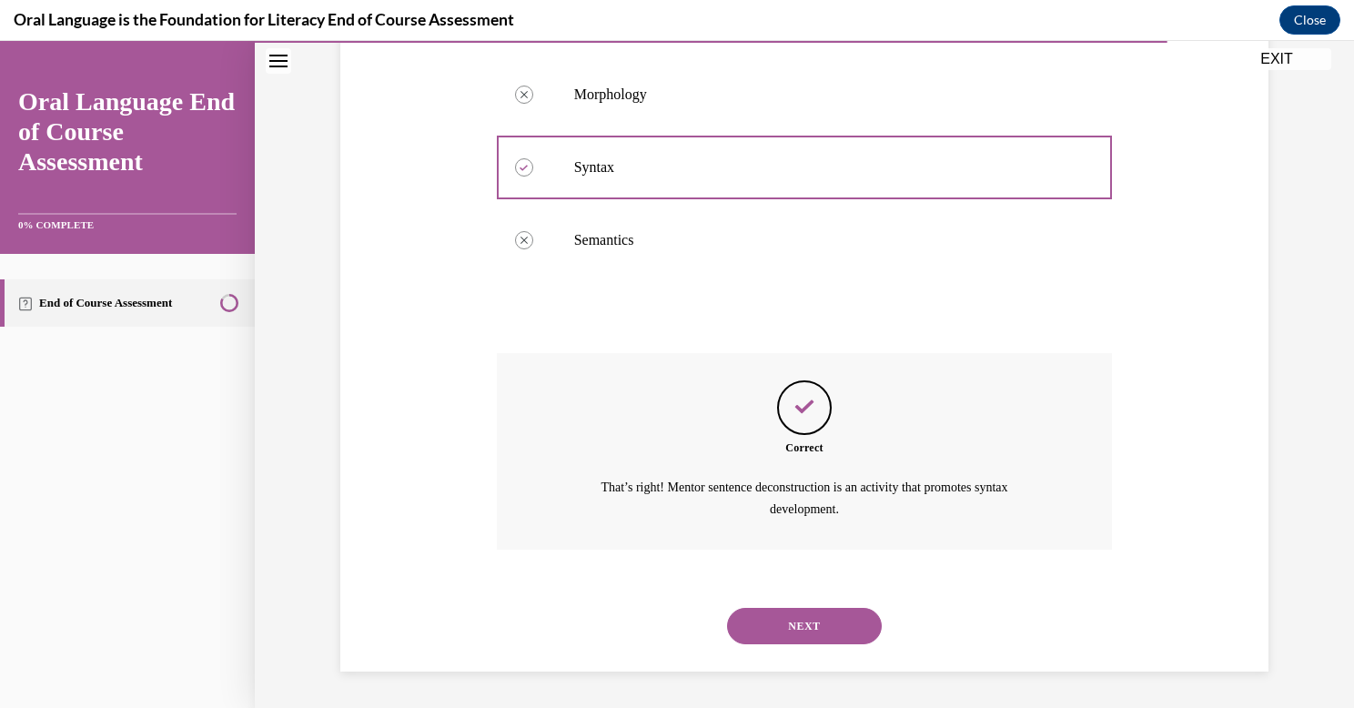
scroll to position [451, 0]
click at [781, 624] on button "NEXT" at bounding box center [804, 626] width 155 height 36
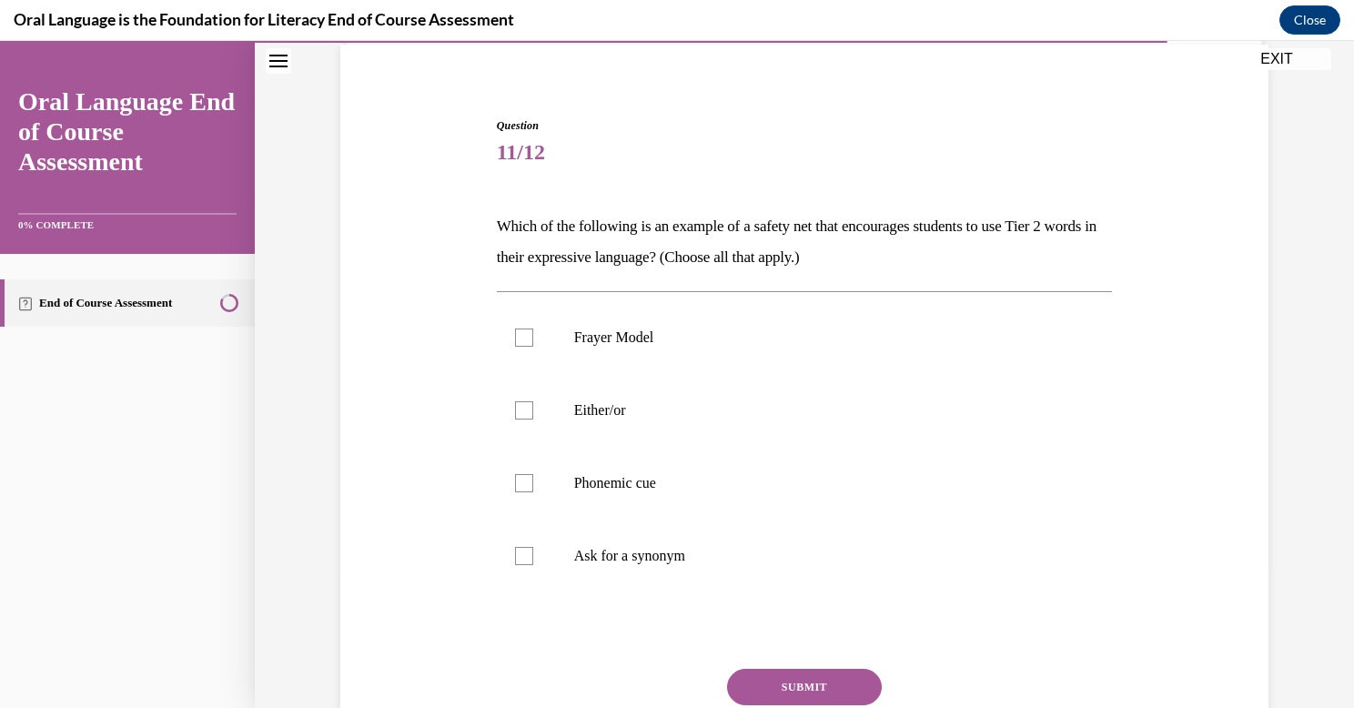
scroll to position [136, 0]
click at [517, 414] on div at bounding box center [524, 409] width 18 height 18
click at [517, 414] on input "Either/or" at bounding box center [524, 409] width 18 height 18
checkbox input "true"
click at [525, 482] on div at bounding box center [524, 482] width 18 height 18
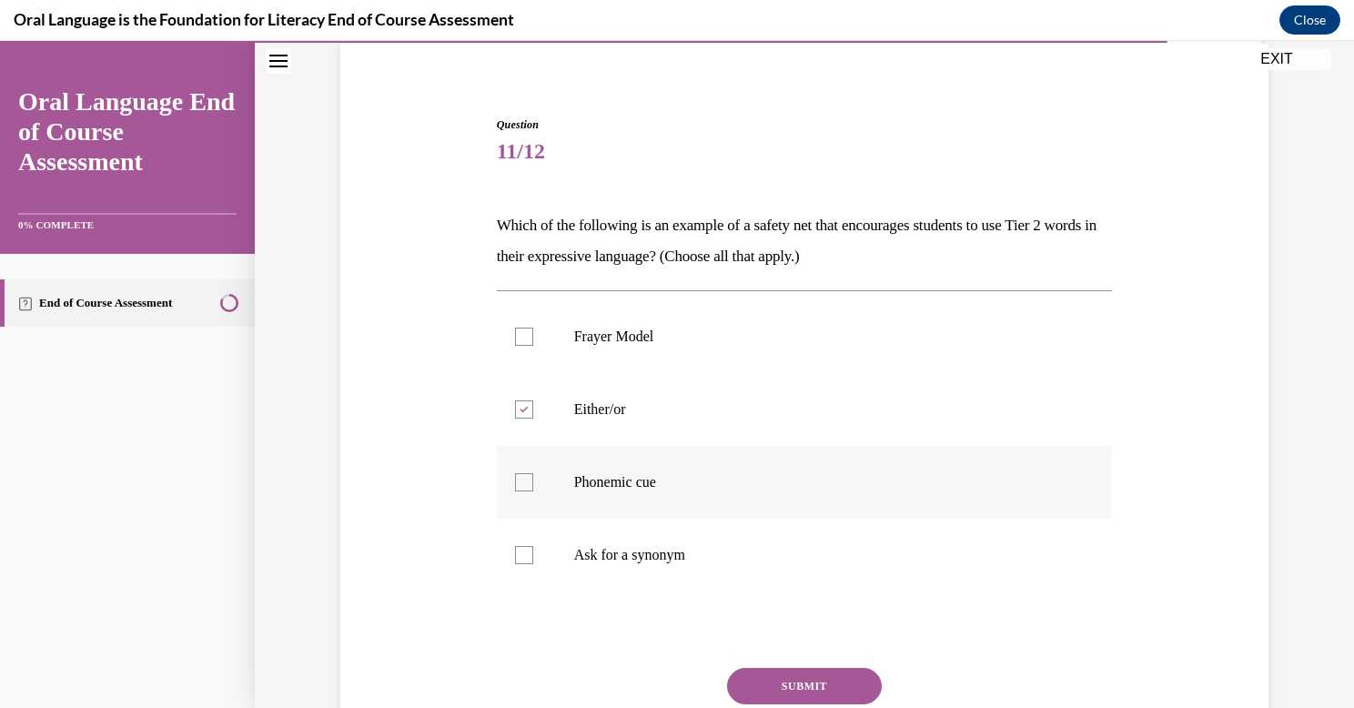
click at [525, 482] on input "Phonemic cue" at bounding box center [524, 482] width 18 height 18
checkbox input "true"
click at [526, 559] on div at bounding box center [524, 555] width 18 height 18
click at [526, 559] on input "Ask for a synonym" at bounding box center [524, 555] width 18 height 18
checkbox input "true"
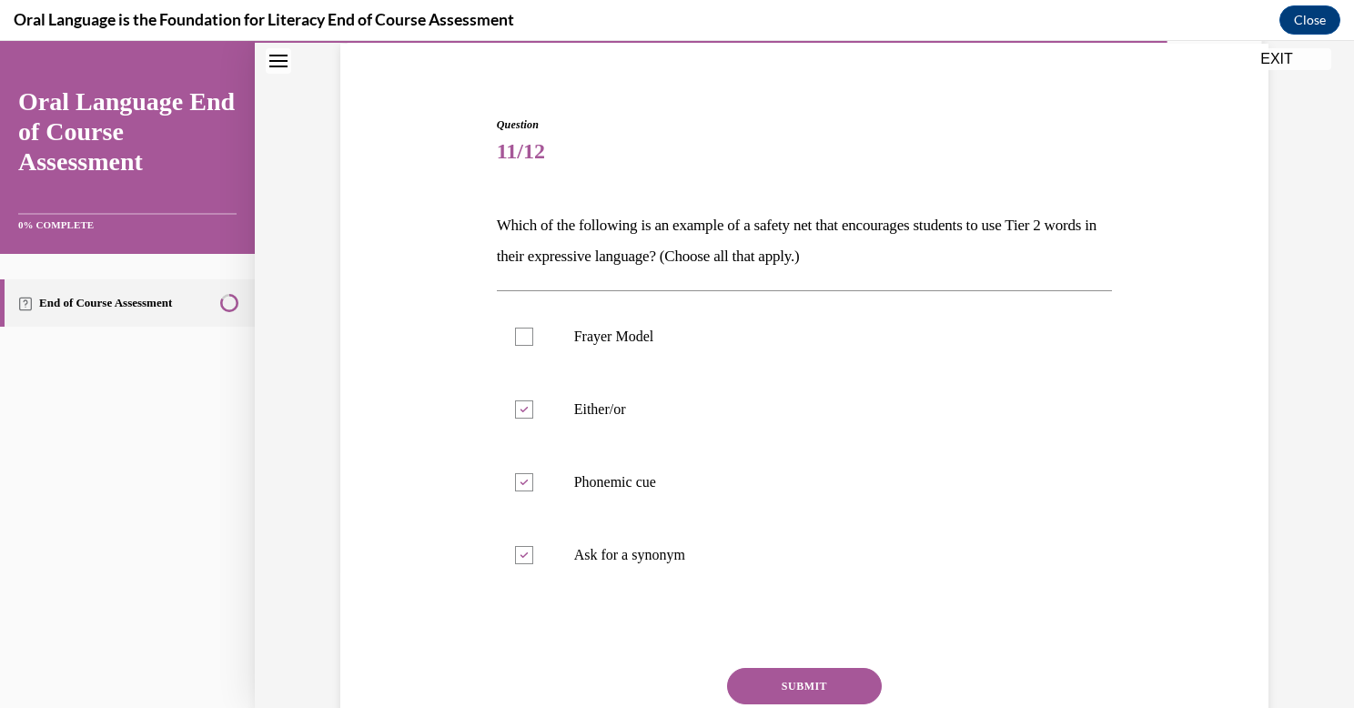
click at [800, 685] on button "SUBMIT" at bounding box center [804, 686] width 155 height 36
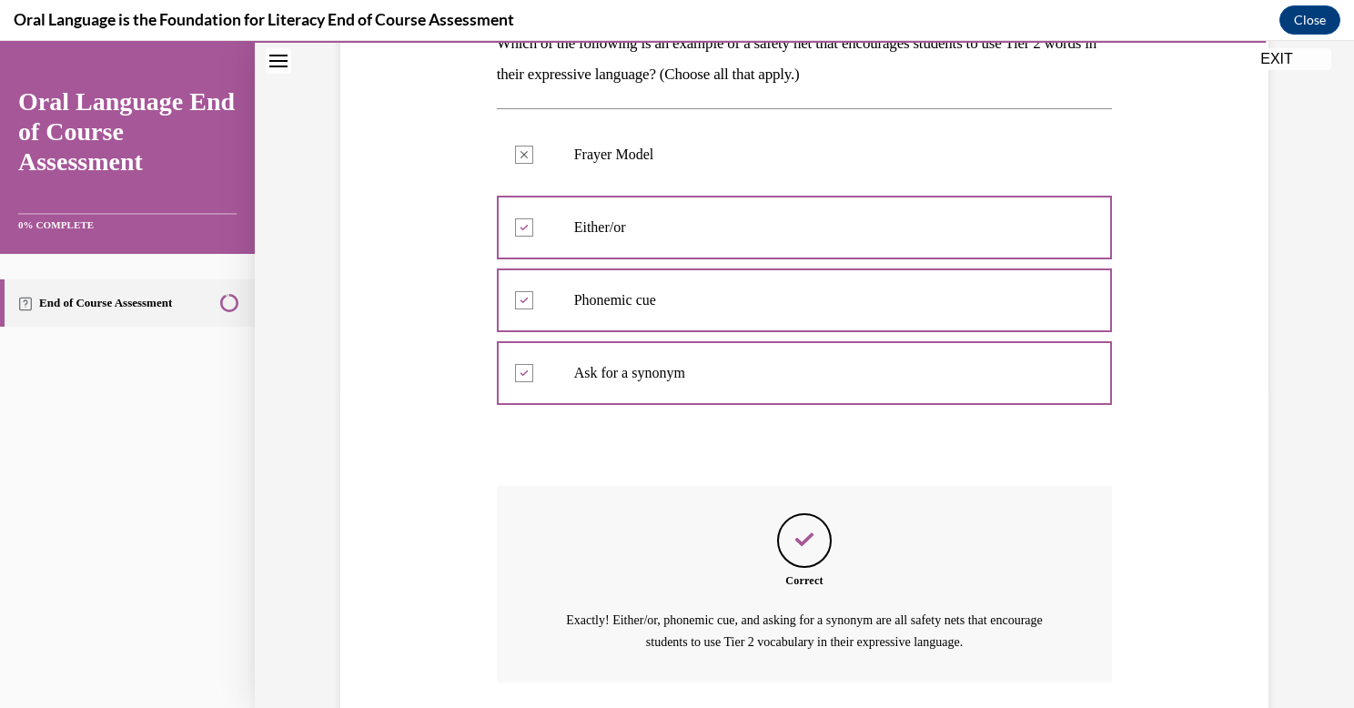
scroll to position [451, 0]
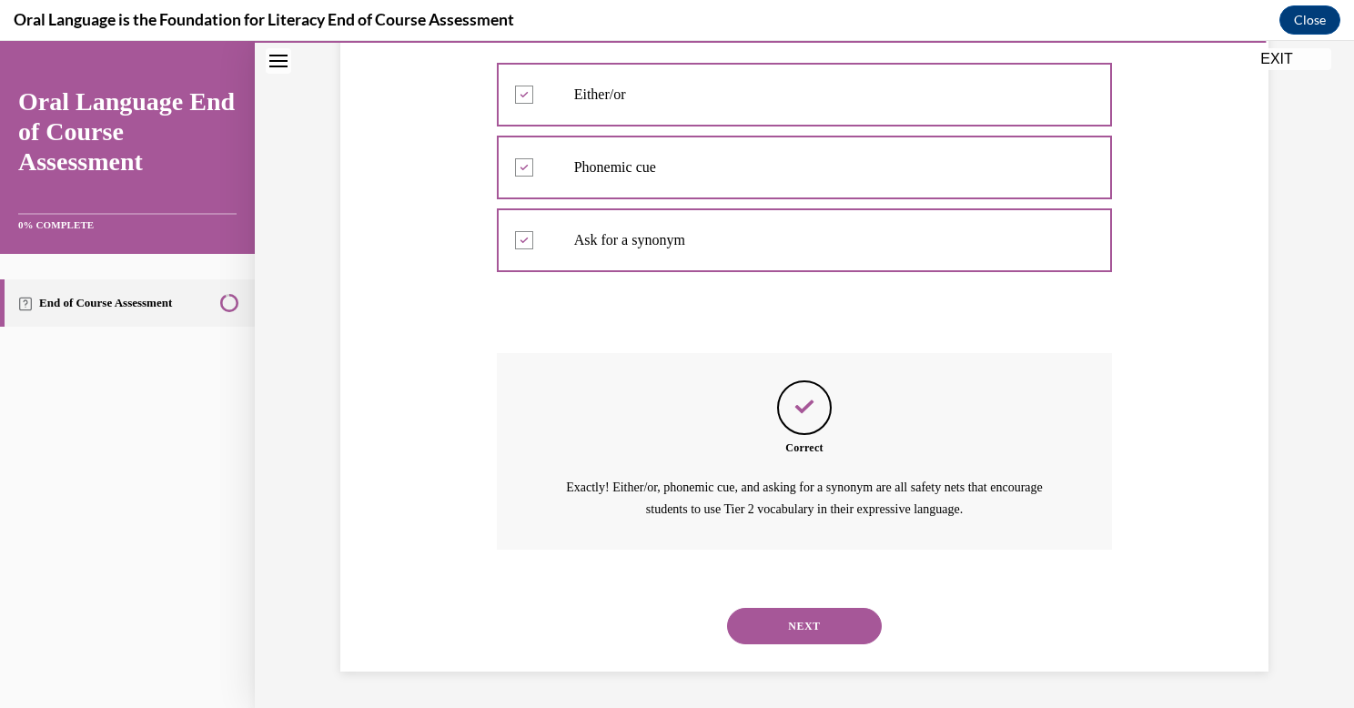
click at [763, 628] on button "NEXT" at bounding box center [804, 626] width 155 height 36
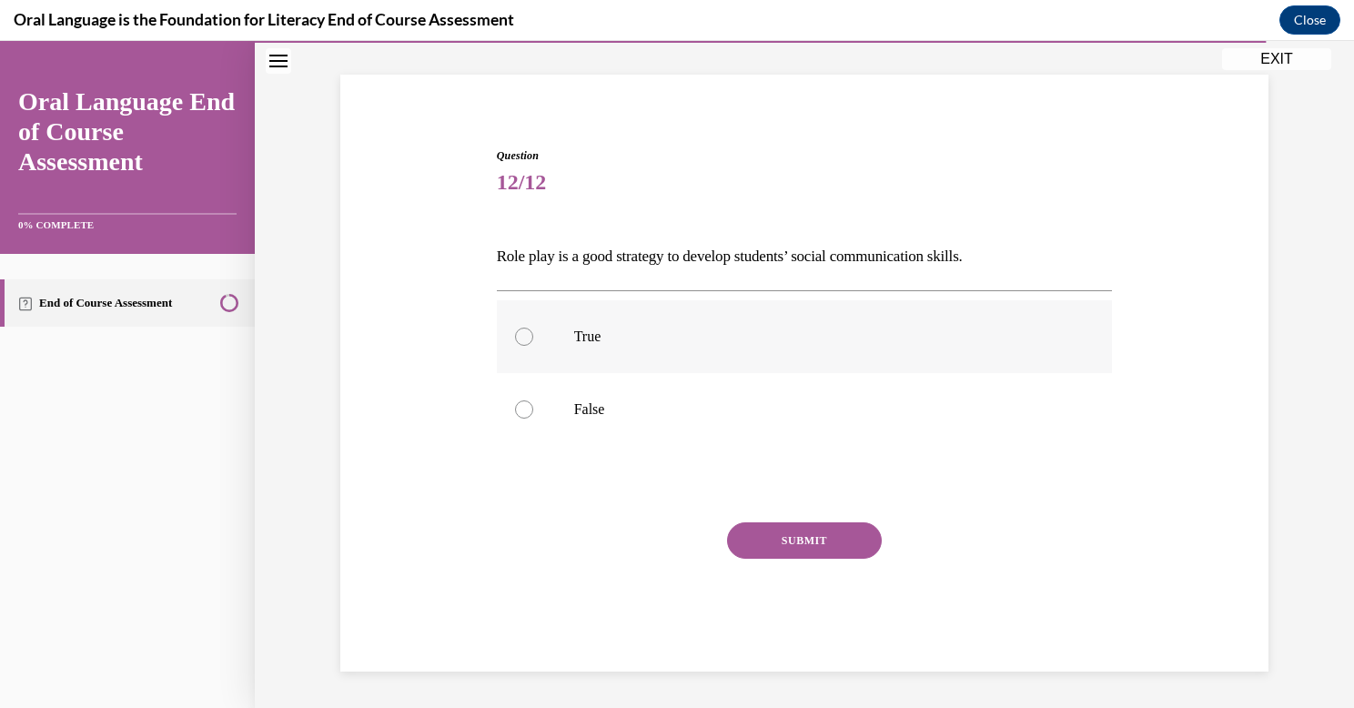
click at [597, 344] on p "True" at bounding box center [820, 337] width 493 height 18
click at [533, 344] on input "True" at bounding box center [524, 337] width 18 height 18
radio input "true"
click at [811, 537] on button "SUBMIT" at bounding box center [804, 540] width 155 height 36
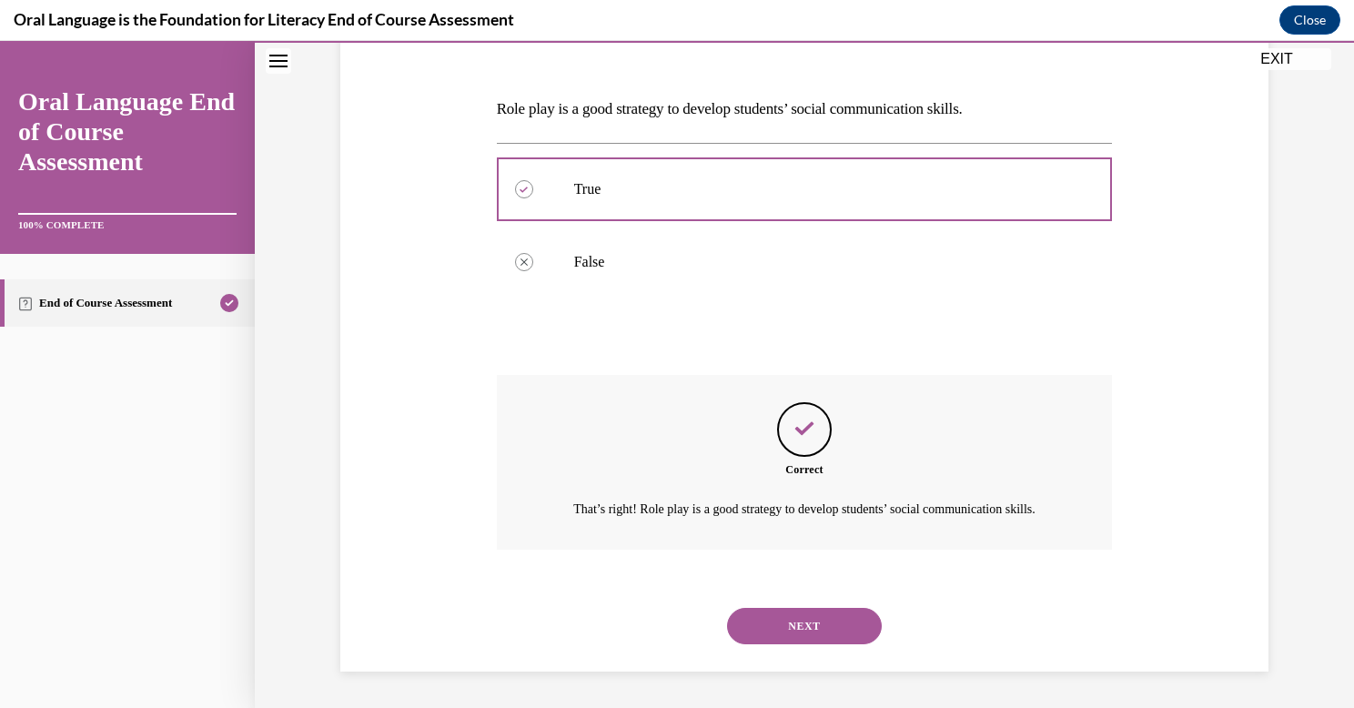
scroll to position [274, 0]
click at [810, 630] on button "NEXT" at bounding box center [804, 626] width 155 height 36
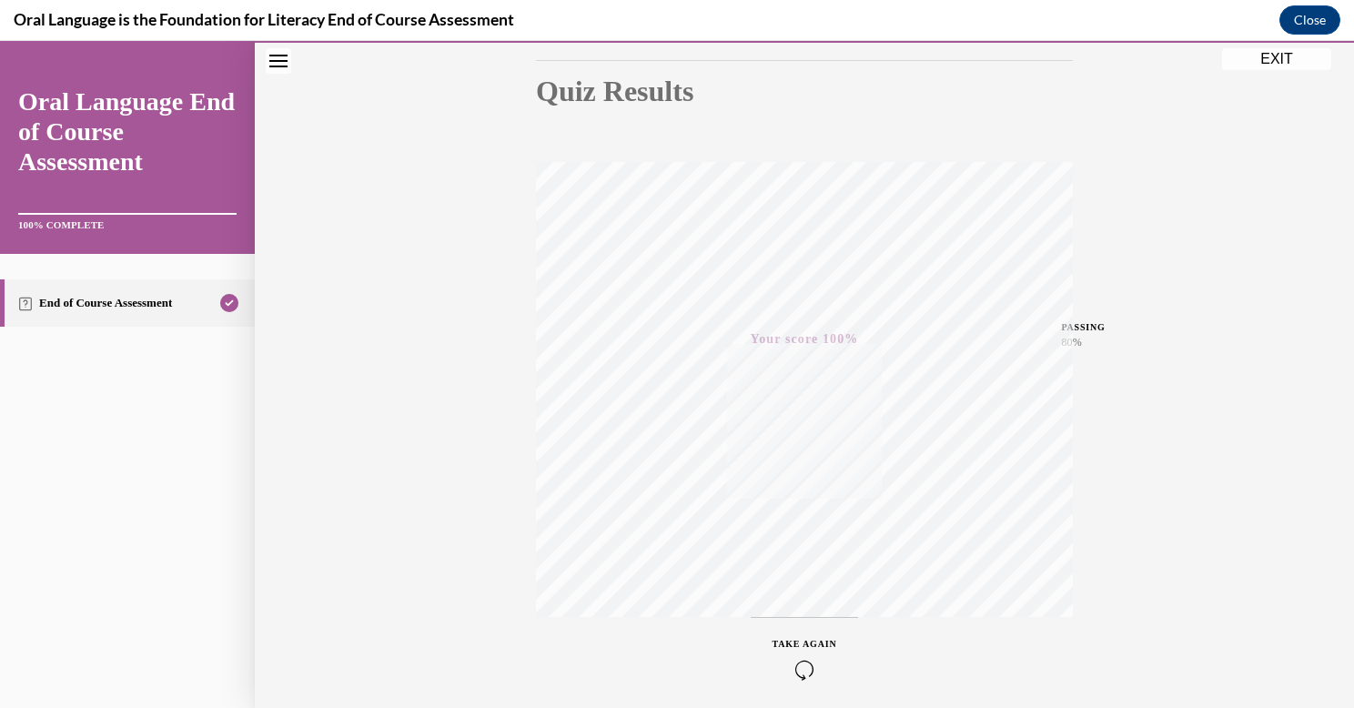
scroll to position [266, 0]
click at [1269, 55] on button "EXIT" at bounding box center [1276, 59] width 109 height 22
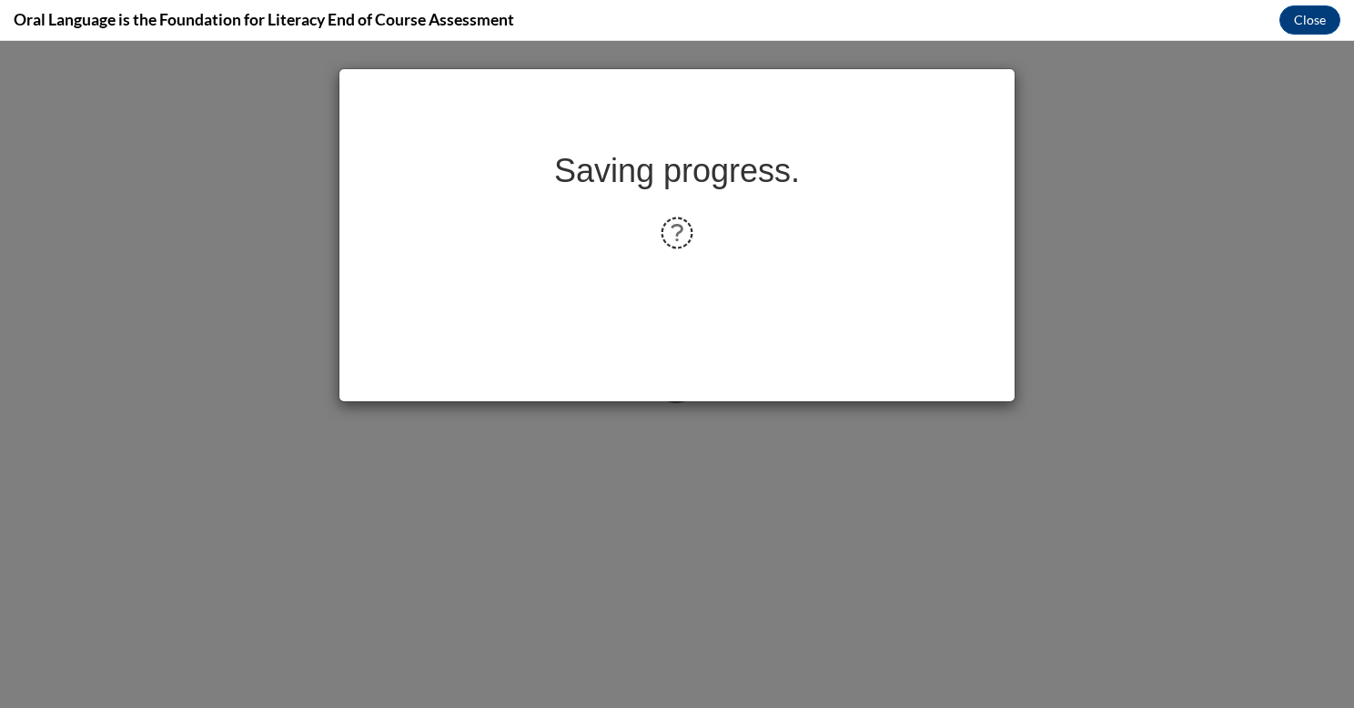
scroll to position [0, 0]
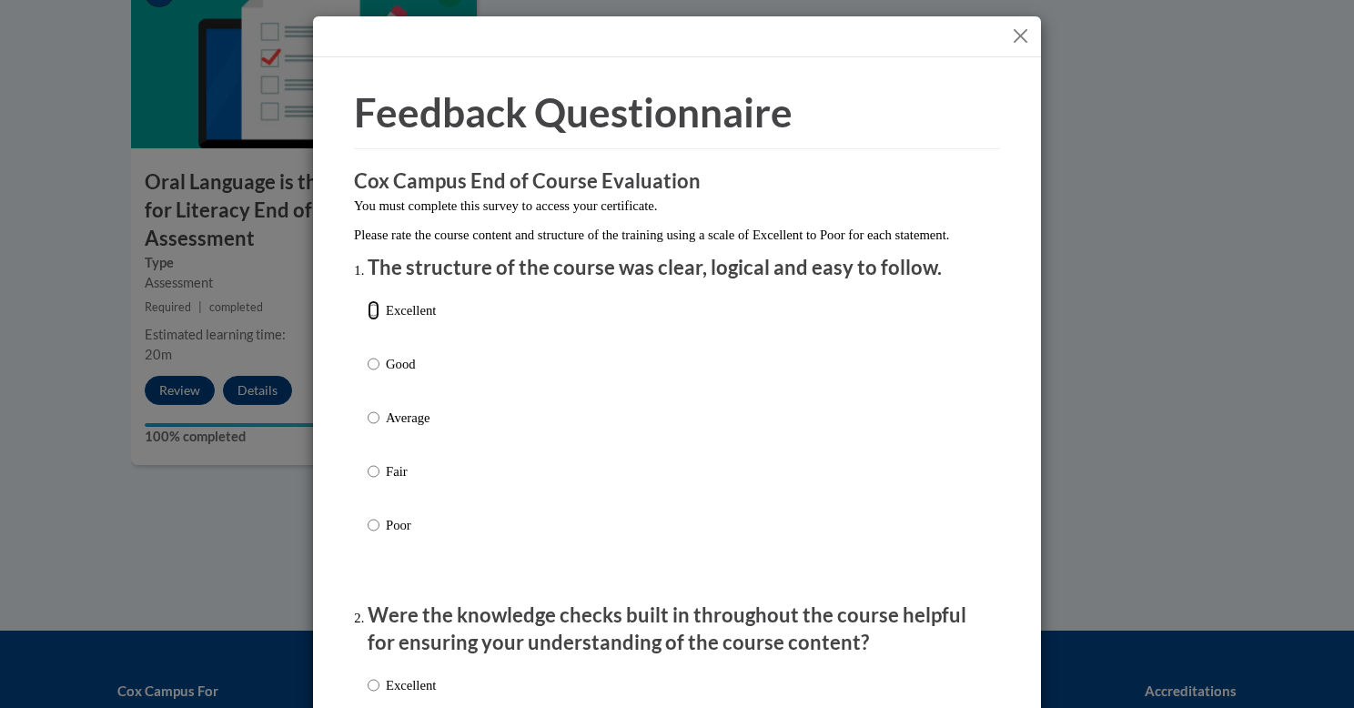
click at [371, 320] on input "Excellent" at bounding box center [374, 310] width 12 height 20
radio input "true"
click at [374, 320] on input "Excellent" at bounding box center [374, 310] width 12 height 20
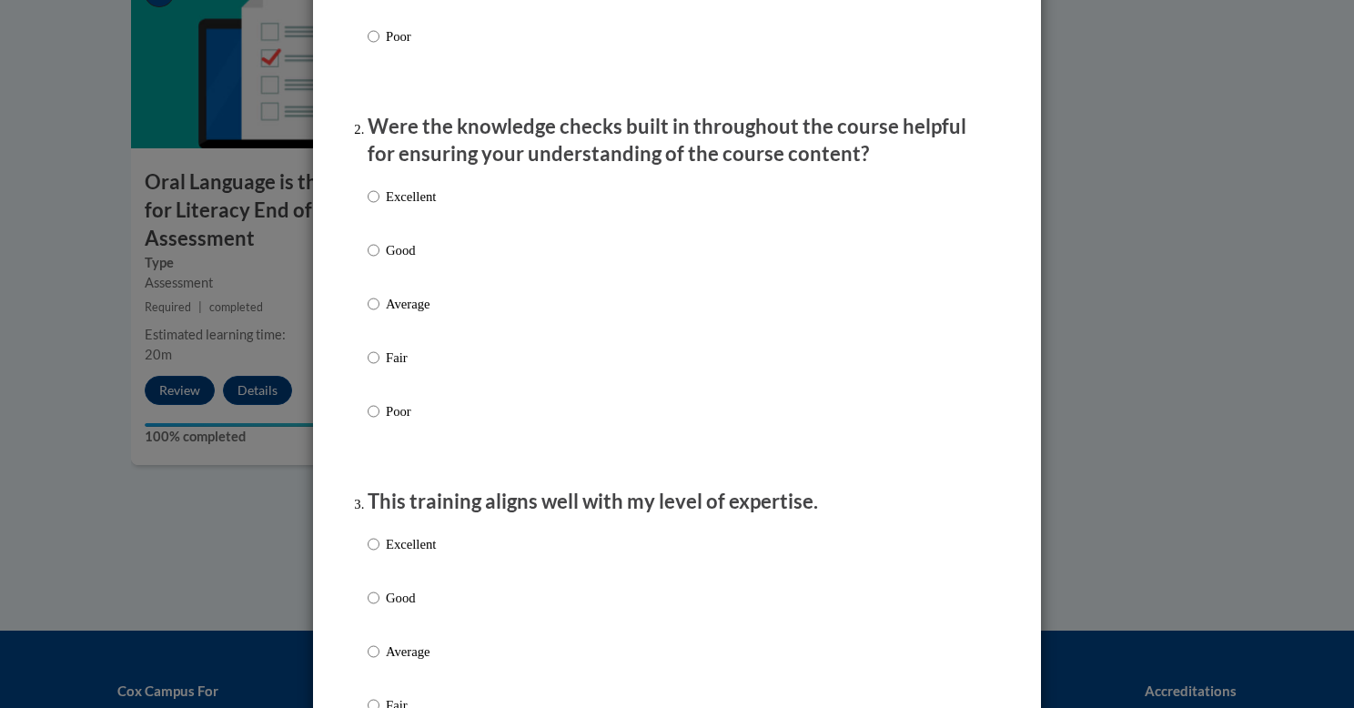
scroll to position [499, 0]
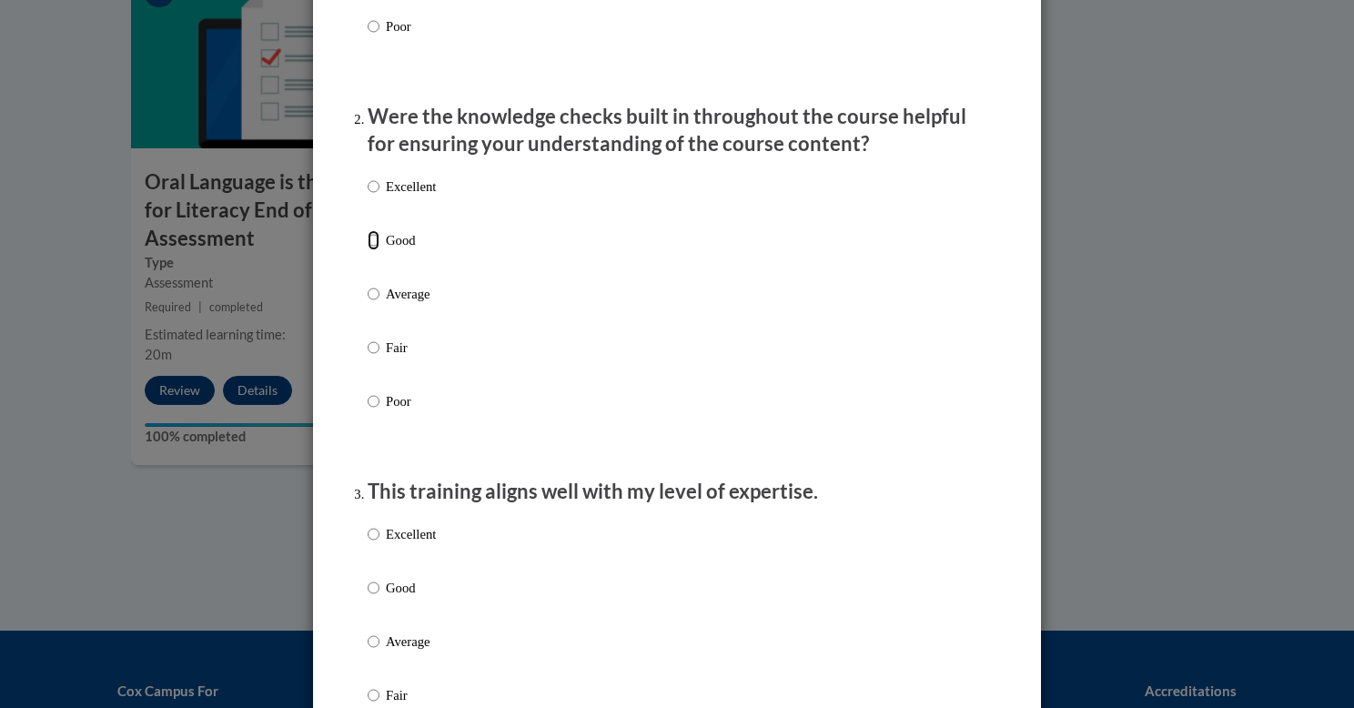
click at [373, 250] on input "Good" at bounding box center [374, 240] width 12 height 20
radio input "true"
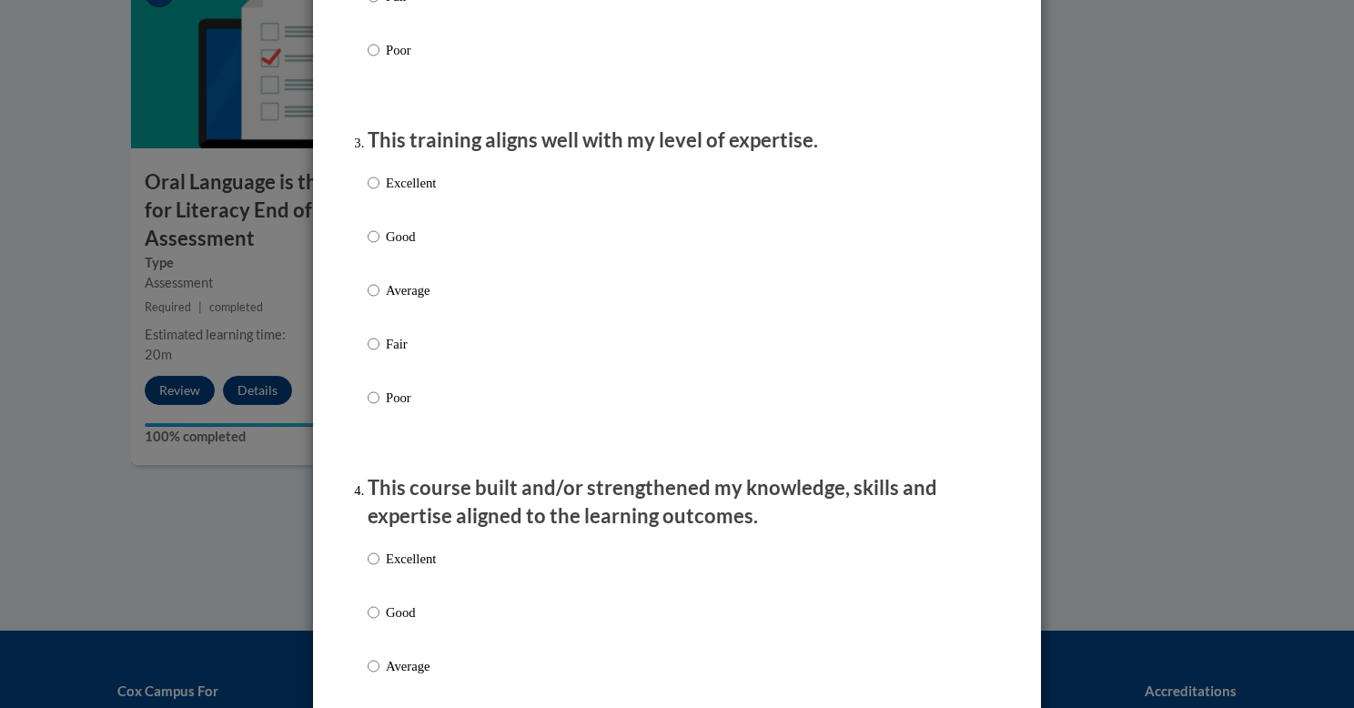
scroll to position [852, 0]
click at [375, 245] on input "Good" at bounding box center [374, 235] width 12 height 20
radio input "true"
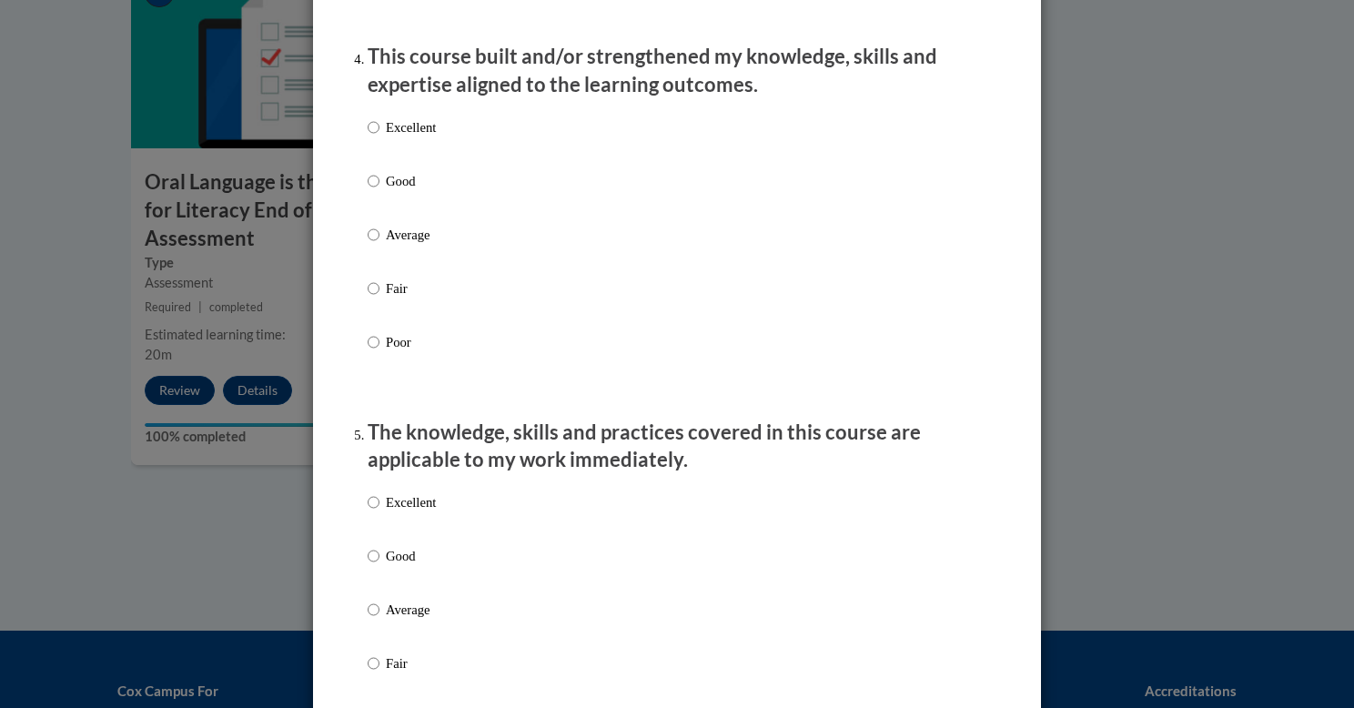
scroll to position [1292, 0]
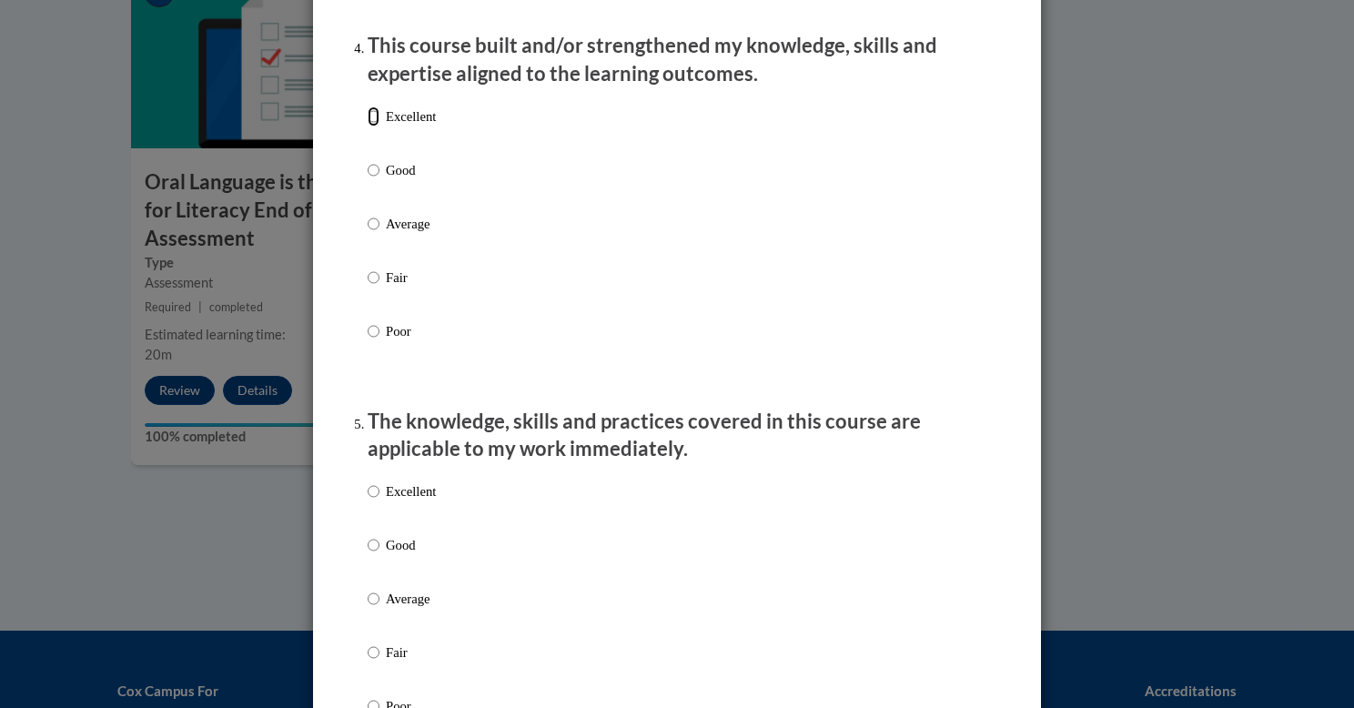
click at [374, 126] on input "Excellent" at bounding box center [374, 116] width 12 height 20
radio input "true"
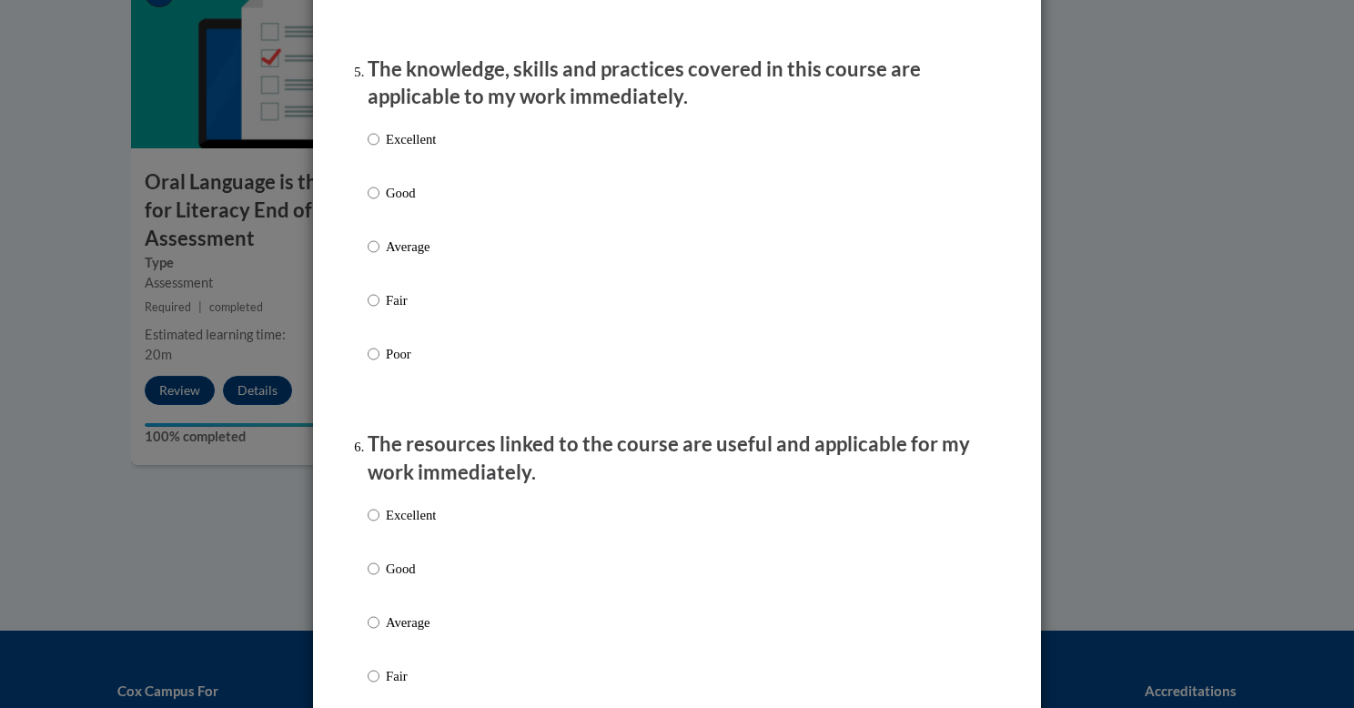
scroll to position [1646, 0]
click at [372, 147] on input "Excellent" at bounding box center [374, 137] width 12 height 20
radio input "true"
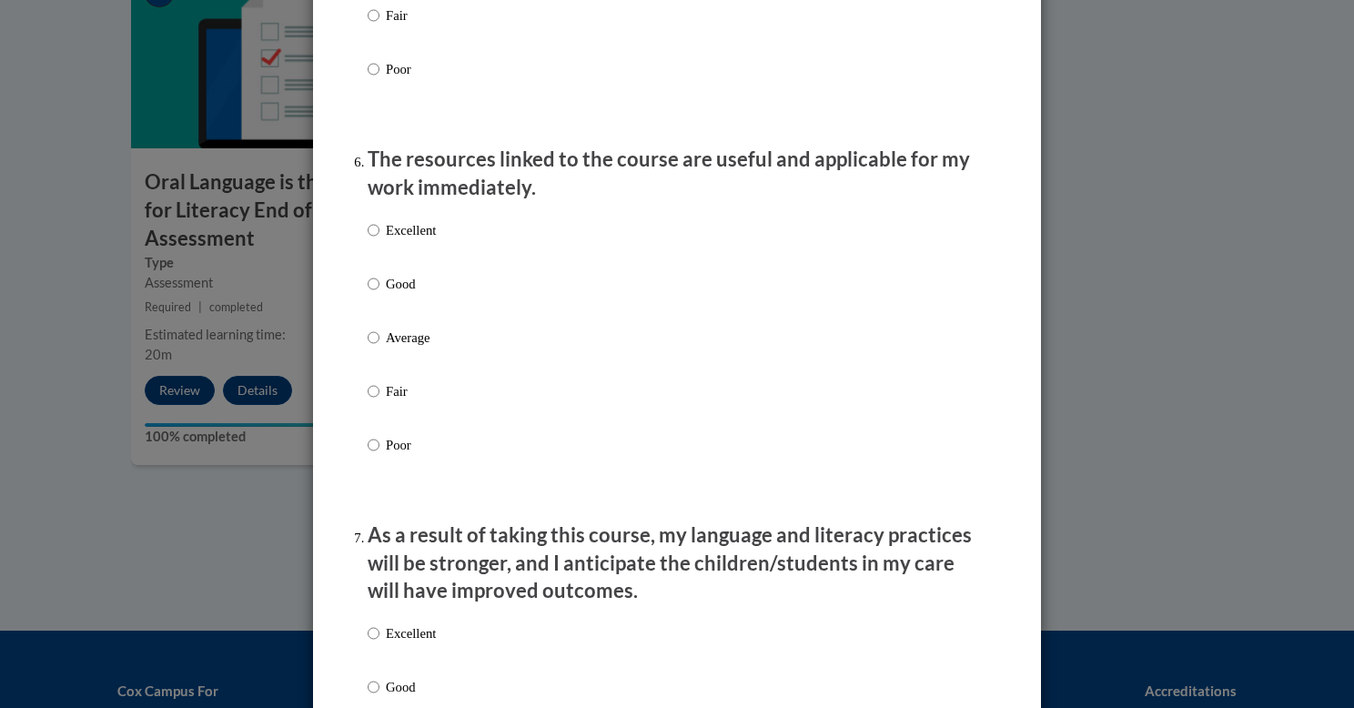
scroll to position [1960, 0]
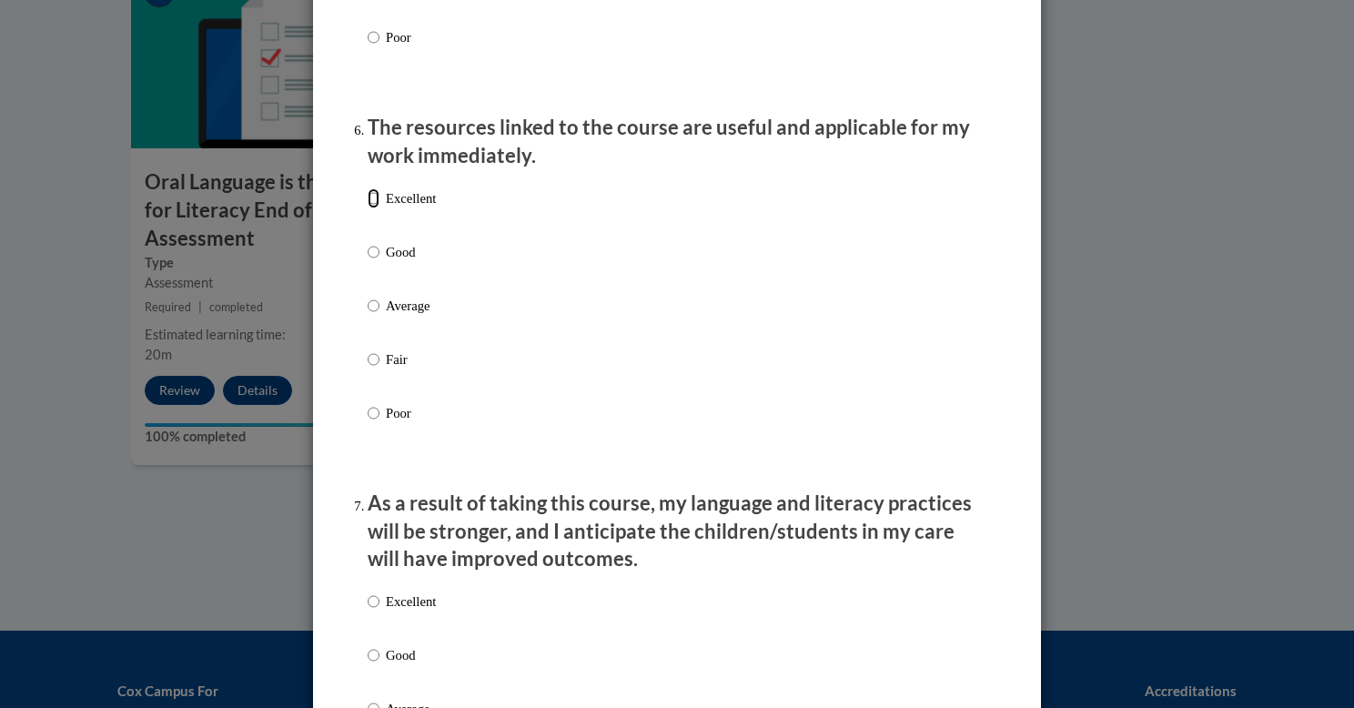
click at [368, 208] on input "Excellent" at bounding box center [374, 198] width 12 height 20
radio input "true"
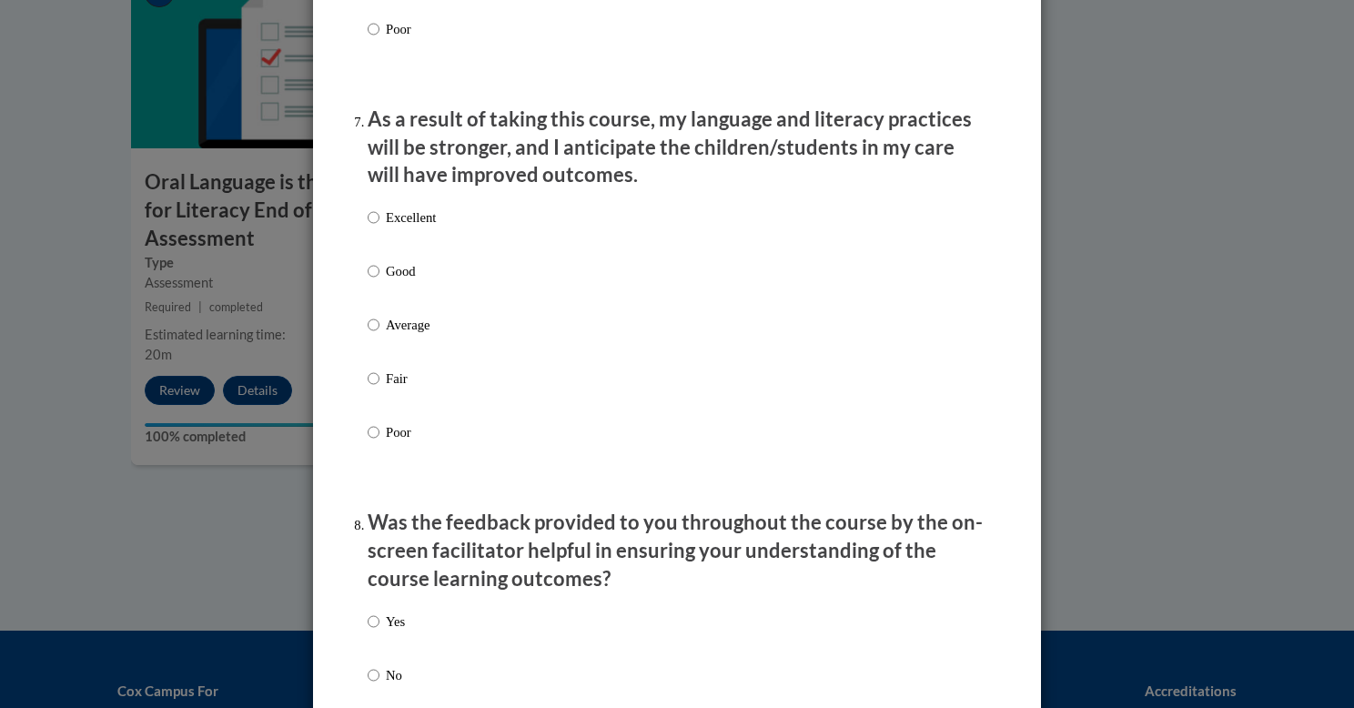
scroll to position [2354, 0]
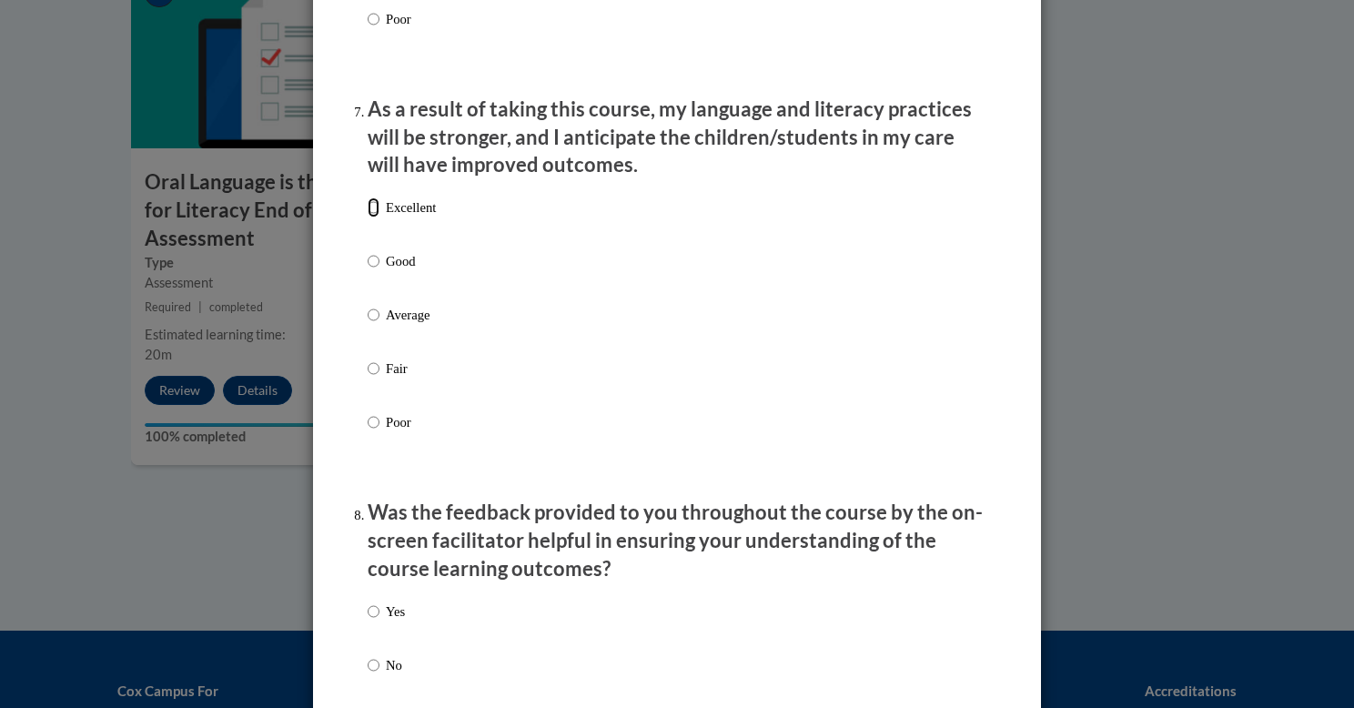
click at [374, 217] on input "Excellent" at bounding box center [374, 207] width 12 height 20
radio input "true"
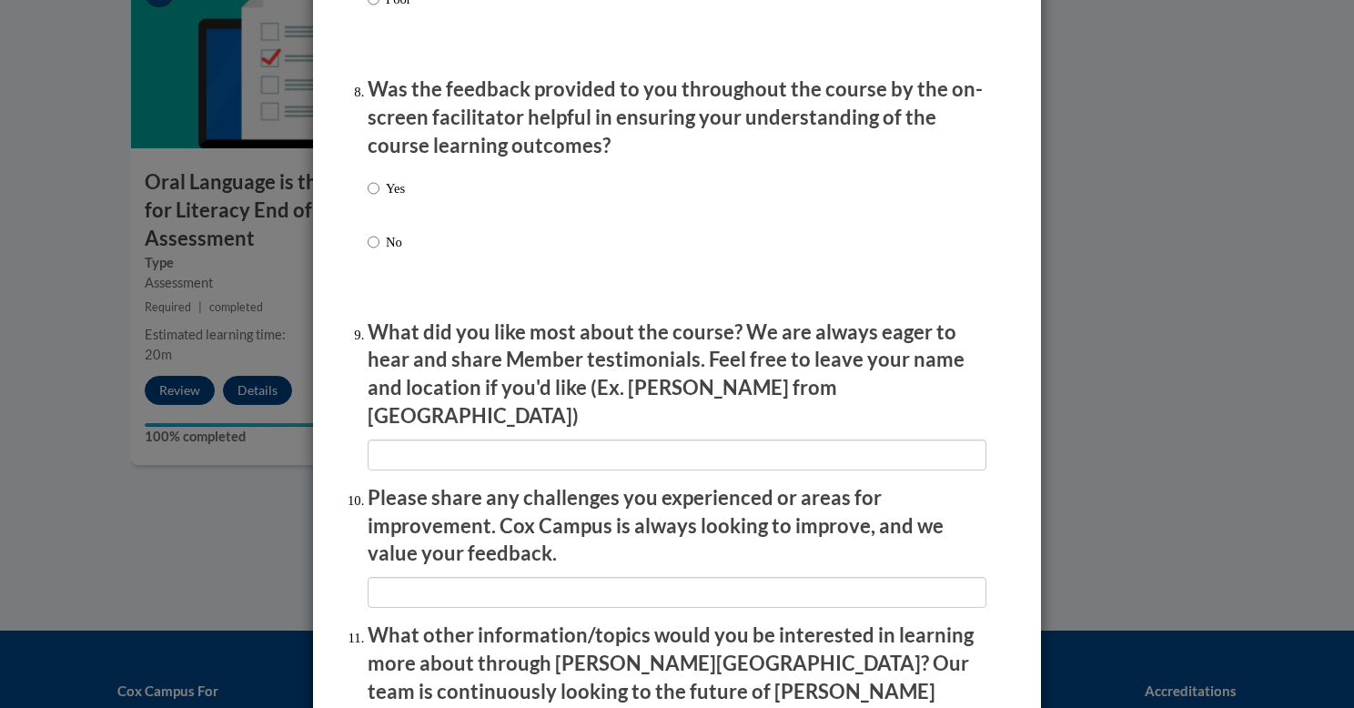
scroll to position [2778, 0]
click at [372, 197] on input "Yes" at bounding box center [374, 187] width 12 height 20
radio input "true"
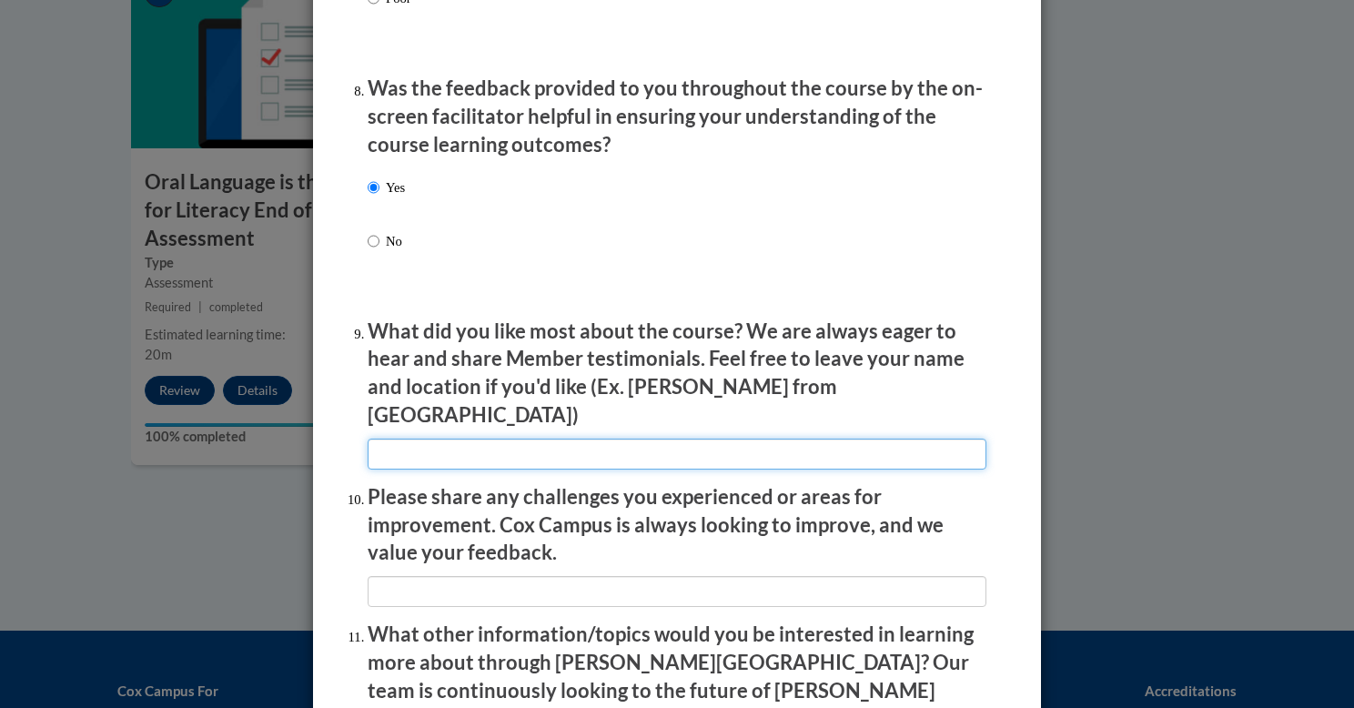
click at [463, 441] on input "textbox" at bounding box center [677, 453] width 619 height 31
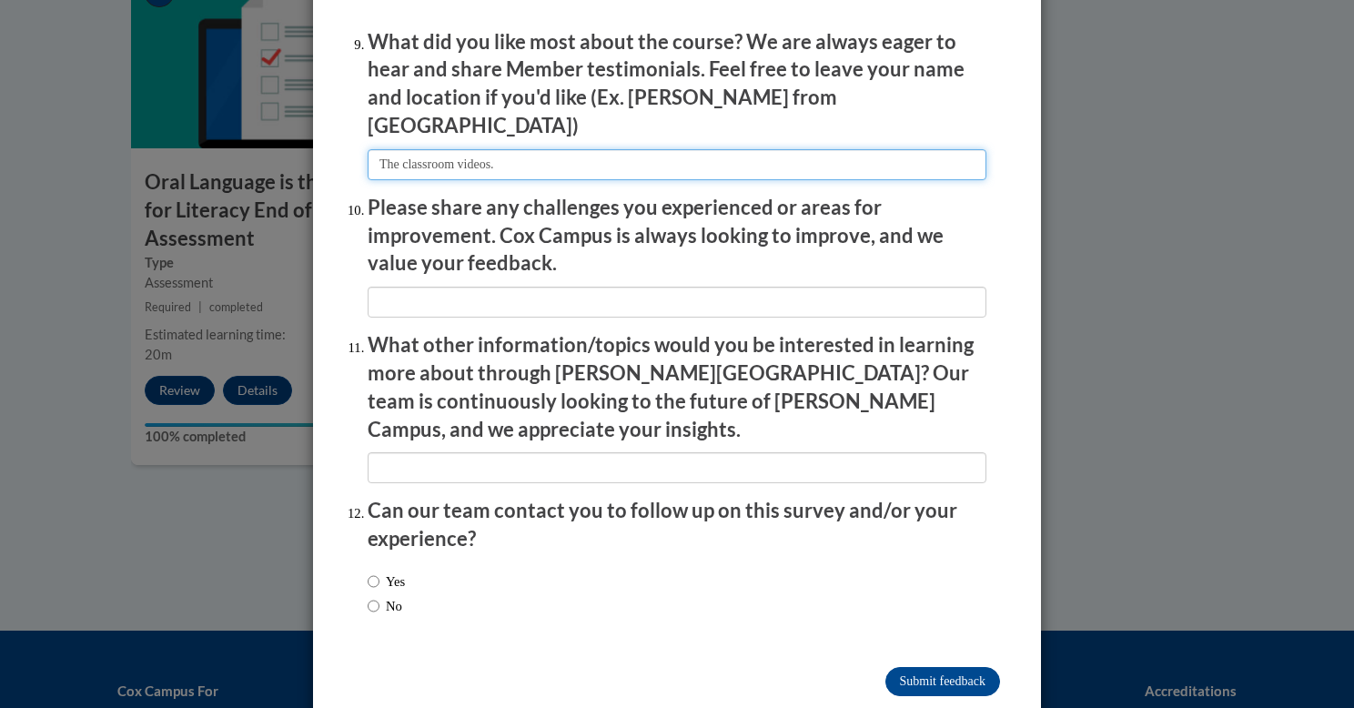
scroll to position [3081, 0]
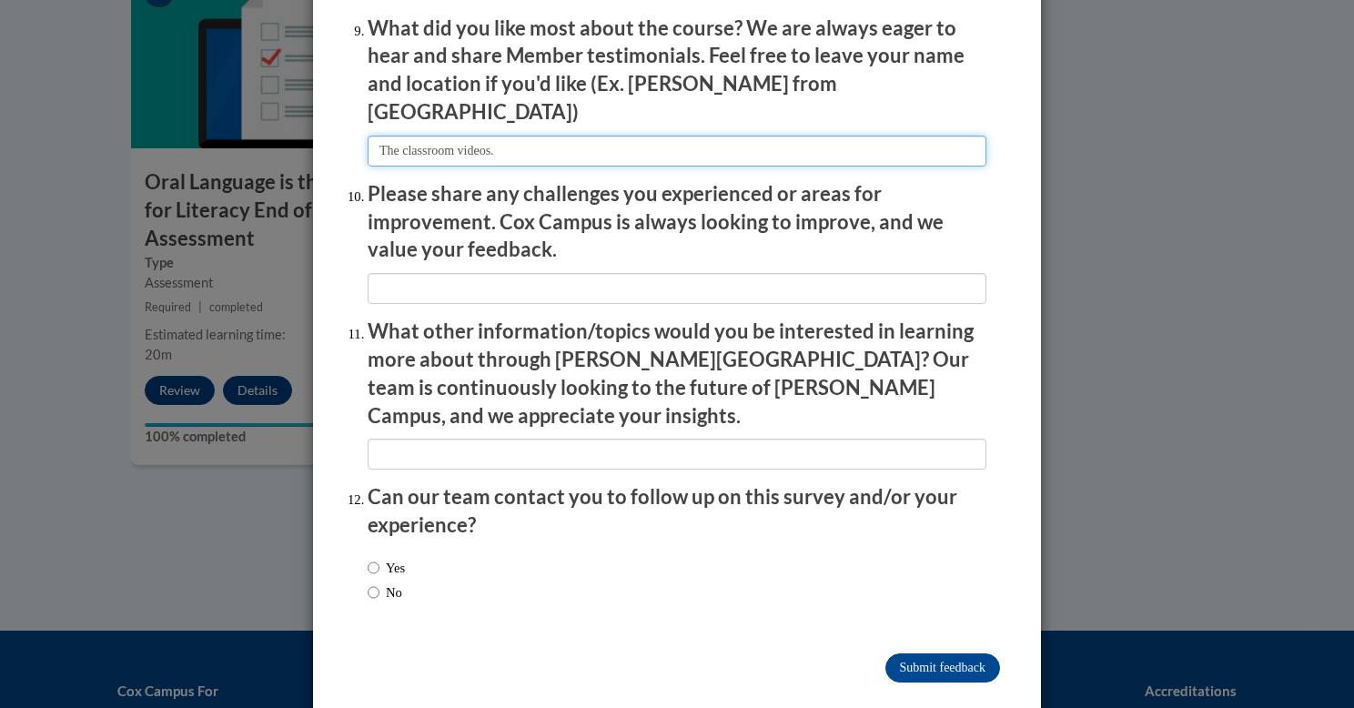
type input "The classroom videos."
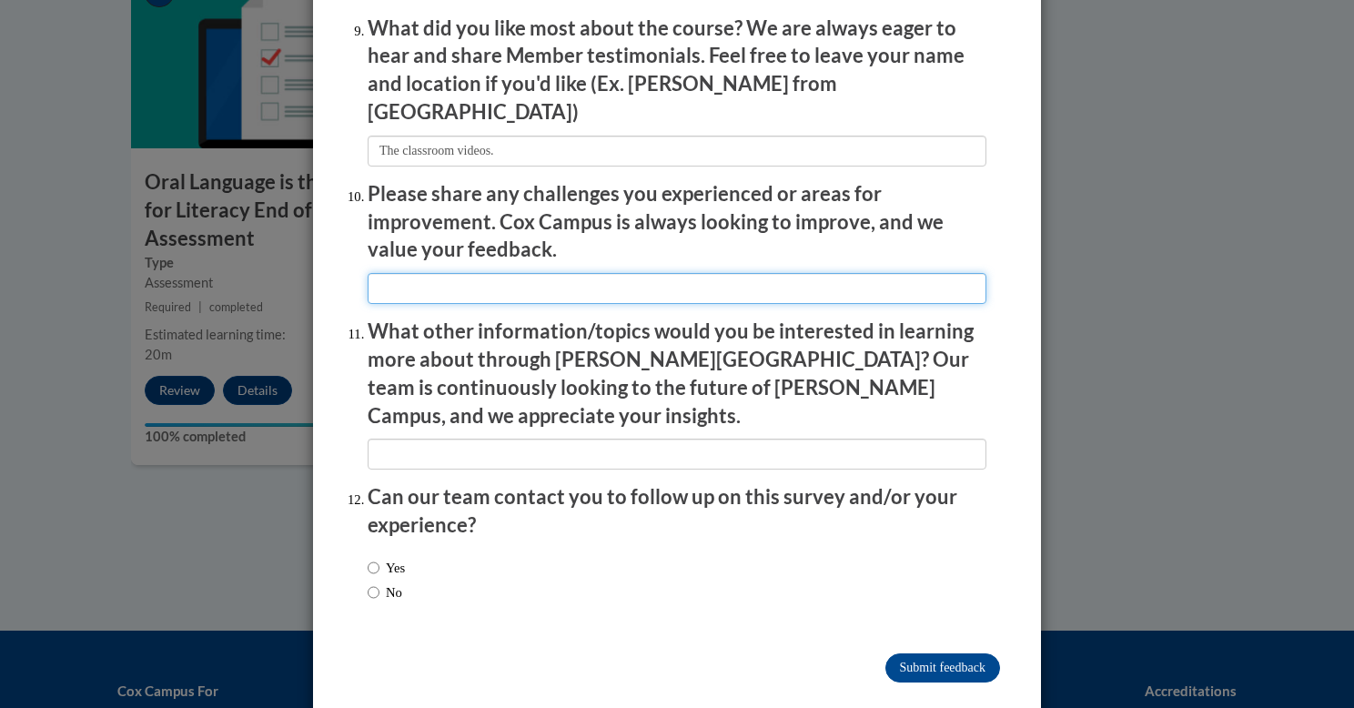
click at [567, 273] on input "textbox" at bounding box center [677, 288] width 619 height 31
type input "None."
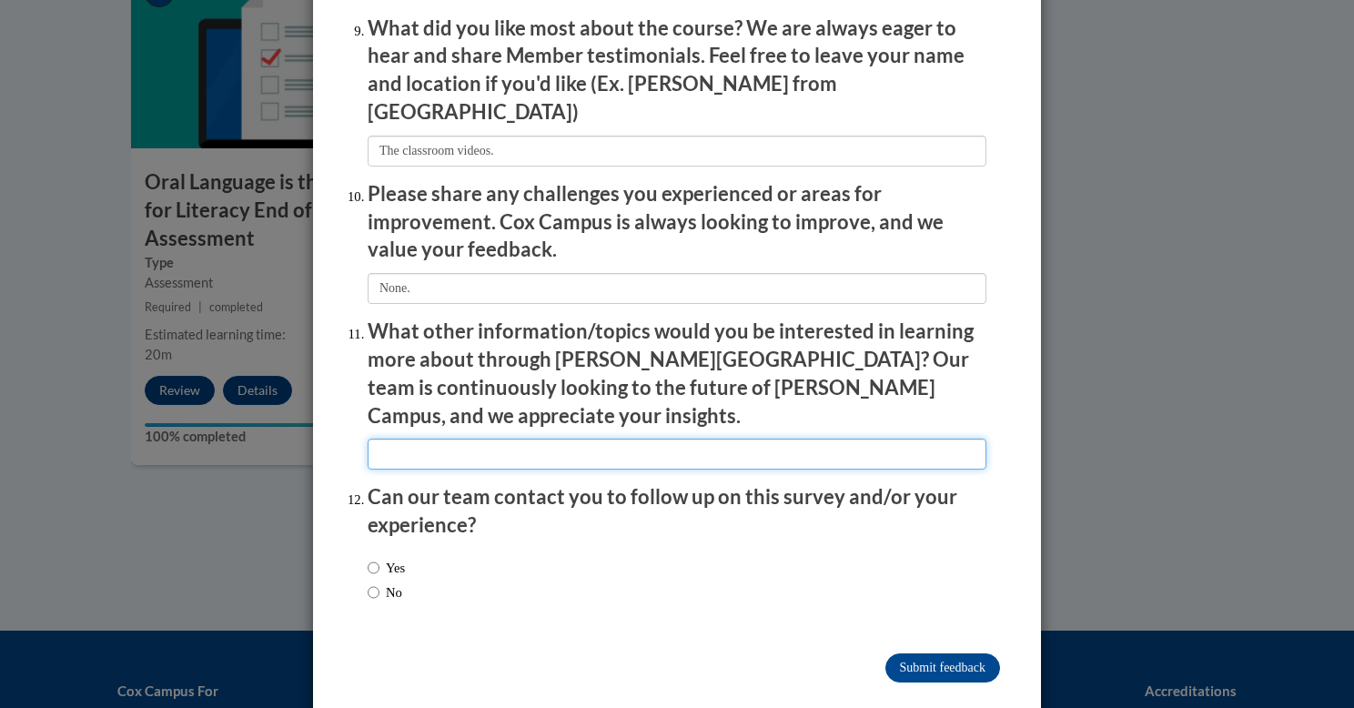
click at [604, 438] on input "textbox" at bounding box center [677, 453] width 619 height 31
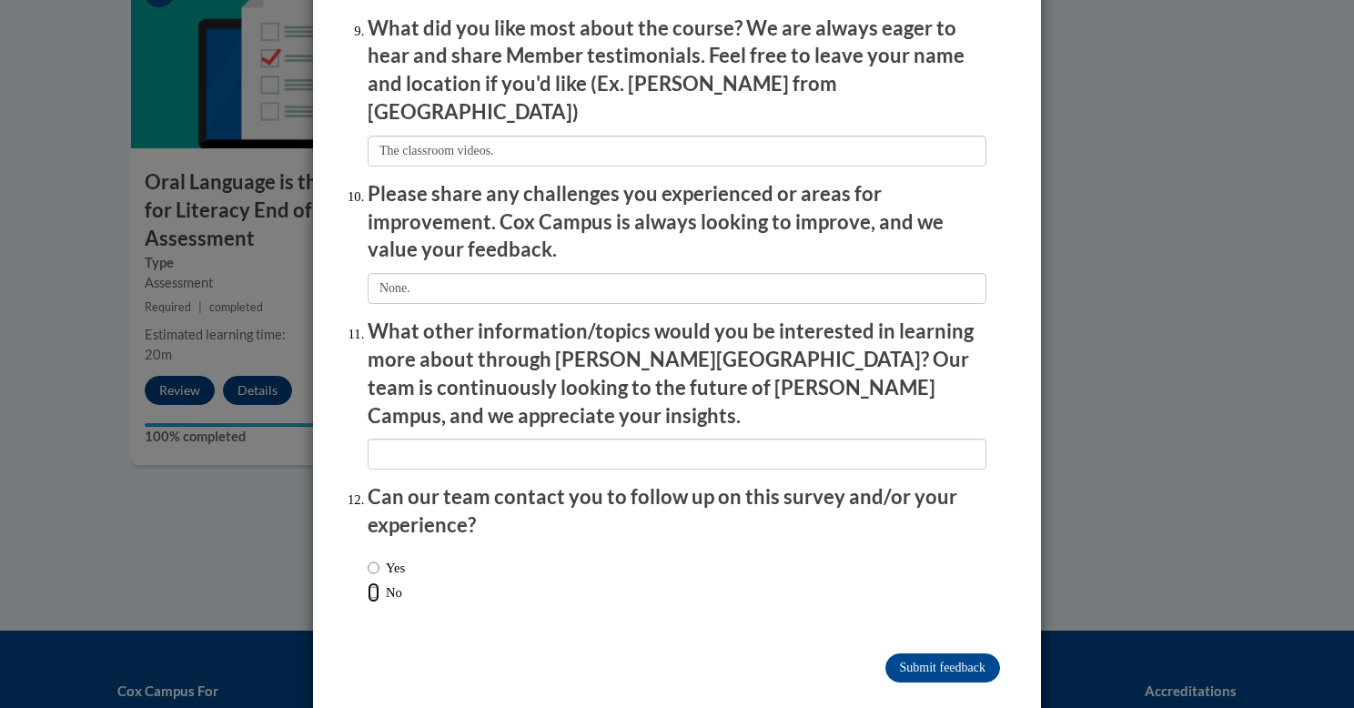
click at [375, 582] on input "No" at bounding box center [374, 592] width 12 height 20
radio input "true"
click at [371, 582] on input "No" at bounding box center [374, 592] width 12 height 20
click at [963, 653] on input "Submit feedback" at bounding box center [942, 667] width 115 height 29
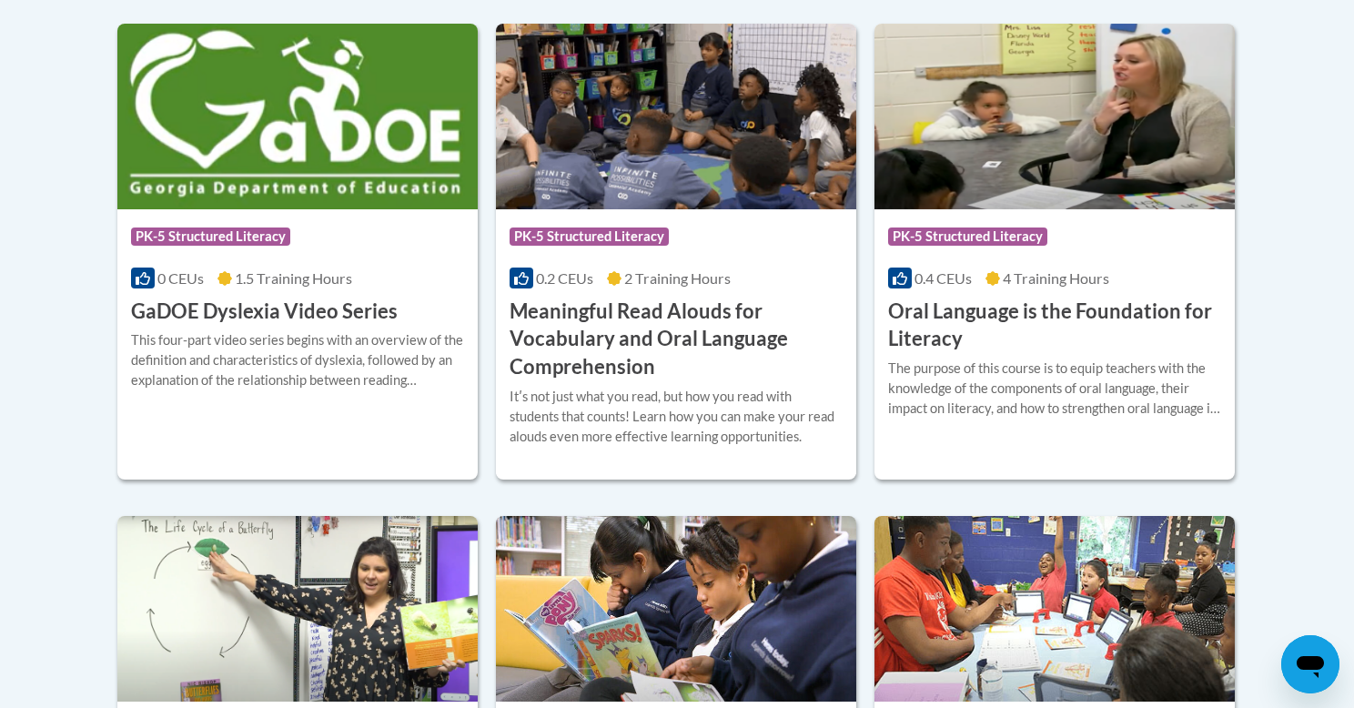
scroll to position [1274, 0]
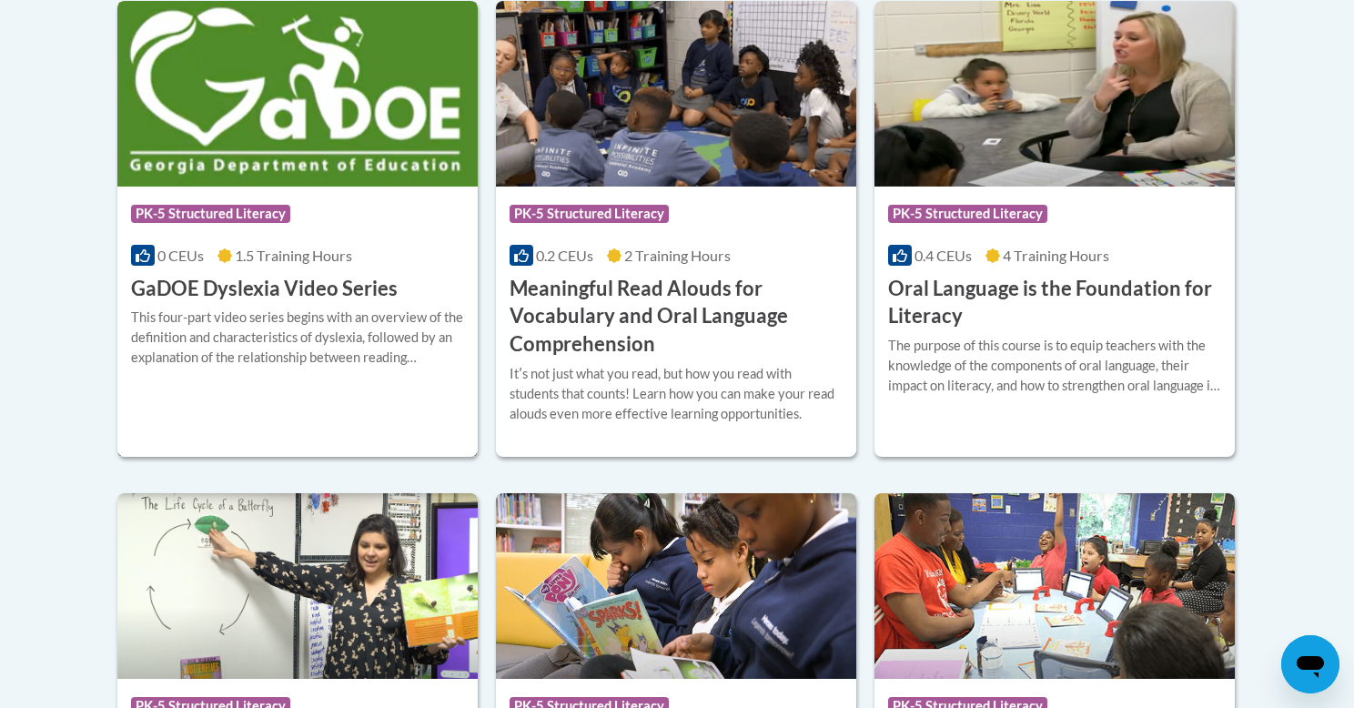
click at [257, 110] on img at bounding box center [297, 94] width 360 height 186
